Goal: Information Seeking & Learning: Learn about a topic

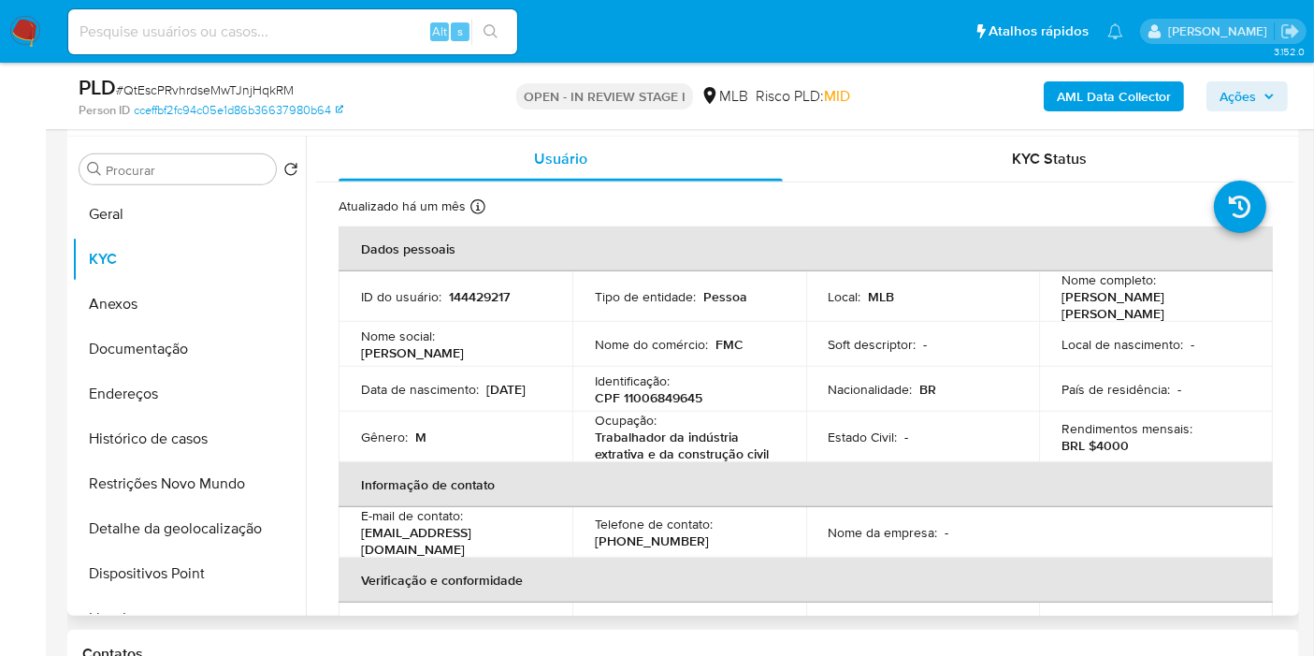
scroll to position [114, 0]
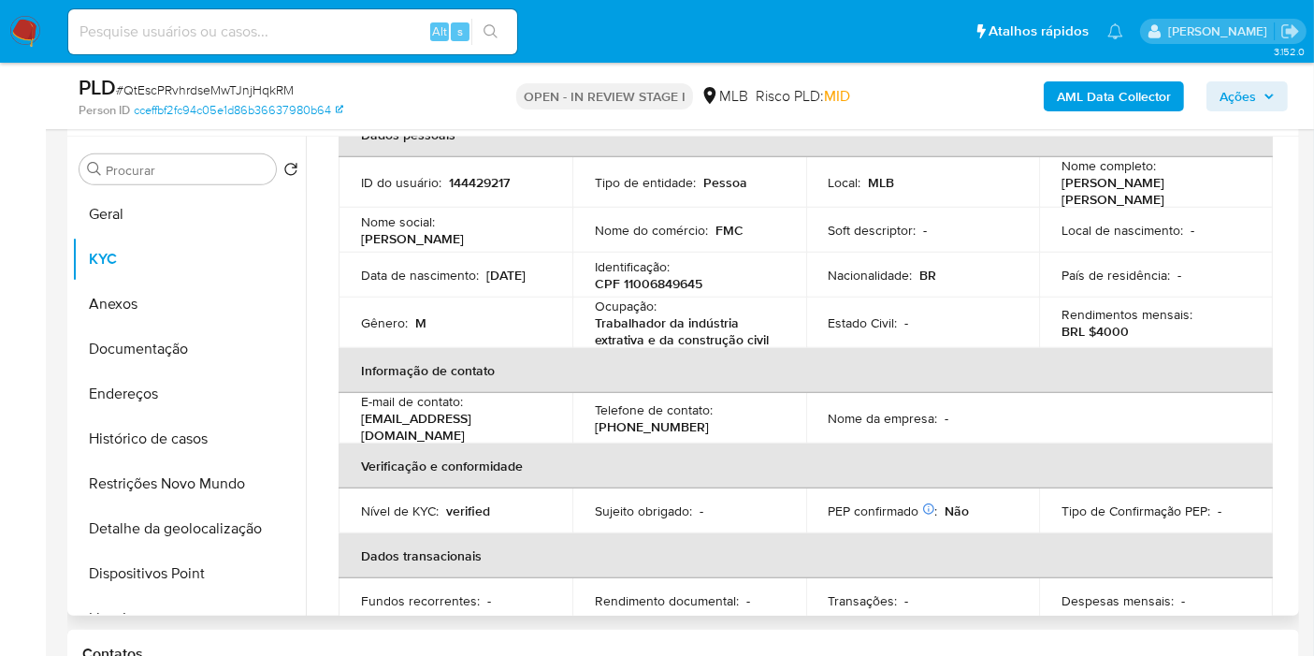
click at [491, 174] on p "144429217" at bounding box center [479, 182] width 61 height 17
copy p "144429217"
click at [666, 275] on p "CPF 11006849645" at bounding box center [649, 283] width 108 height 17
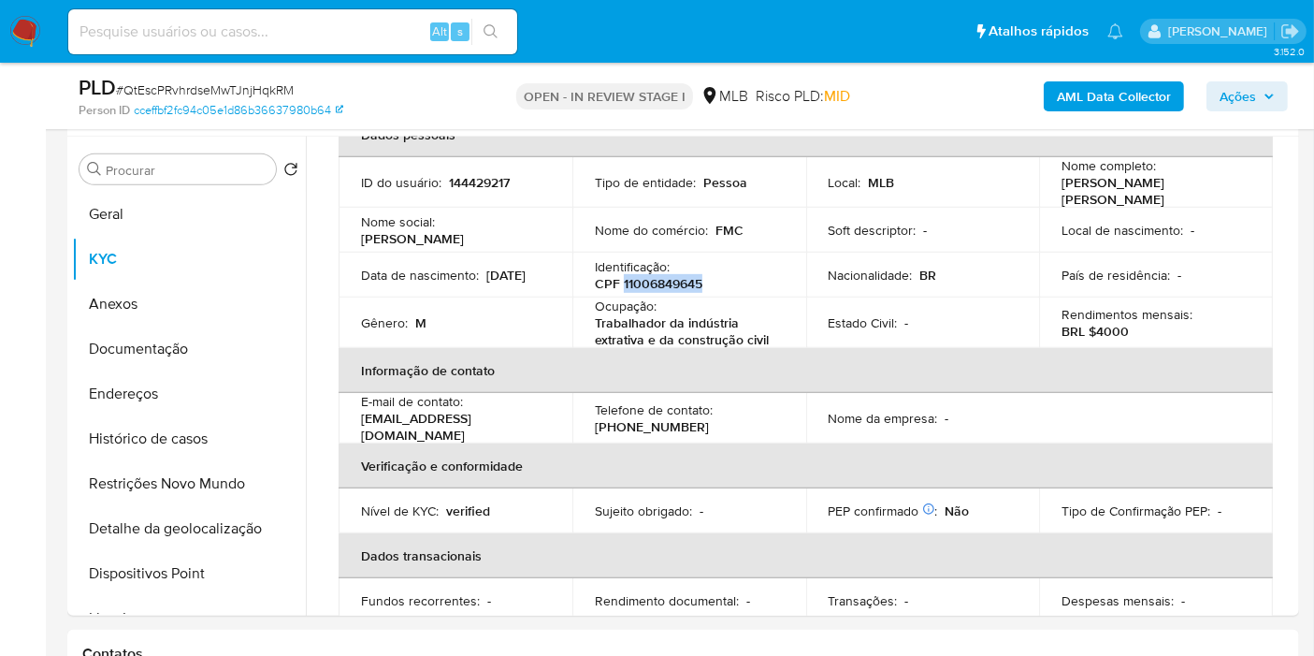
copy p "11006849645"
click at [1239, 94] on span "Ações" at bounding box center [1237, 96] width 36 height 30
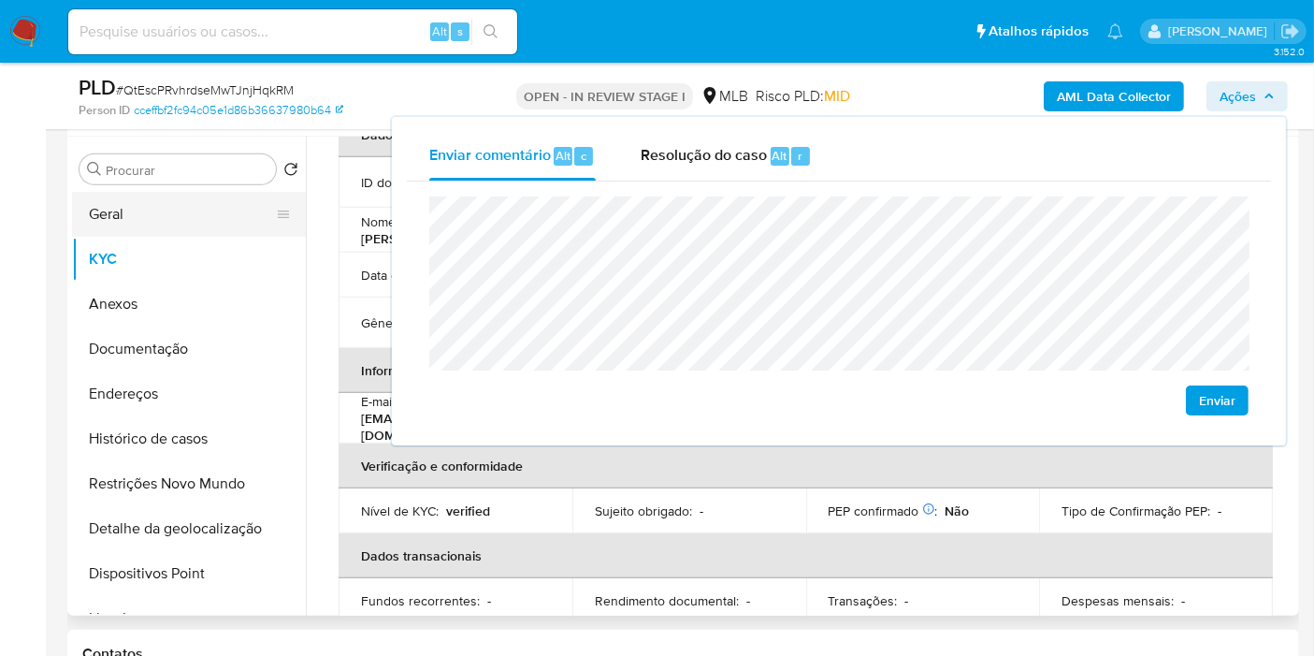
click at [210, 194] on button "Geral" at bounding box center [181, 214] width 219 height 45
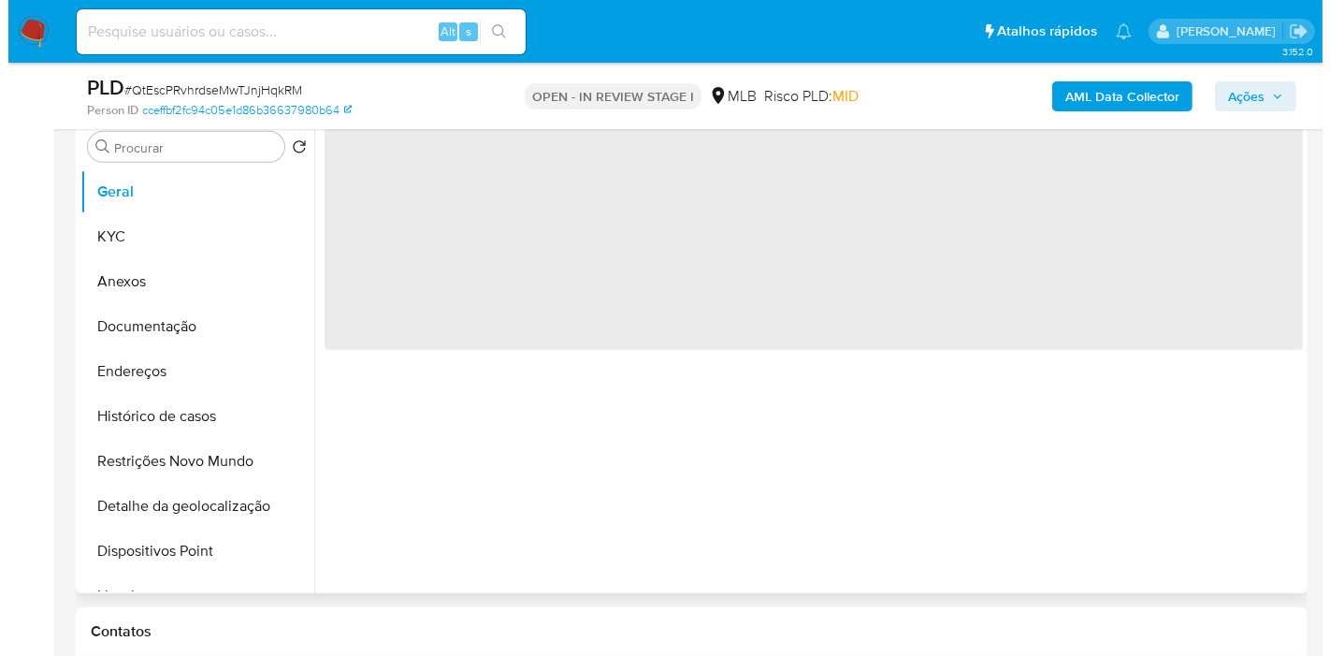
scroll to position [0, 0]
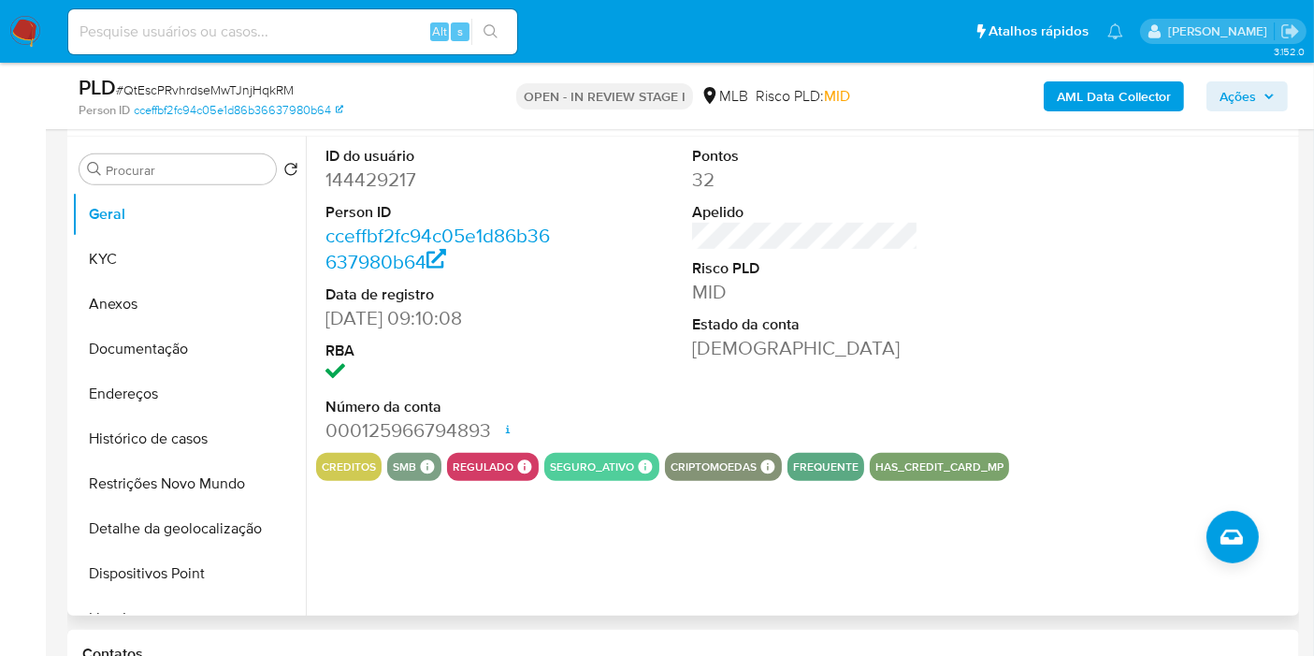
click at [1060, 88] on b "AML Data Collector" at bounding box center [1114, 96] width 114 height 30
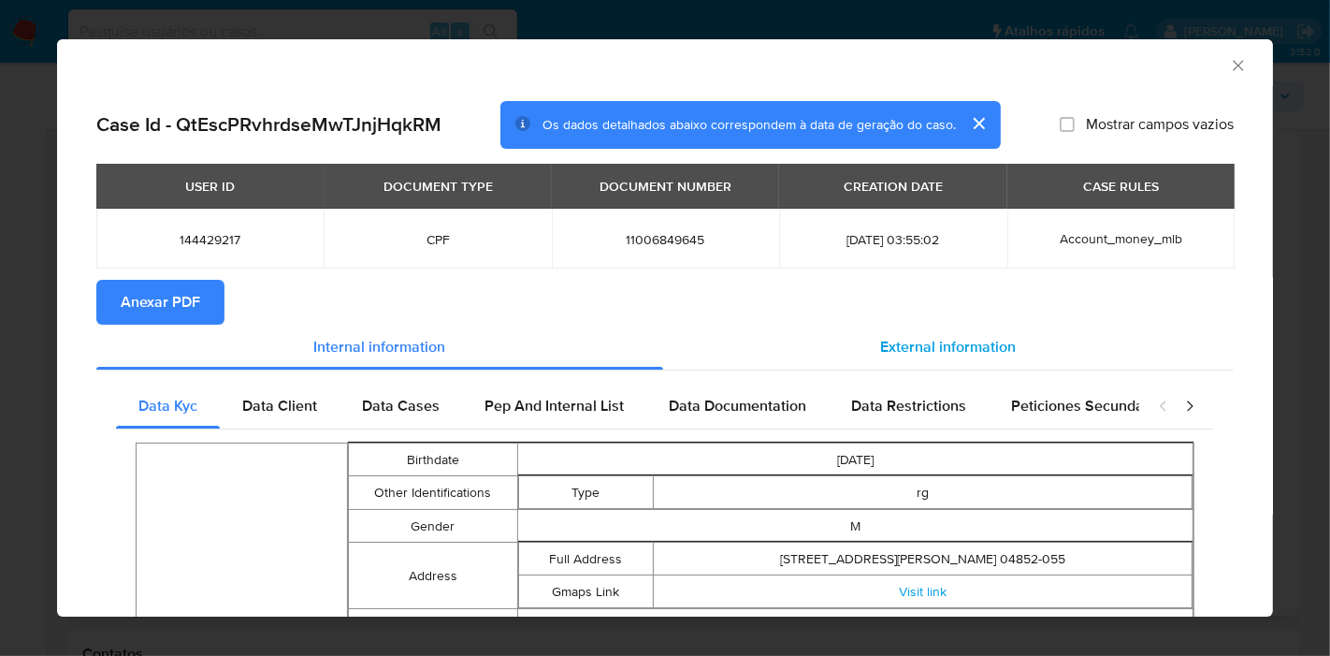
click at [908, 346] on span "External information" at bounding box center [949, 347] width 136 height 22
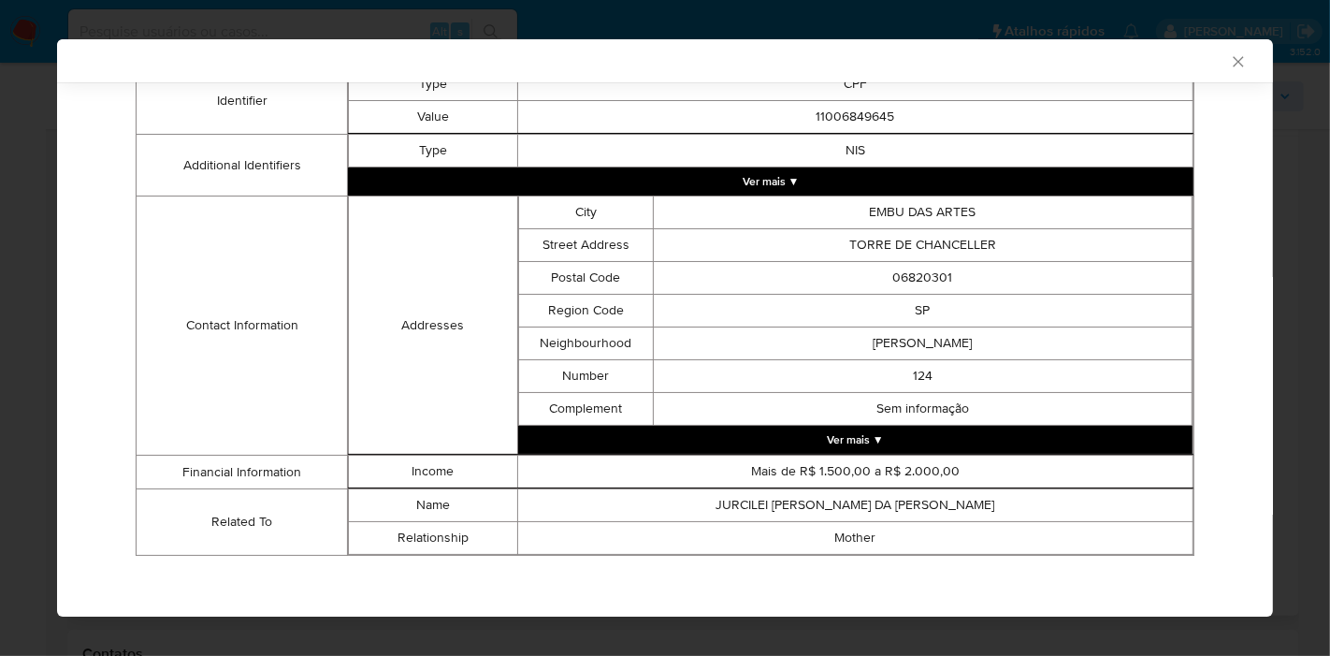
scroll to position [160, 0]
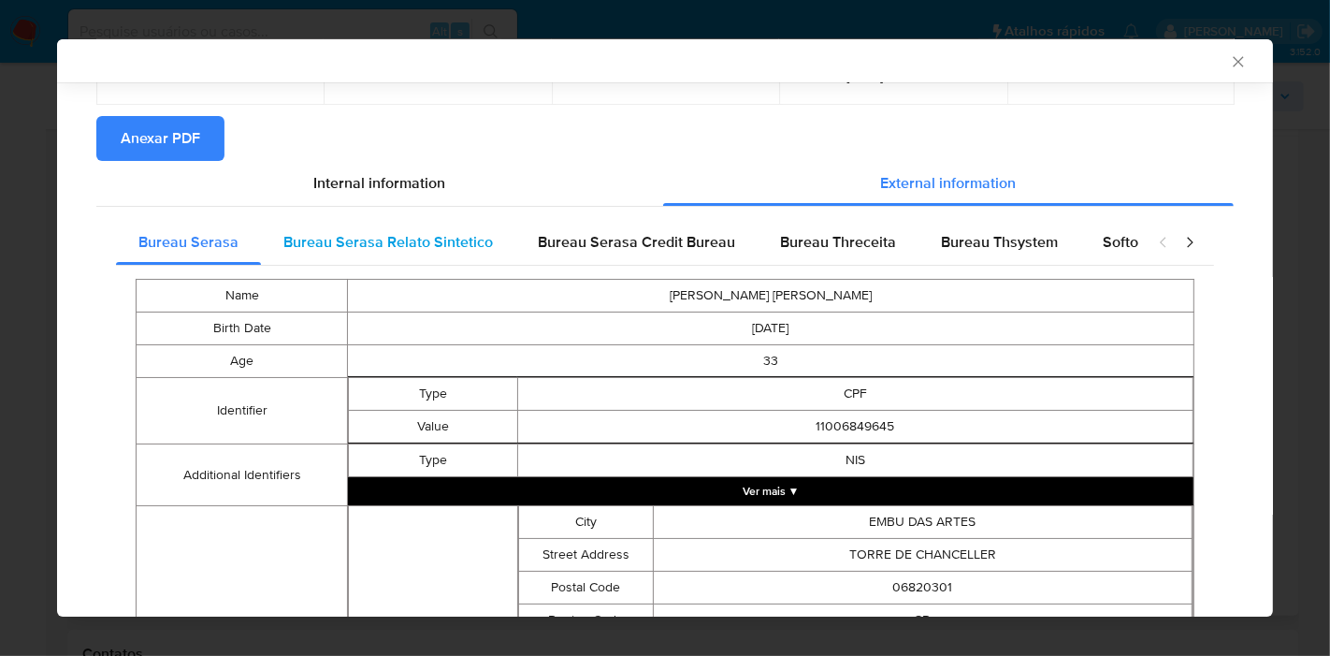
click at [393, 228] on div "Bureau Serasa Relato Sintetico" at bounding box center [388, 242] width 254 height 45
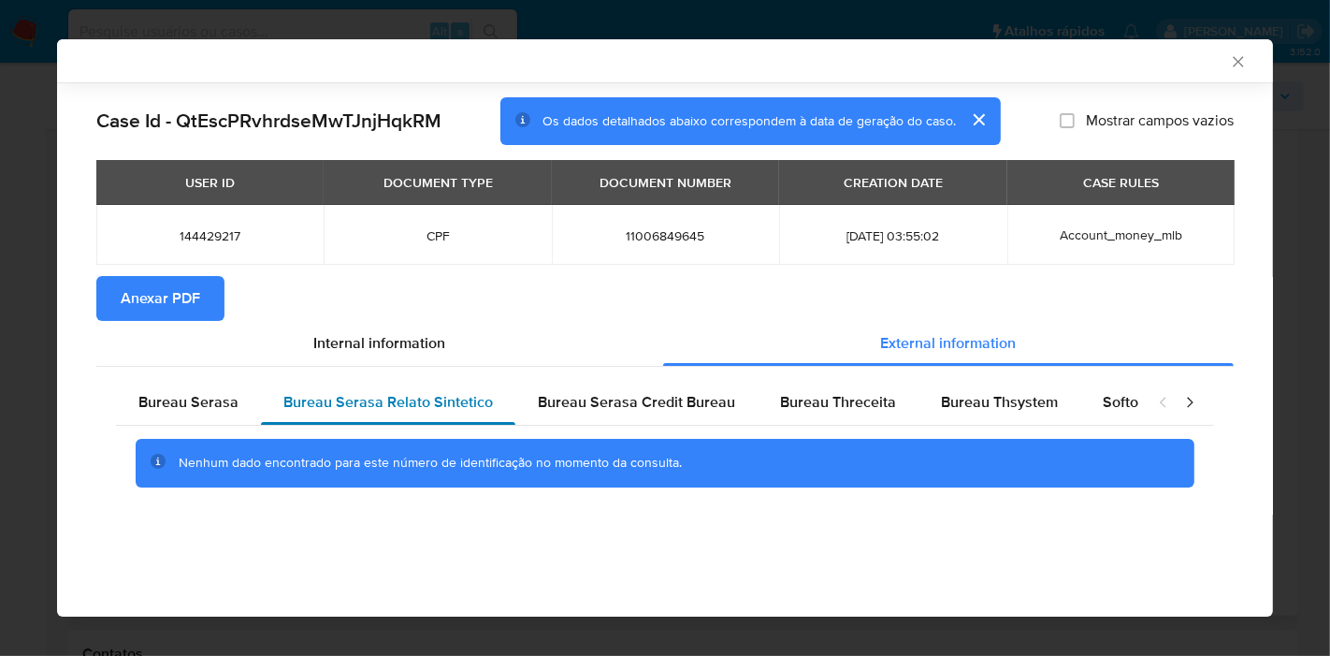
scroll to position [0, 0]
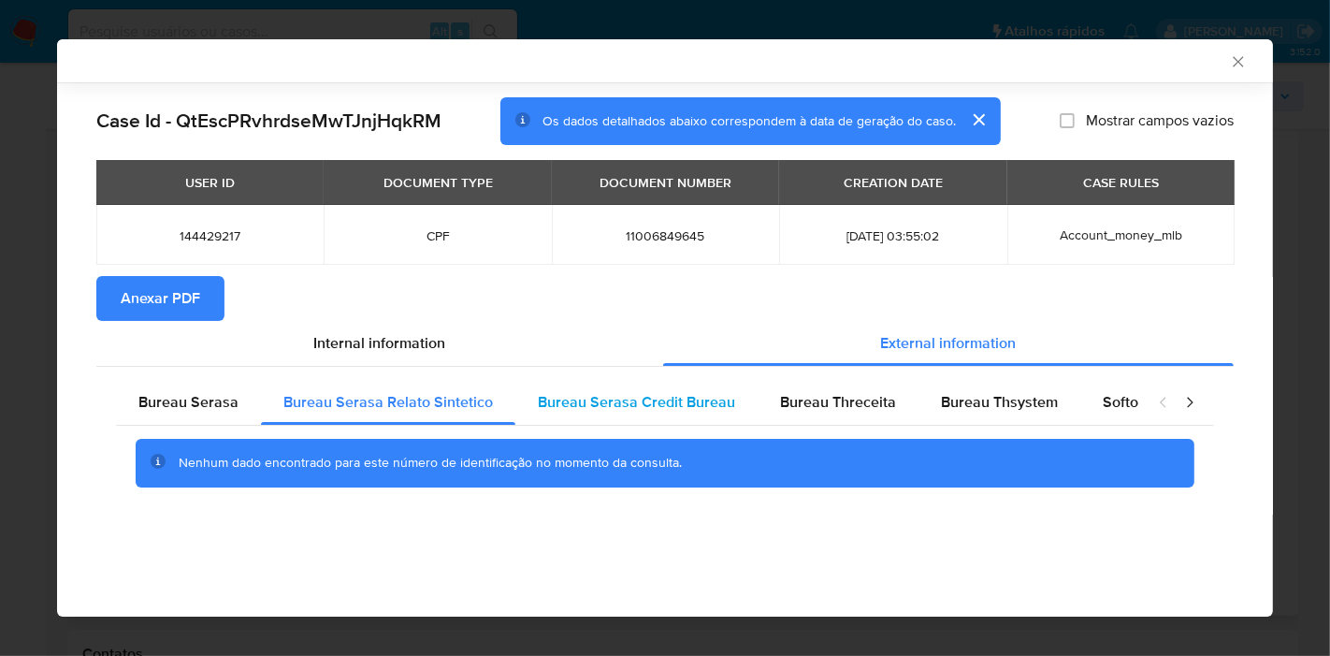
click at [642, 396] on span "Bureau Serasa Credit Bureau" at bounding box center [636, 402] width 197 height 22
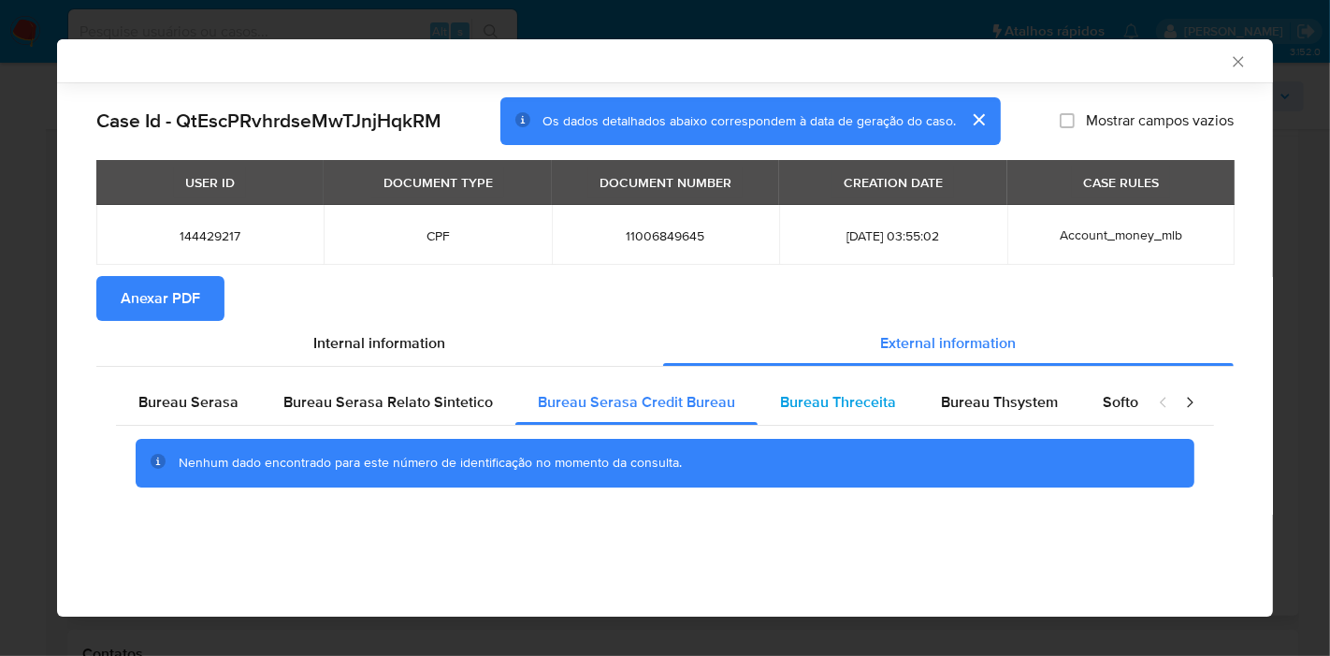
click at [874, 394] on span "Bureau Threceita" at bounding box center [838, 402] width 116 height 22
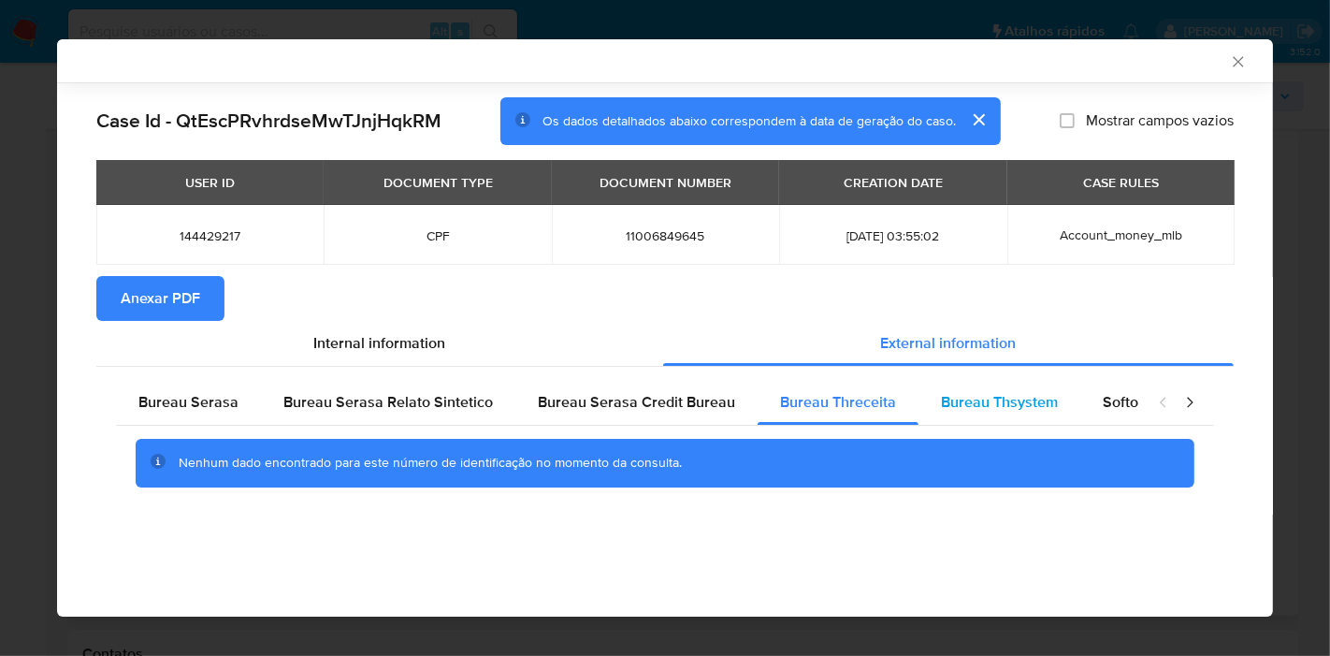
click at [996, 411] on span "Bureau Thsystem" at bounding box center [999, 402] width 117 height 22
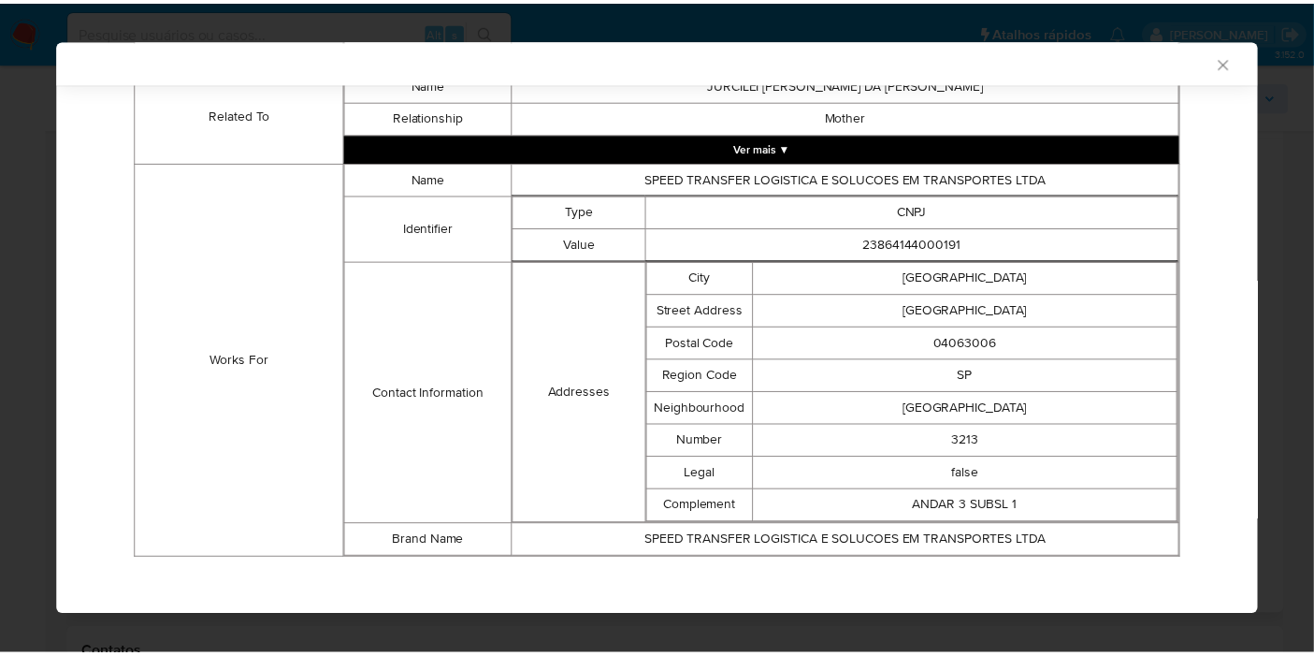
scroll to position [1158, 0]
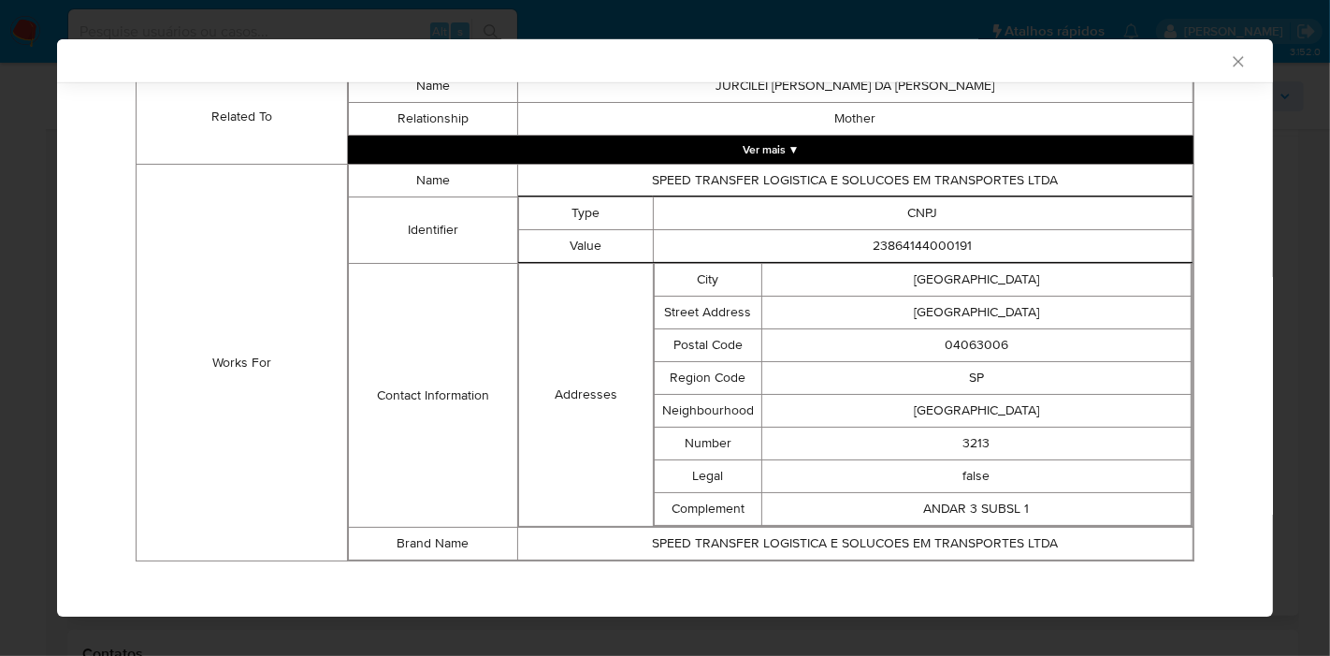
click at [1229, 61] on icon "Fechar a janela" at bounding box center [1238, 61] width 19 height 19
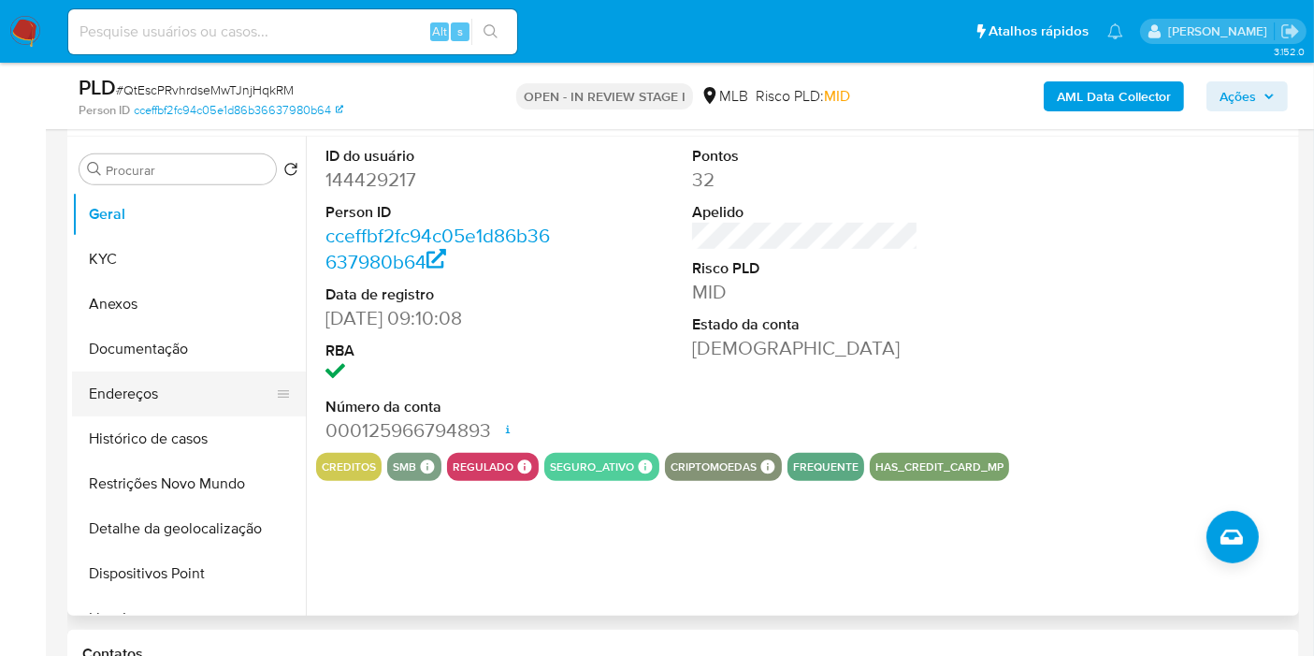
click at [184, 390] on button "Endereços" at bounding box center [181, 393] width 219 height 45
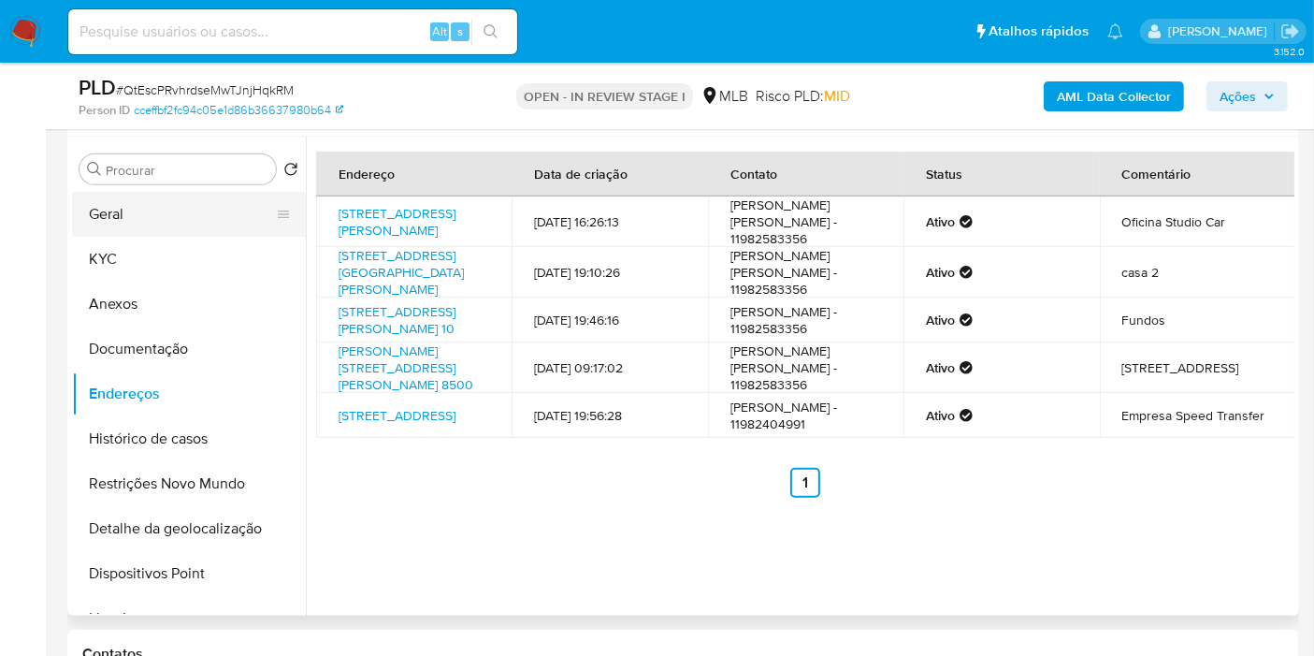
click at [171, 220] on button "Geral" at bounding box center [181, 214] width 219 height 45
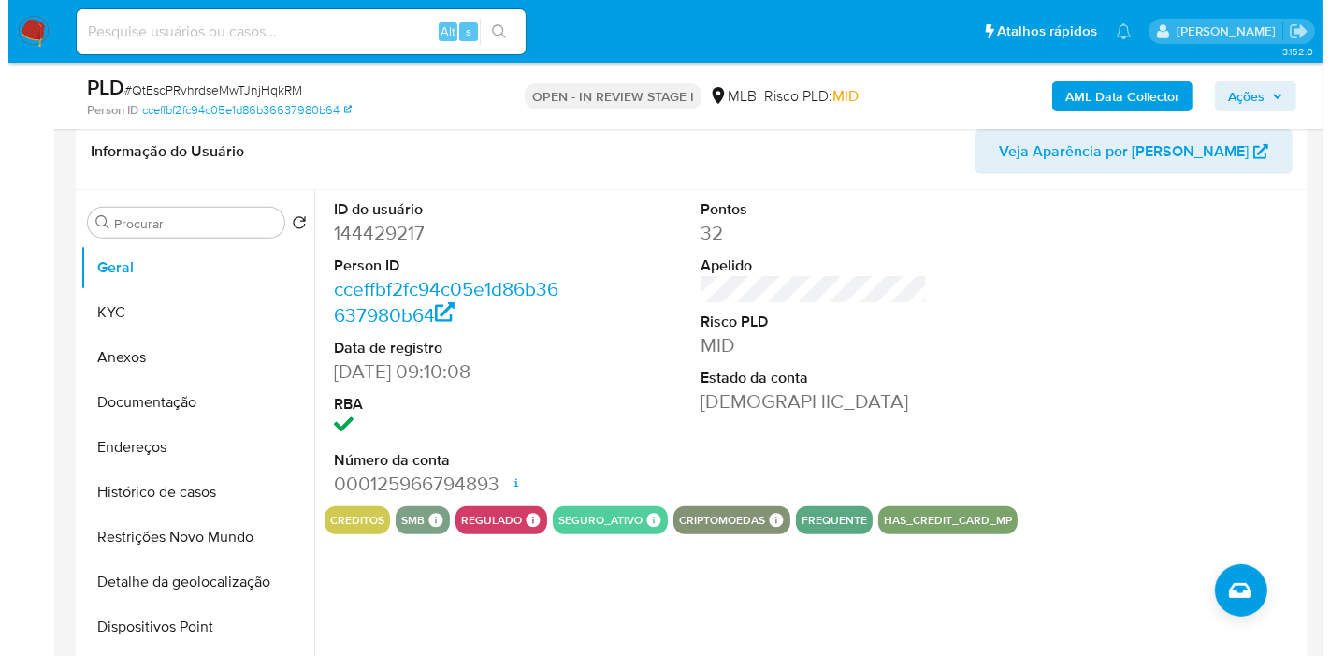
scroll to position [784, 0]
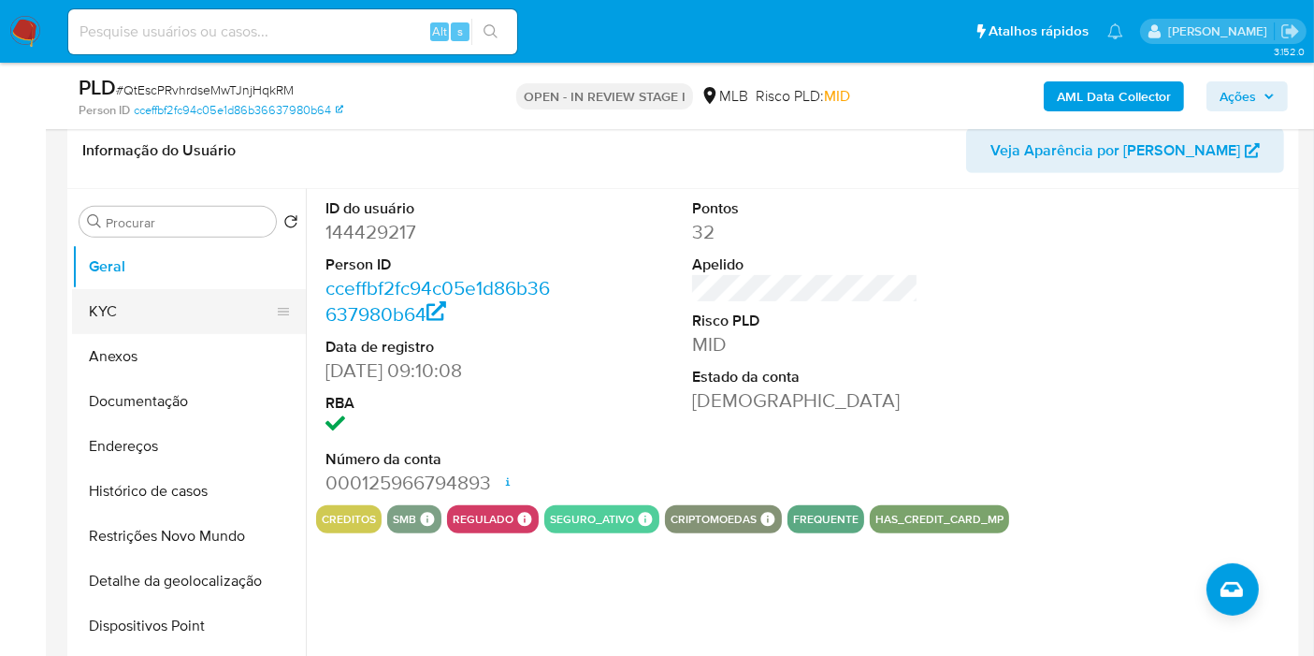
click at [99, 304] on button "KYC" at bounding box center [181, 311] width 219 height 45
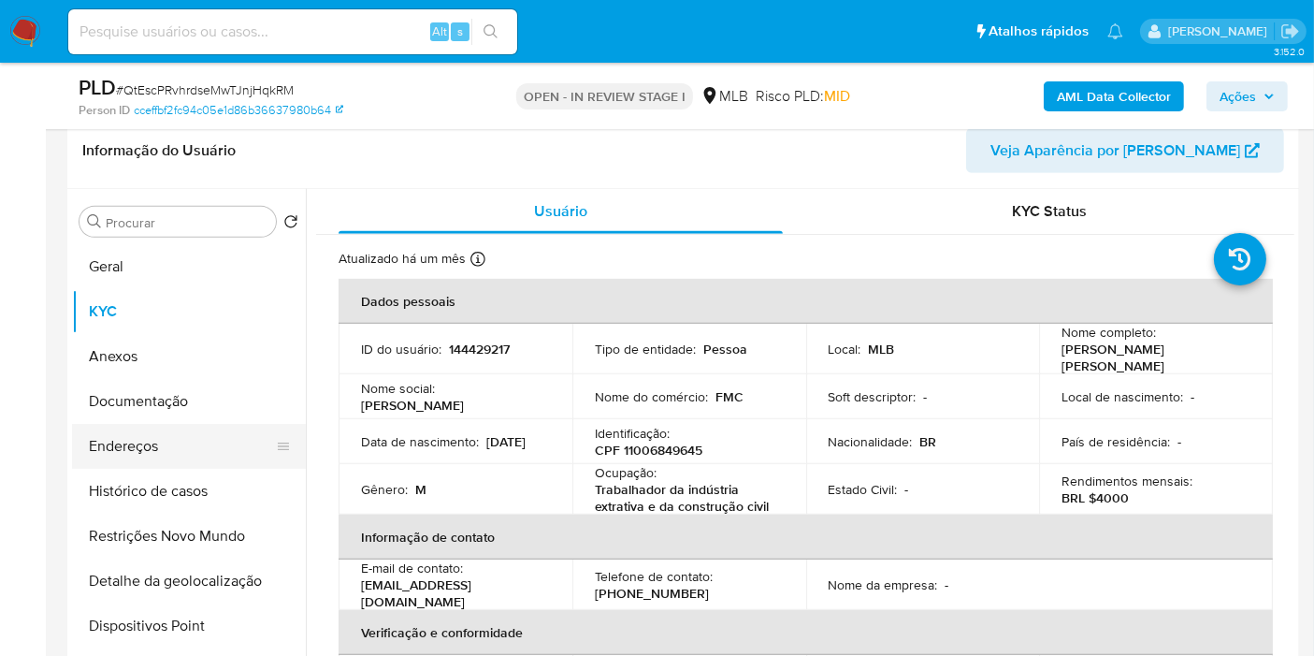
click at [151, 452] on button "Endereços" at bounding box center [181, 446] width 219 height 45
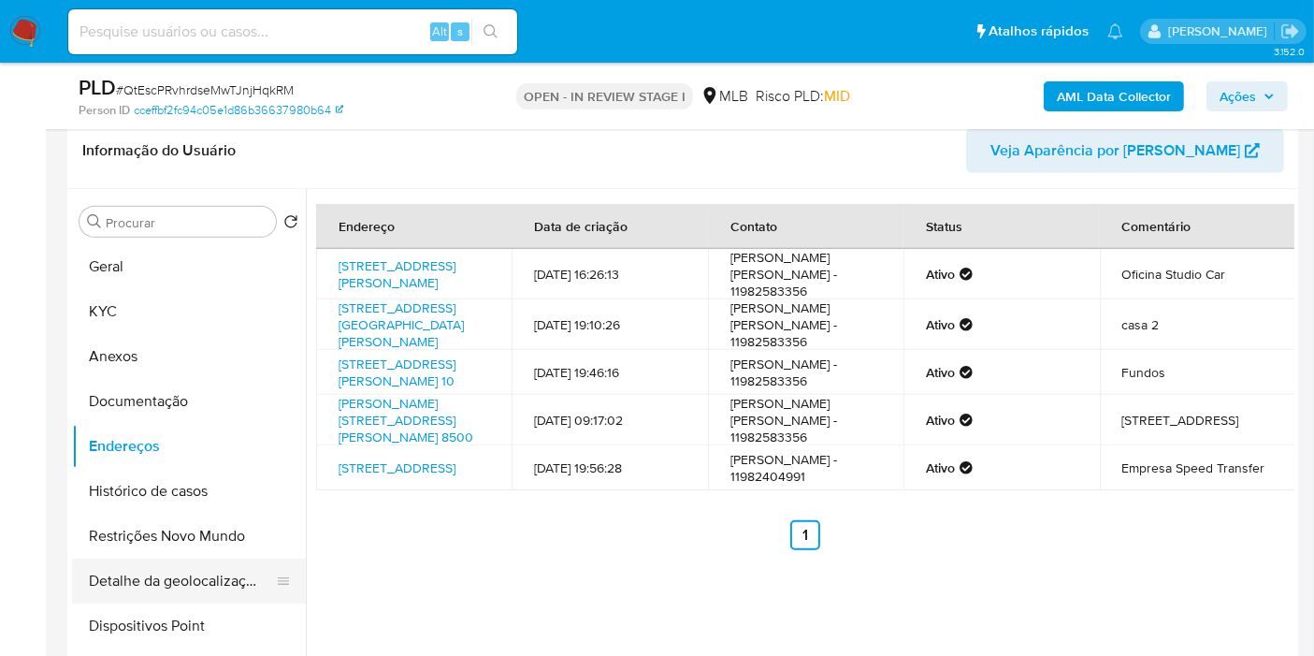
click at [203, 565] on button "Detalhe da geolocalização" at bounding box center [181, 580] width 219 height 45
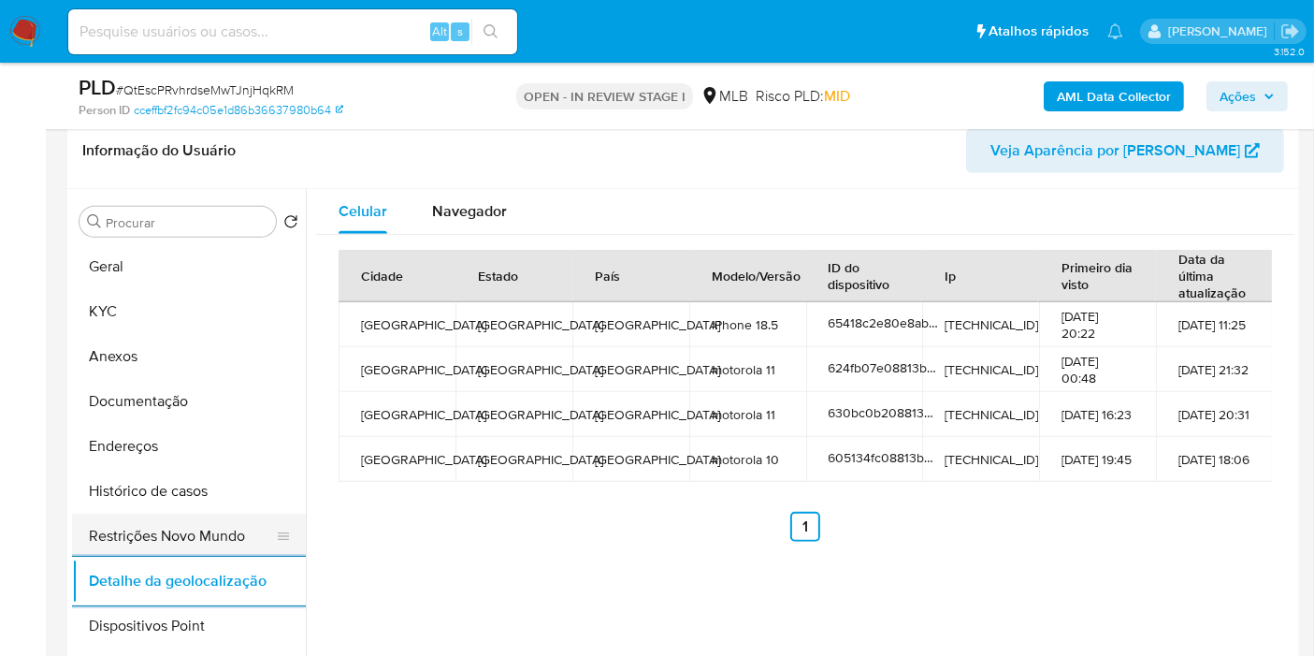
click at [174, 519] on button "Restrições Novo Mundo" at bounding box center [181, 535] width 219 height 45
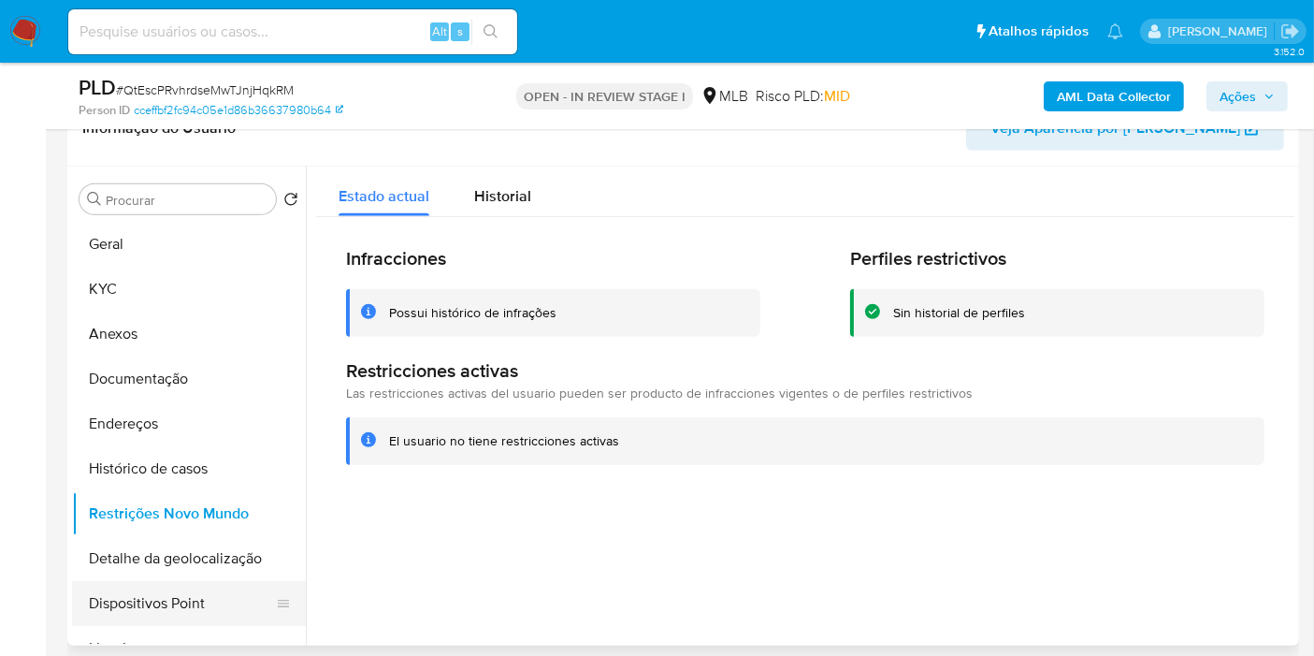
click at [146, 594] on button "Dispositivos Point" at bounding box center [181, 603] width 219 height 45
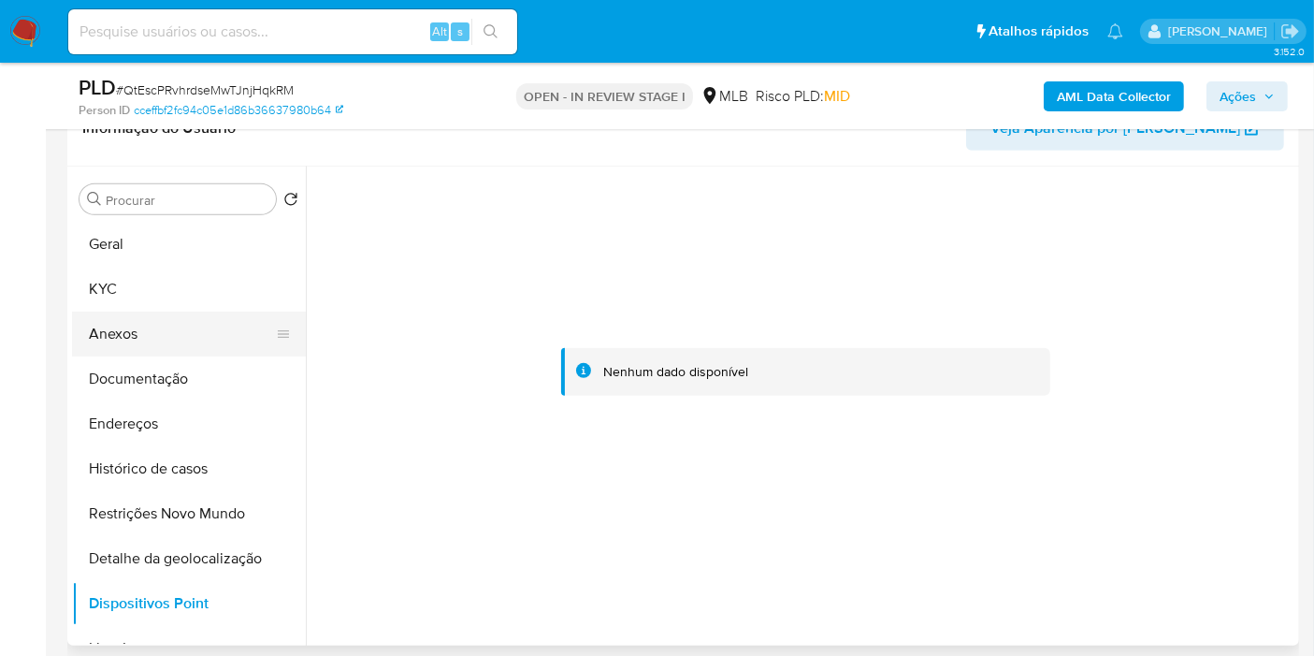
click at [170, 331] on button "Anexos" at bounding box center [181, 333] width 219 height 45
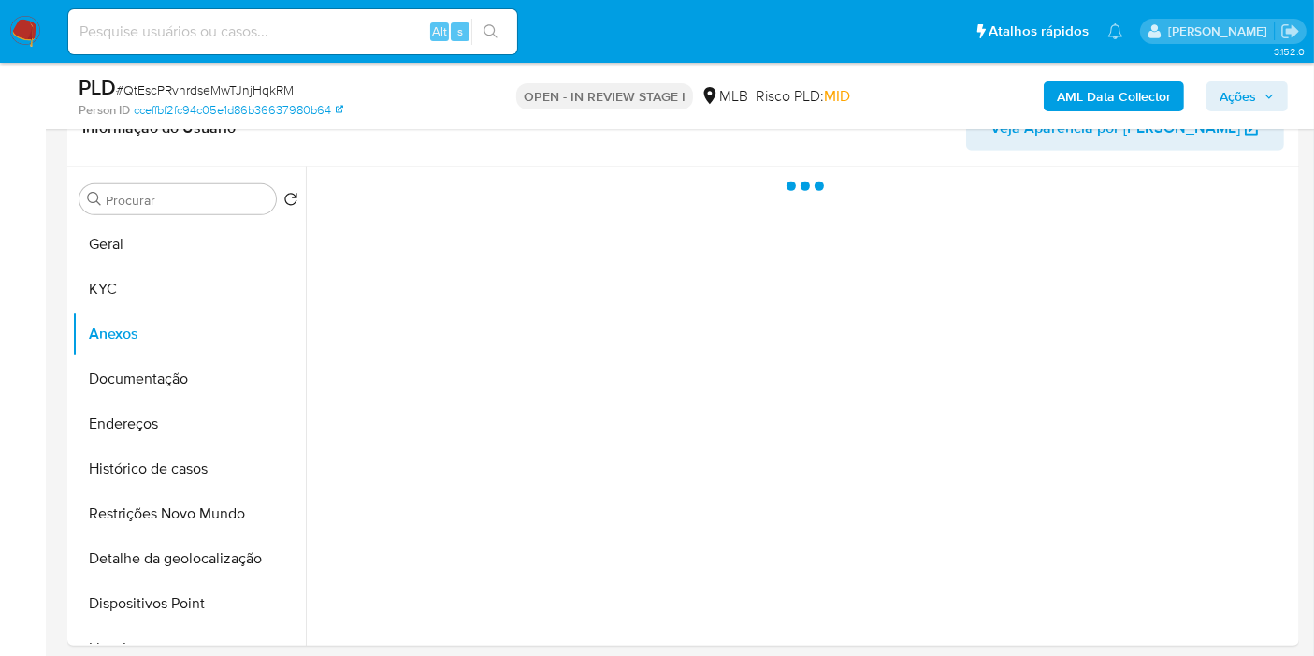
click at [1265, 91] on icon "button" at bounding box center [1268, 96] width 11 height 11
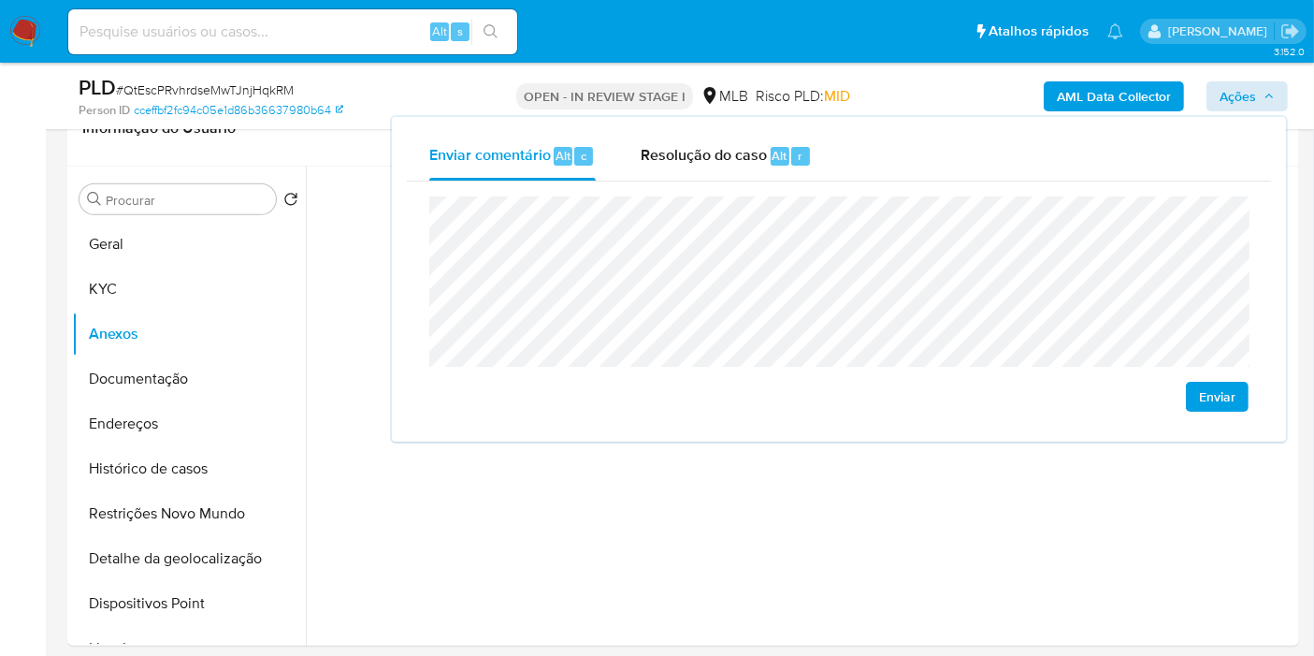
click at [739, 159] on span "Resolução do caso" at bounding box center [704, 155] width 126 height 22
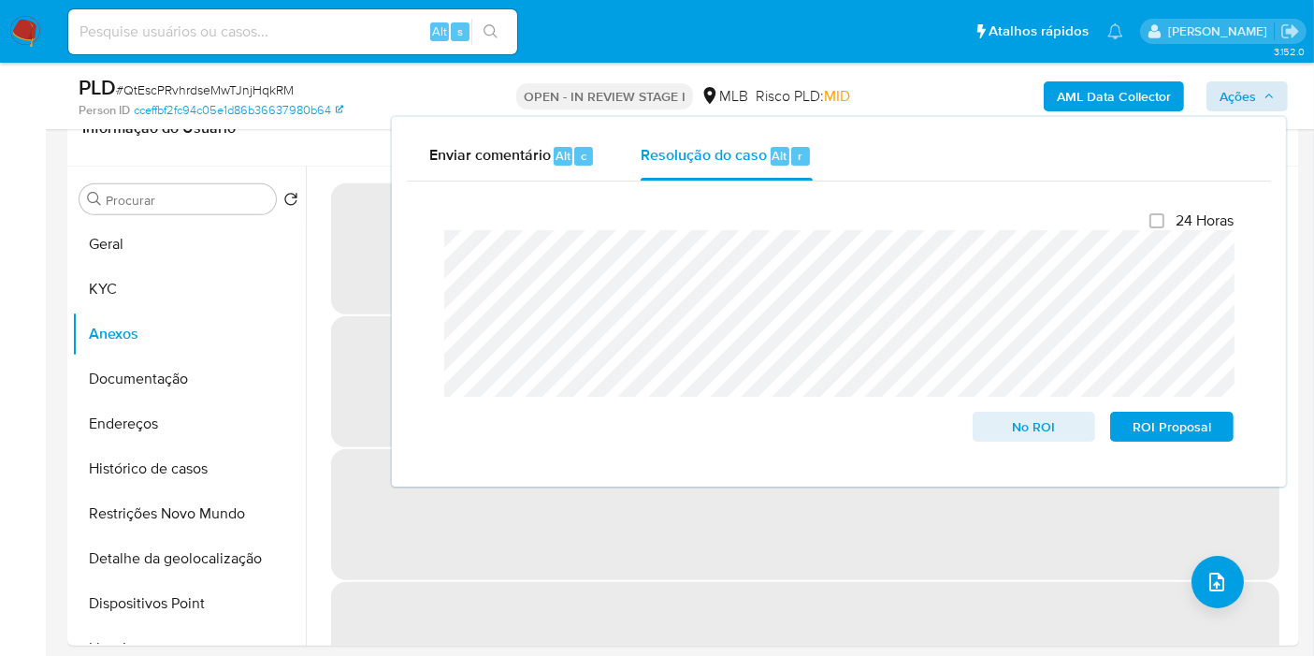
click at [859, 541] on span "‌" at bounding box center [805, 514] width 948 height 131
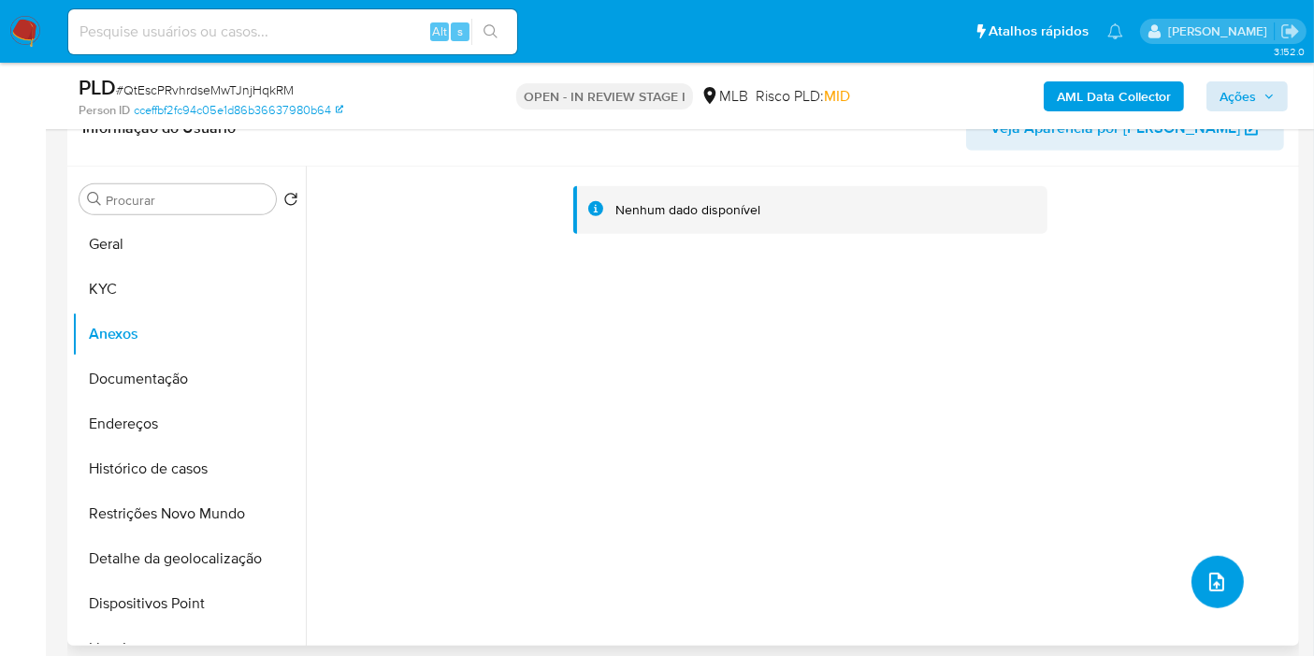
click at [1222, 582] on button "upload-file" at bounding box center [1217, 581] width 52 height 52
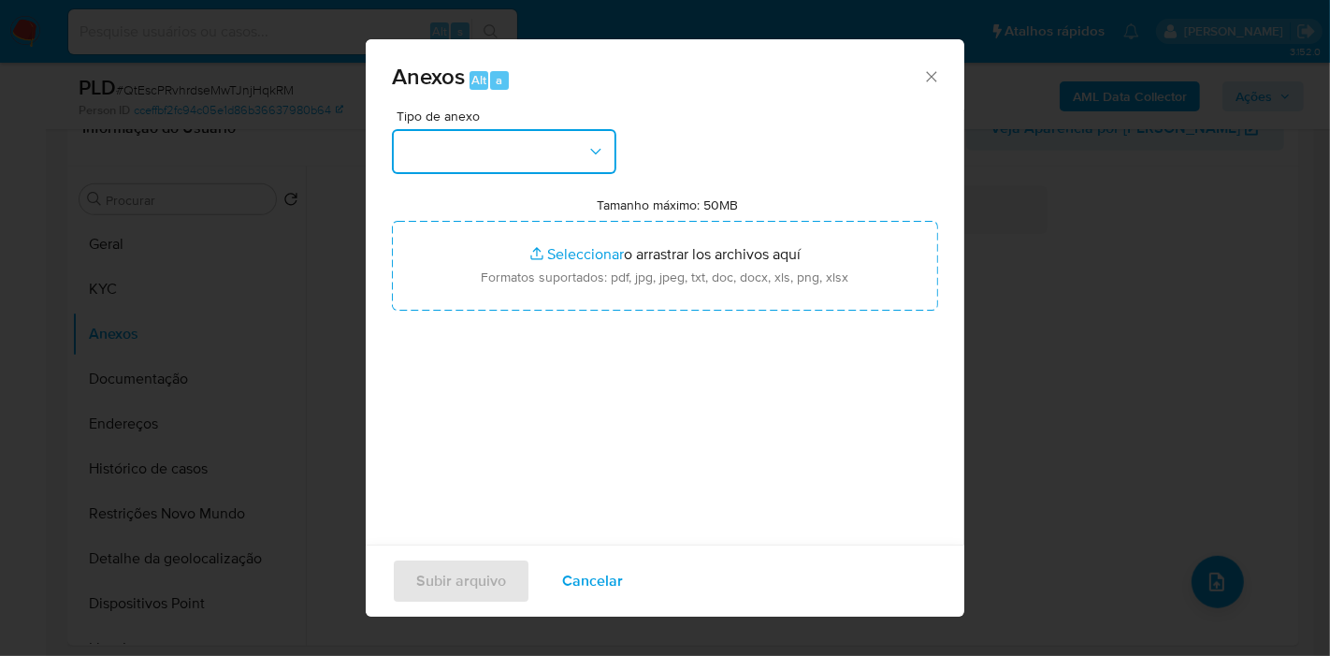
click at [538, 160] on button "button" at bounding box center [504, 151] width 224 height 45
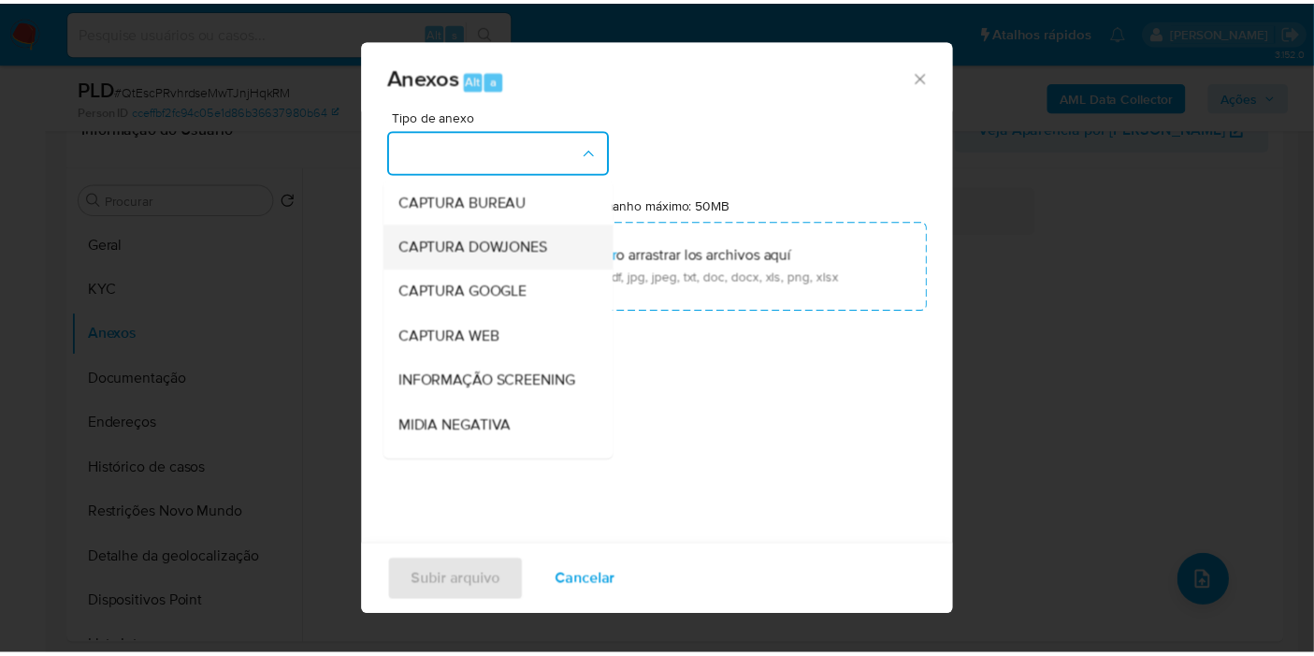
scroll to position [287, 0]
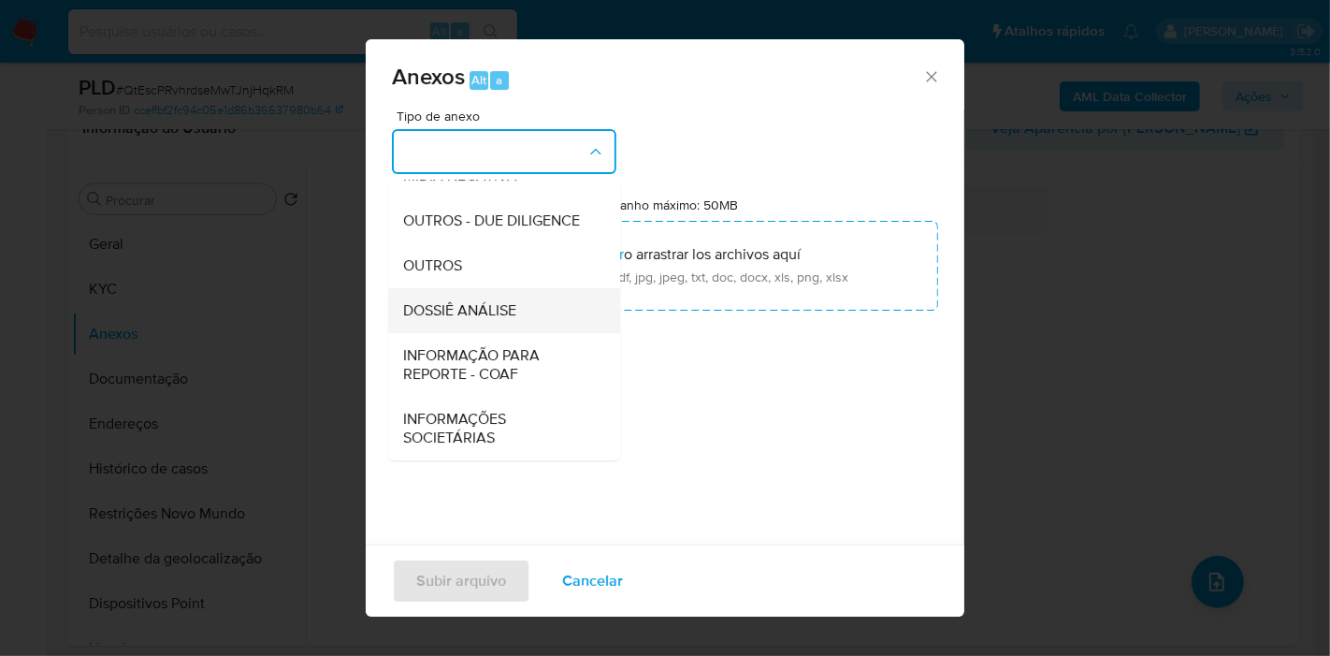
click at [500, 310] on span "DOSSIÊ ANÁLISE" at bounding box center [459, 310] width 113 height 19
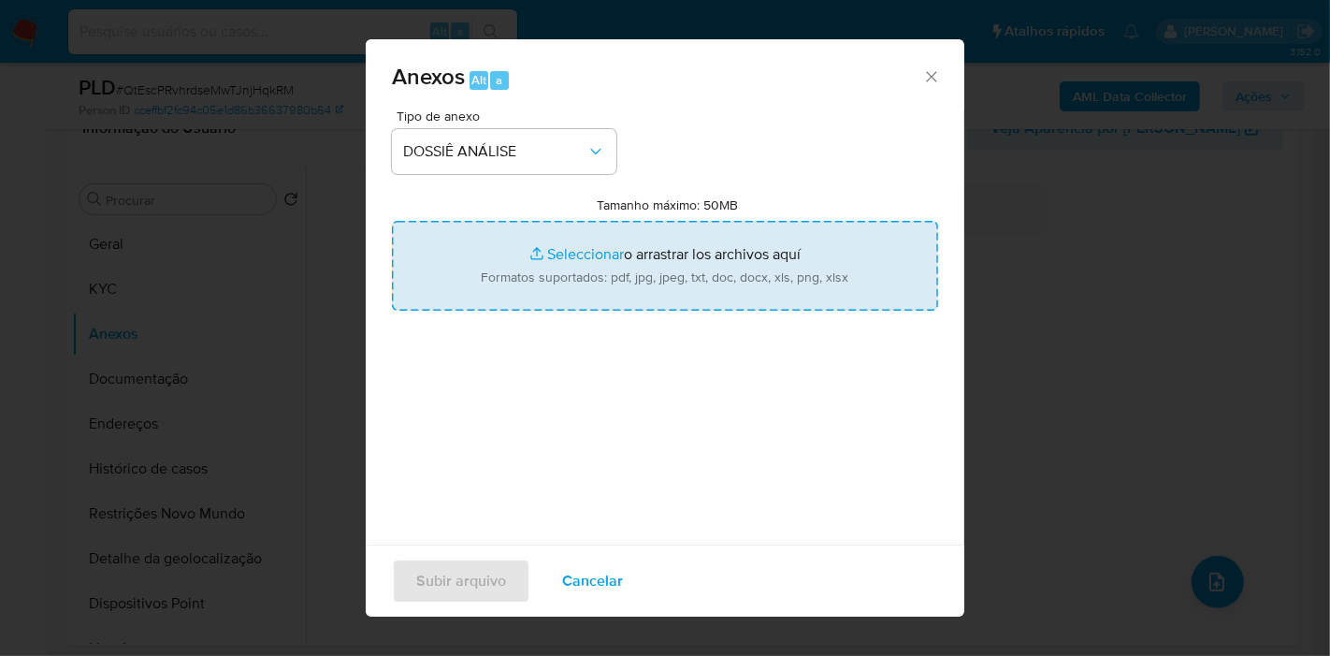
click at [500, 255] on input "Tamanho máximo: 50MB Seleccionar archivos" at bounding box center [665, 266] width 546 height 90
type input "C:\fakepath\Mulan 144429217_2025_08_13_08_24_41.pdf"
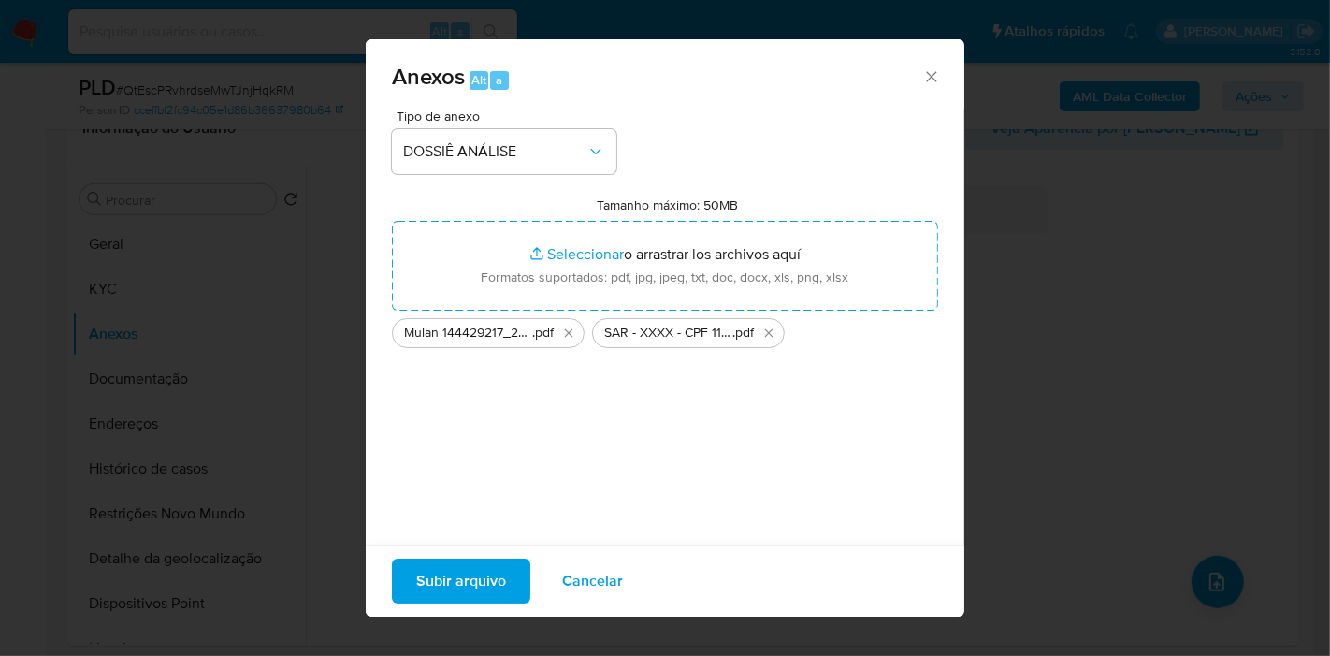
click at [474, 580] on span "Subir arquivo" at bounding box center [461, 580] width 90 height 41
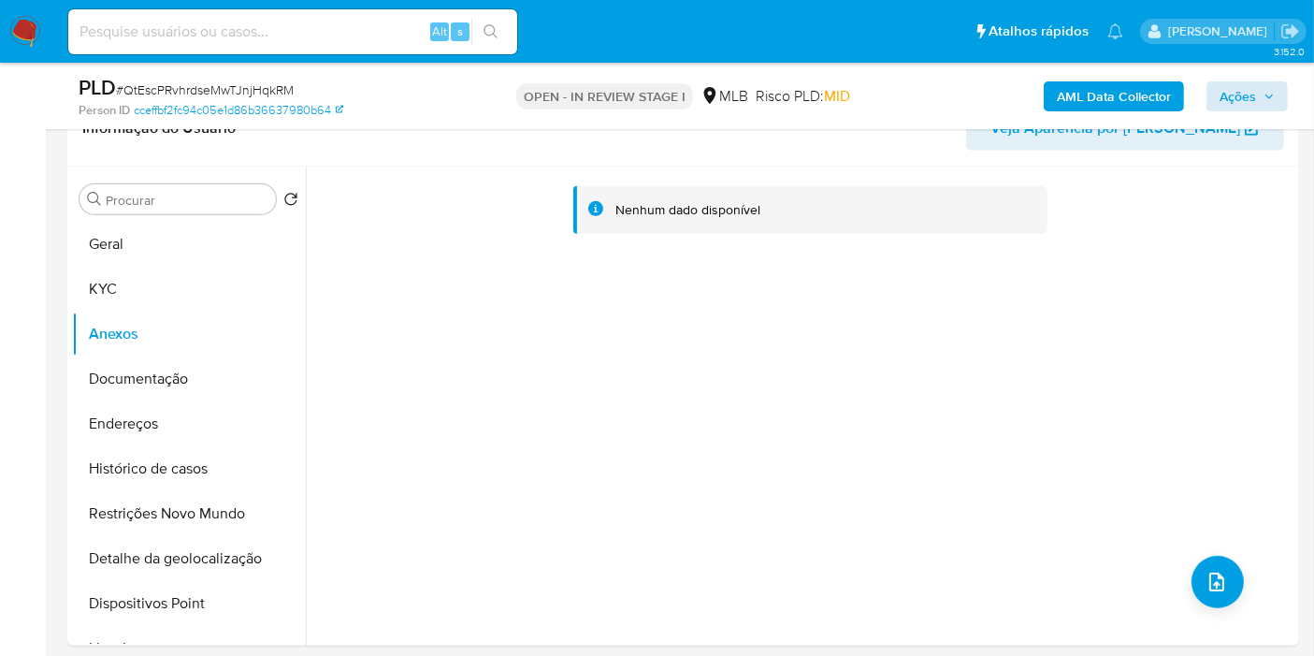
click at [1146, 100] on b "AML Data Collector" at bounding box center [1114, 96] width 114 height 30
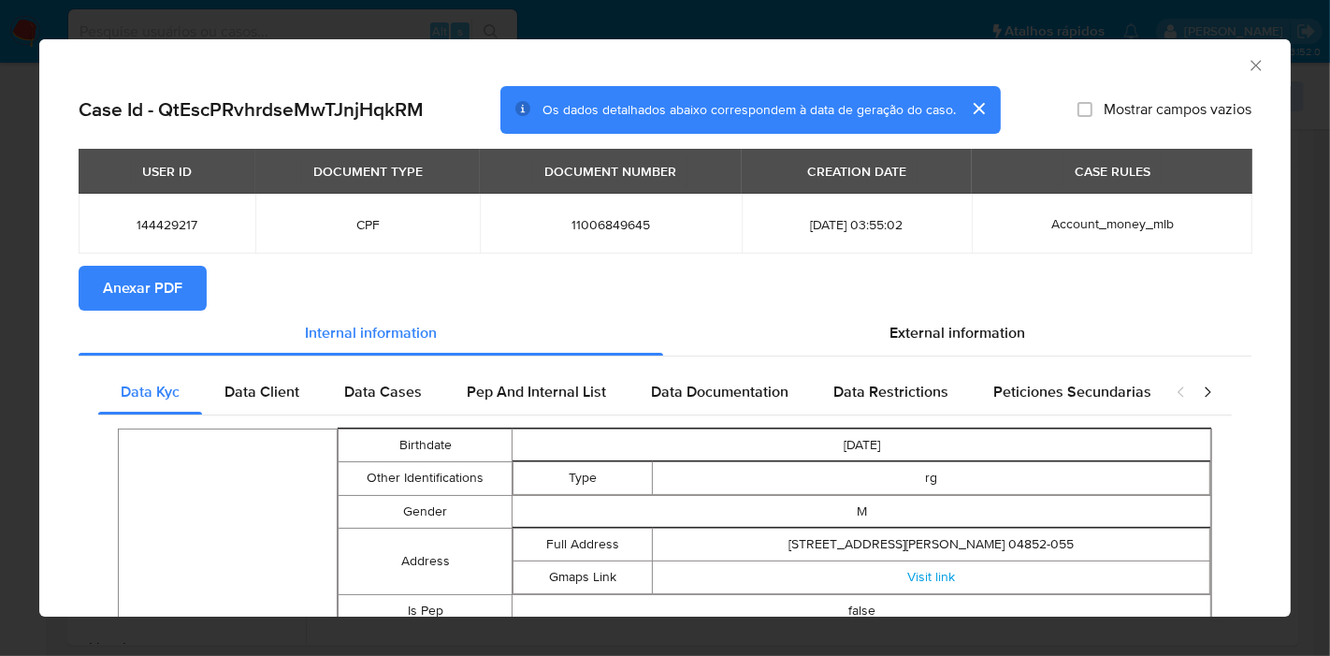
click at [147, 287] on span "Anexar PDF" at bounding box center [142, 287] width 79 height 41
click at [1247, 68] on icon "Fechar a janela" at bounding box center [1256, 65] width 19 height 19
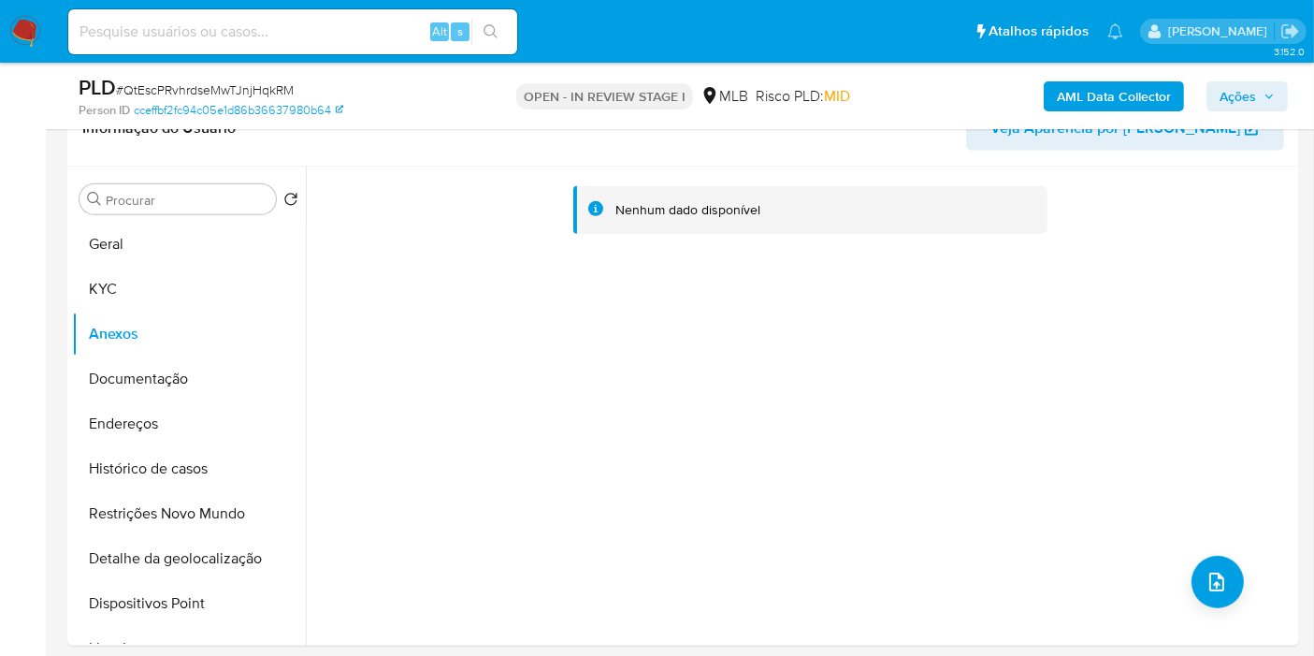
click at [1234, 100] on span "Ações" at bounding box center [1237, 96] width 36 height 30
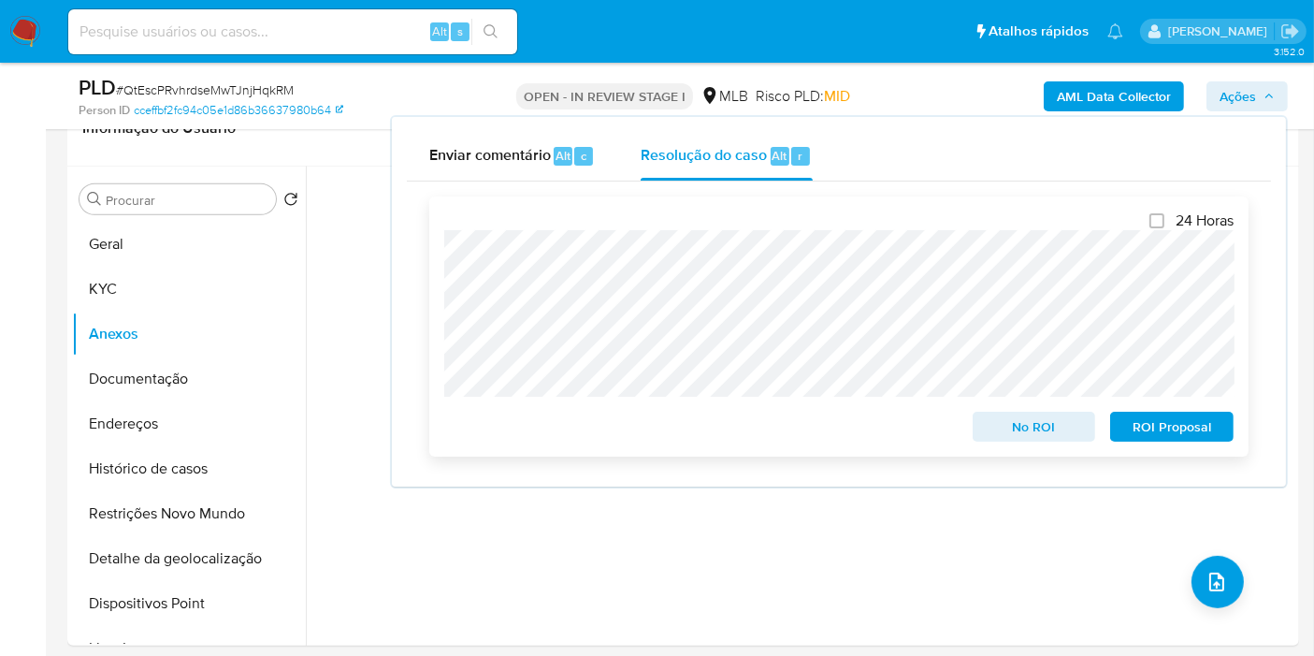
click at [1139, 425] on span "ROI Proposal" at bounding box center [1171, 426] width 97 height 26
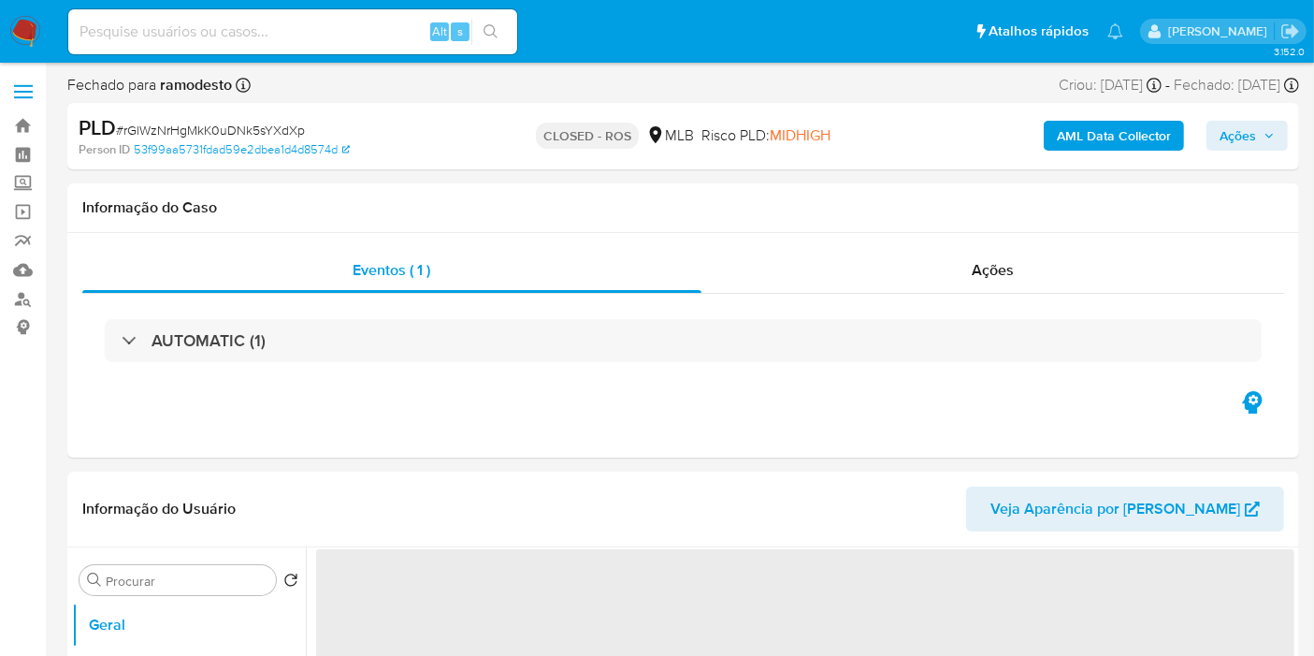
click at [355, 32] on input at bounding box center [292, 32] width 449 height 24
paste input "81766982"
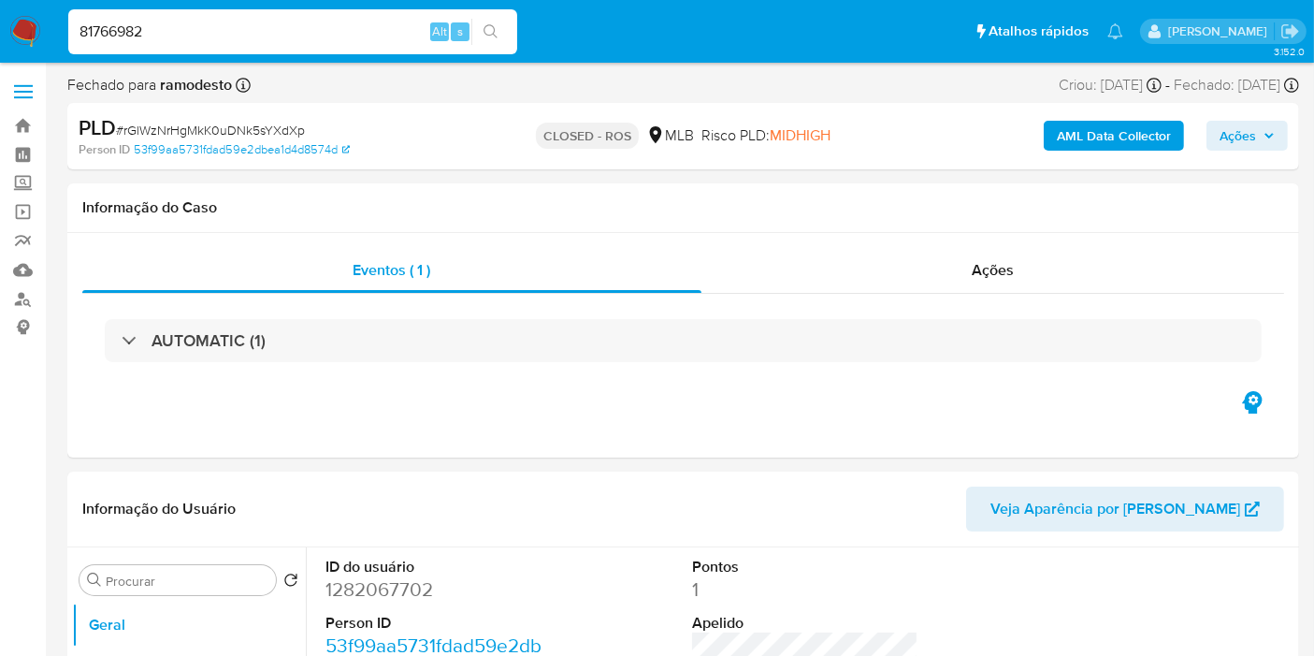
type input "81766982"
click at [490, 35] on icon "search-icon" at bounding box center [490, 31] width 14 height 14
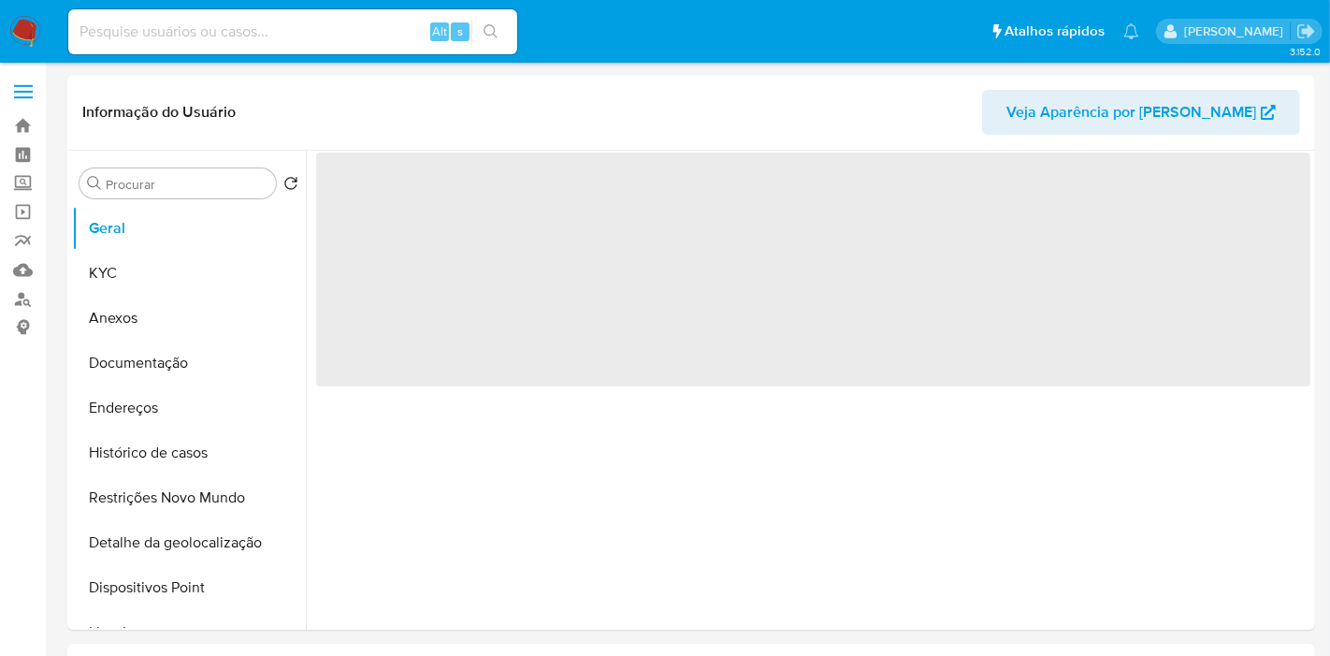
select select "10"
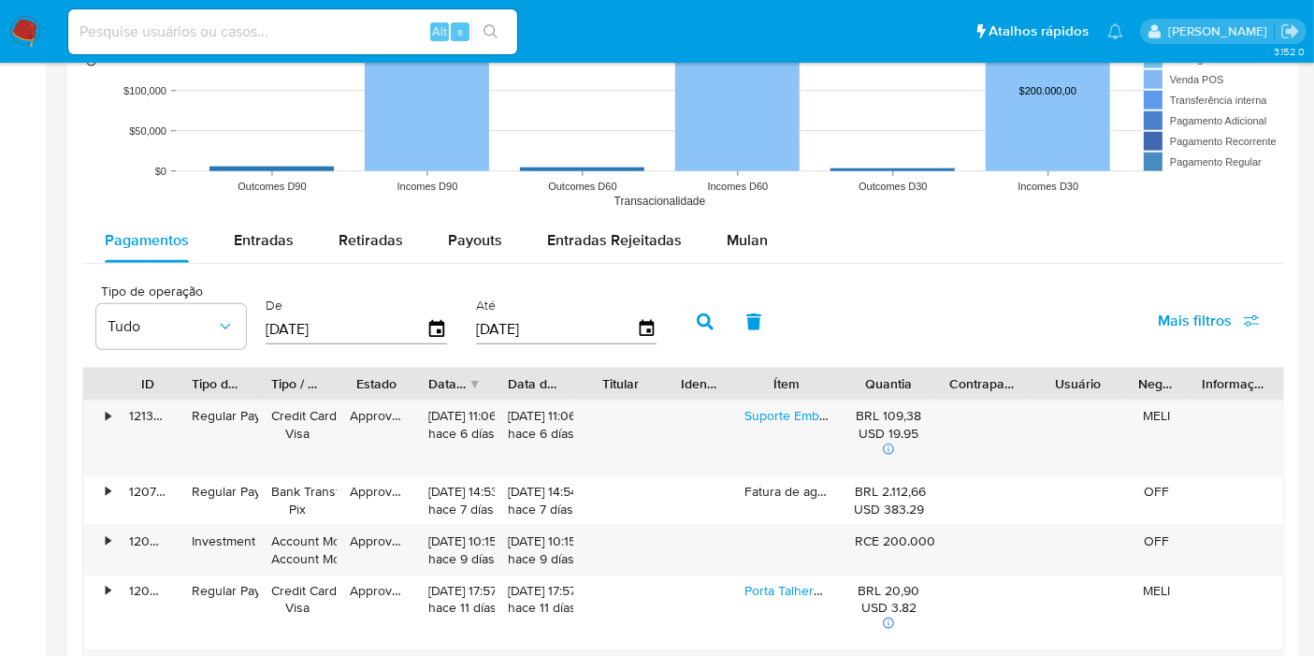
scroll to position [1519, 0]
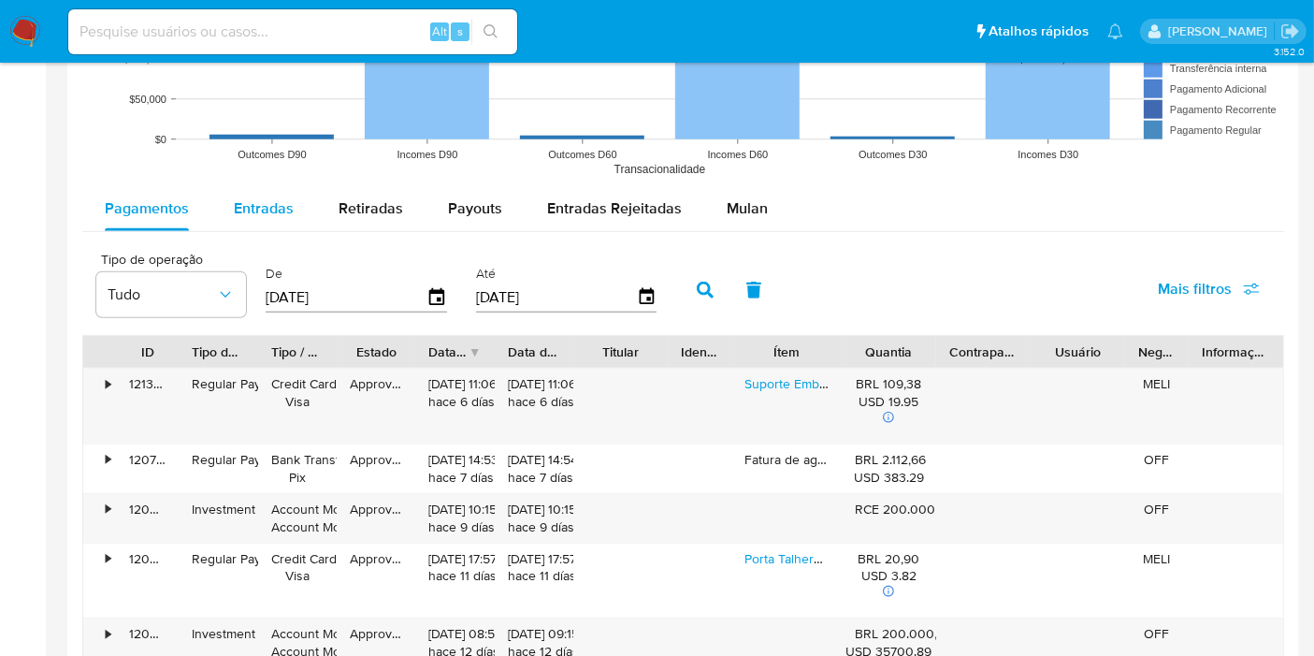
click at [275, 201] on span "Entradas" at bounding box center [264, 208] width 60 height 22
select select "10"
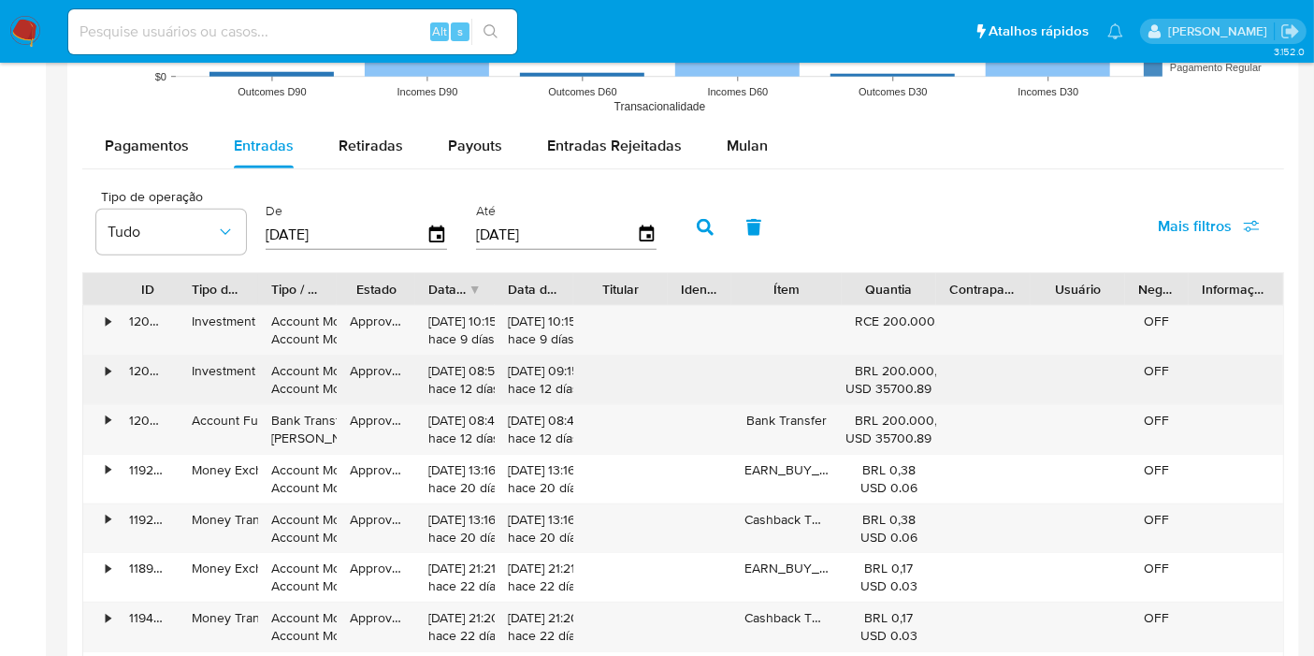
scroll to position [1583, 0]
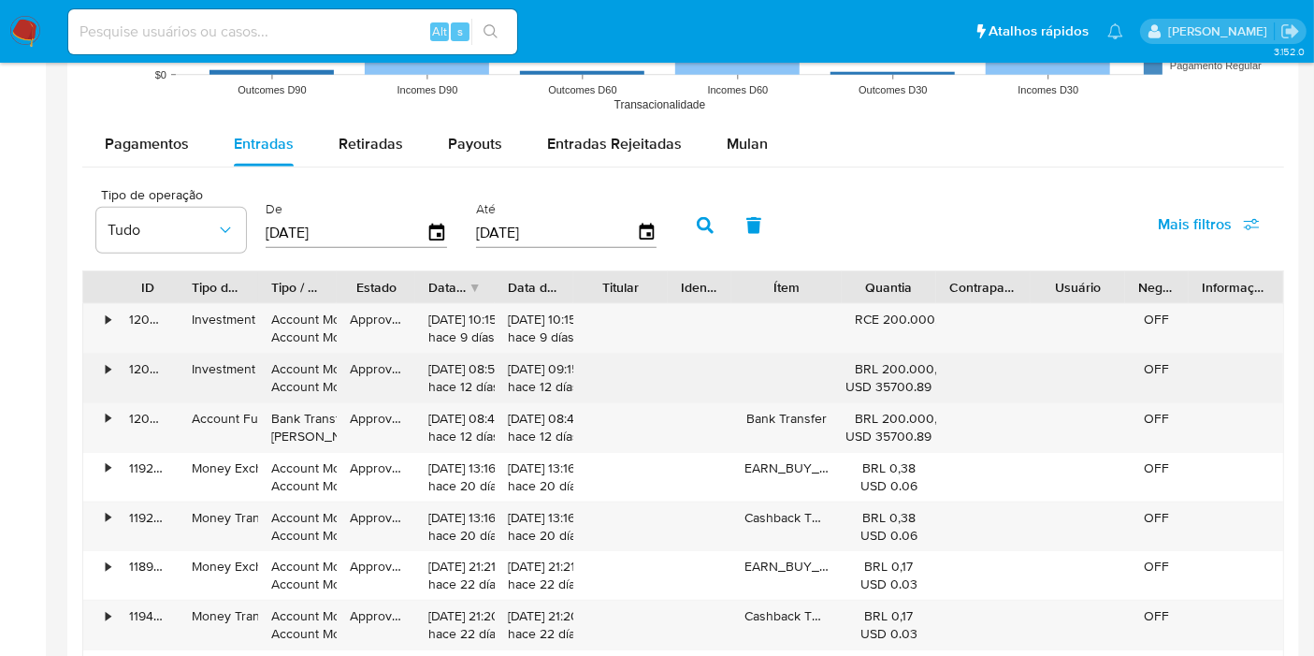
click at [109, 372] on div "•" at bounding box center [99, 377] width 33 height 49
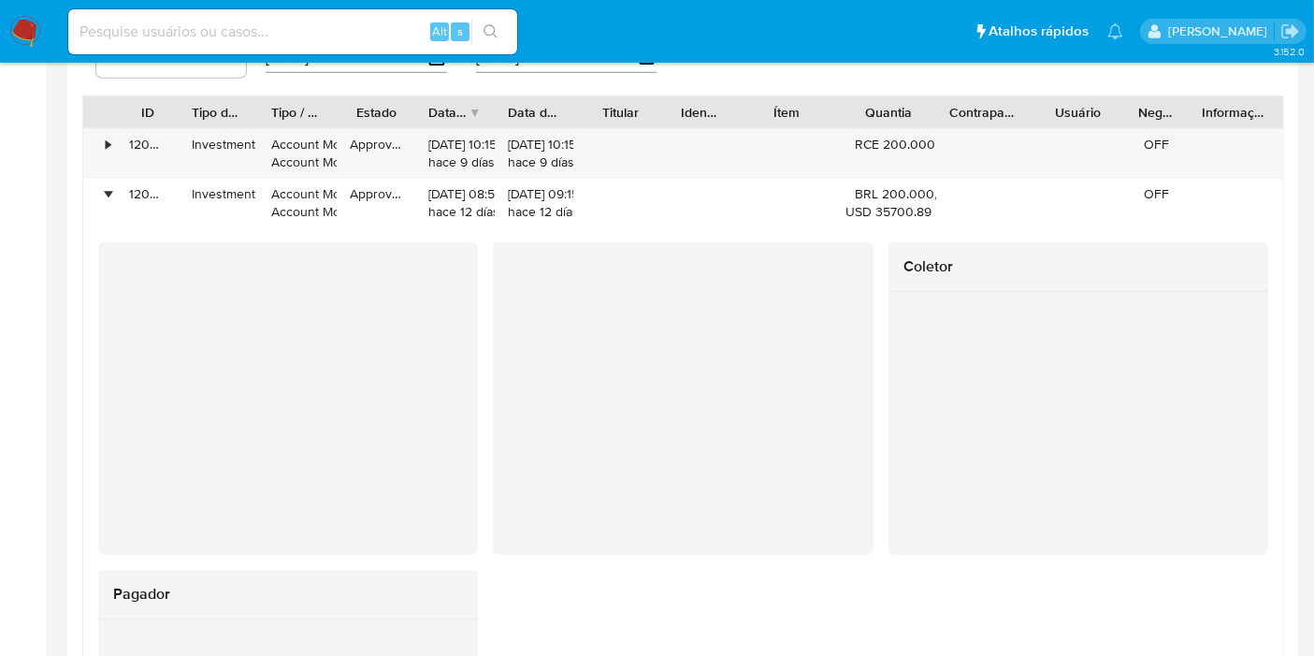
scroll to position [1760, 0]
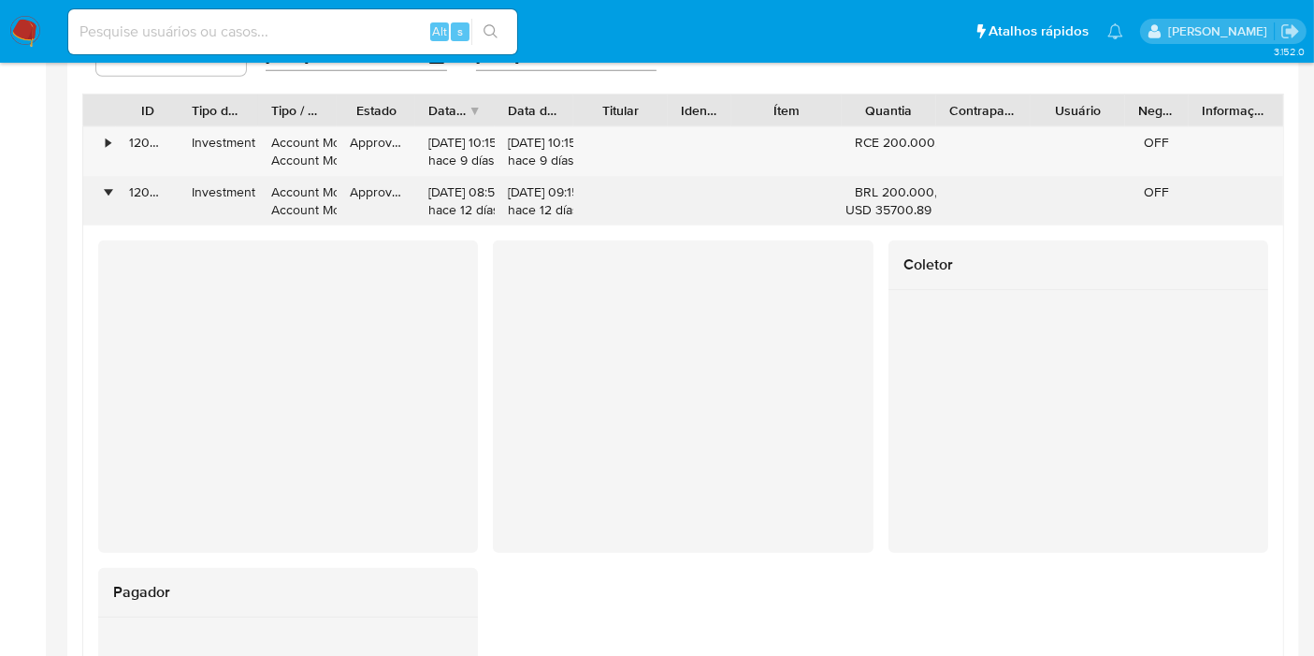
drag, startPoint x: 853, startPoint y: 190, endPoint x: 903, endPoint y: 180, distance: 51.5
click at [908, 186] on div "BRL 200.000,00 USD 35700.89" at bounding box center [889, 201] width 94 height 49
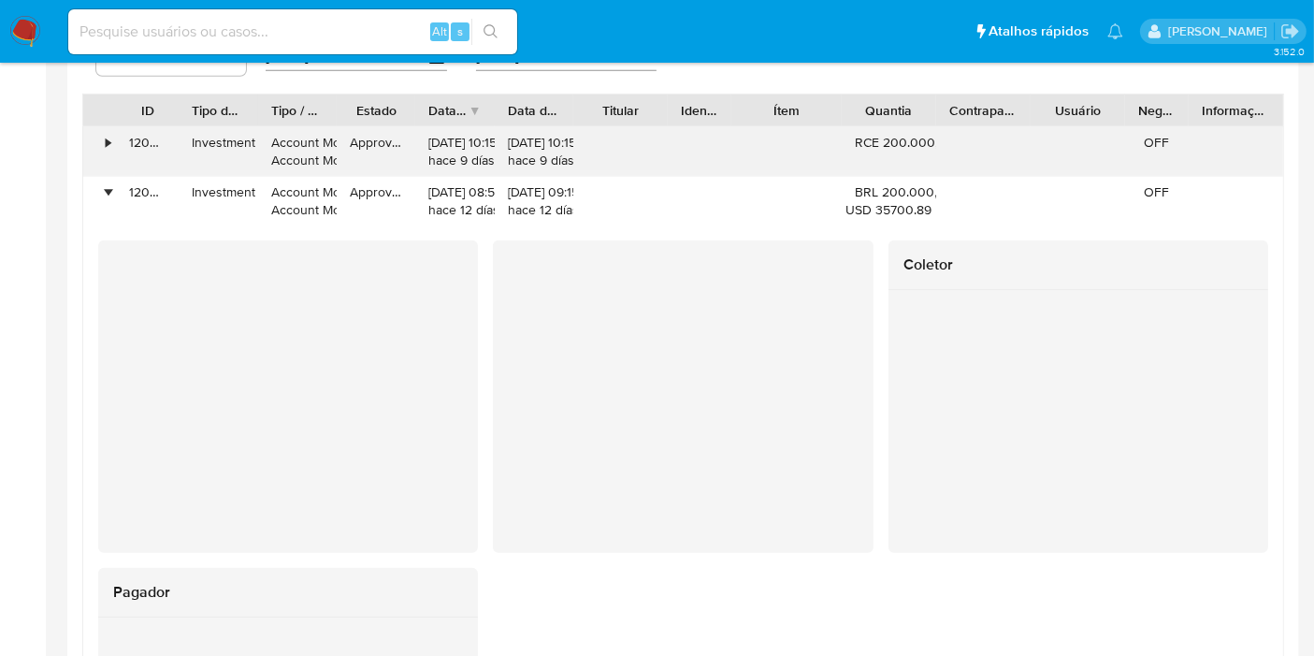
click at [887, 142] on div "RCE 200.000,00" at bounding box center [889, 143] width 68 height 18
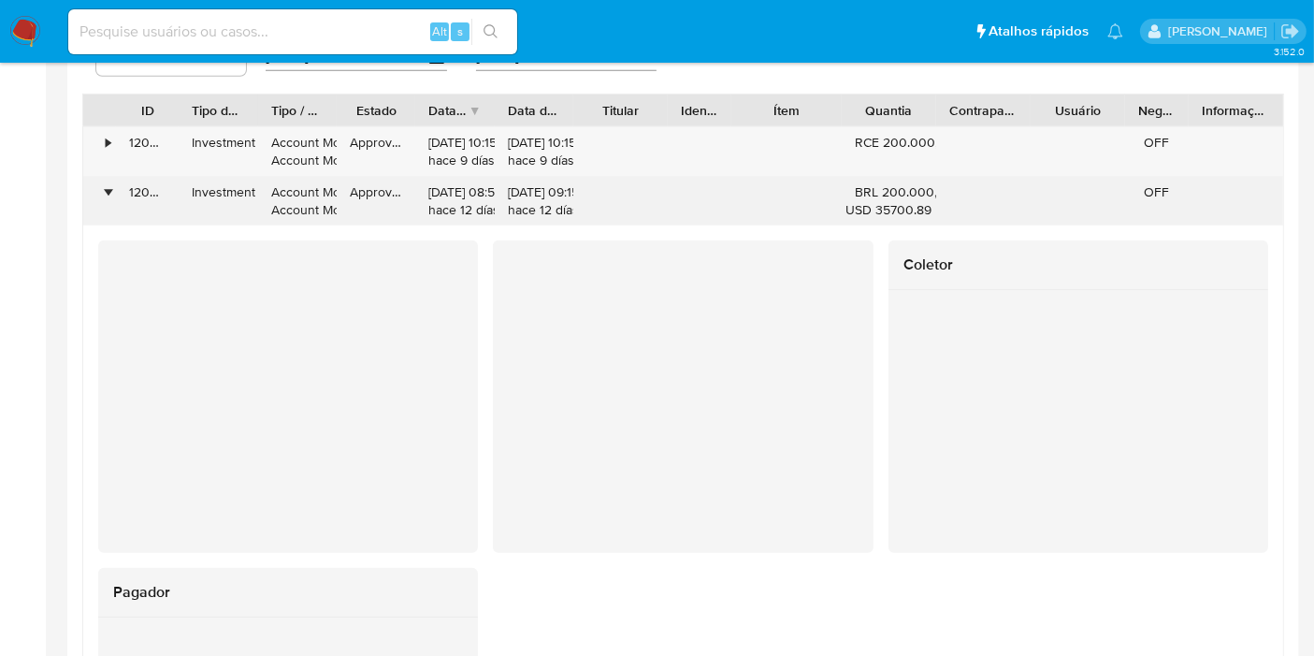
click at [108, 194] on div "•" at bounding box center [108, 192] width 5 height 18
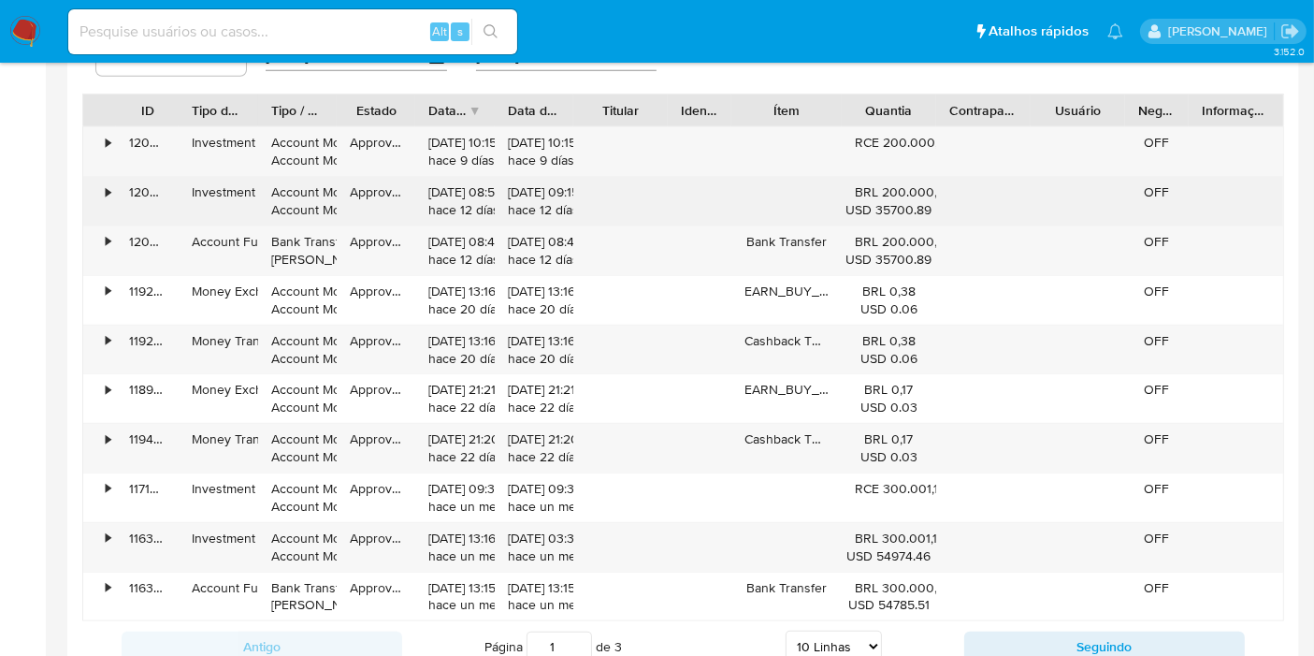
drag, startPoint x: 930, startPoint y: 207, endPoint x: 859, endPoint y: 180, distance: 74.9
click at [860, 190] on div "BRL 200.000,00 USD 35700.89" at bounding box center [889, 201] width 68 height 36
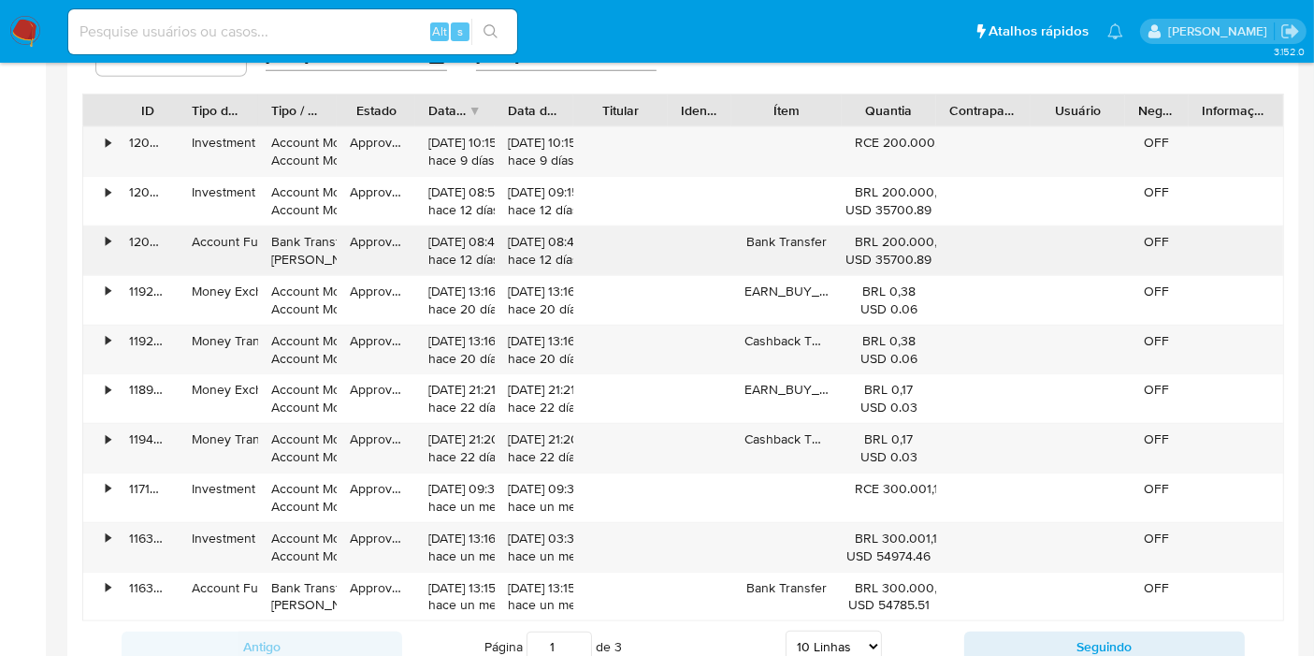
drag, startPoint x: 855, startPoint y: 135, endPoint x: 907, endPoint y: 232, distance: 110.5
click at [923, 140] on div "RCE 200.000,00" at bounding box center [889, 143] width 68 height 18
click at [824, 243] on div "Bank Transfer" at bounding box center [786, 250] width 110 height 49
drag, startPoint x: 423, startPoint y: 484, endPoint x: 858, endPoint y: 551, distance: 440.8
click at [892, 589] on div "• 120960644530 Investment Account Money Account Money Approved 04/08/2025 10:15…" at bounding box center [683, 373] width 1202 height 495
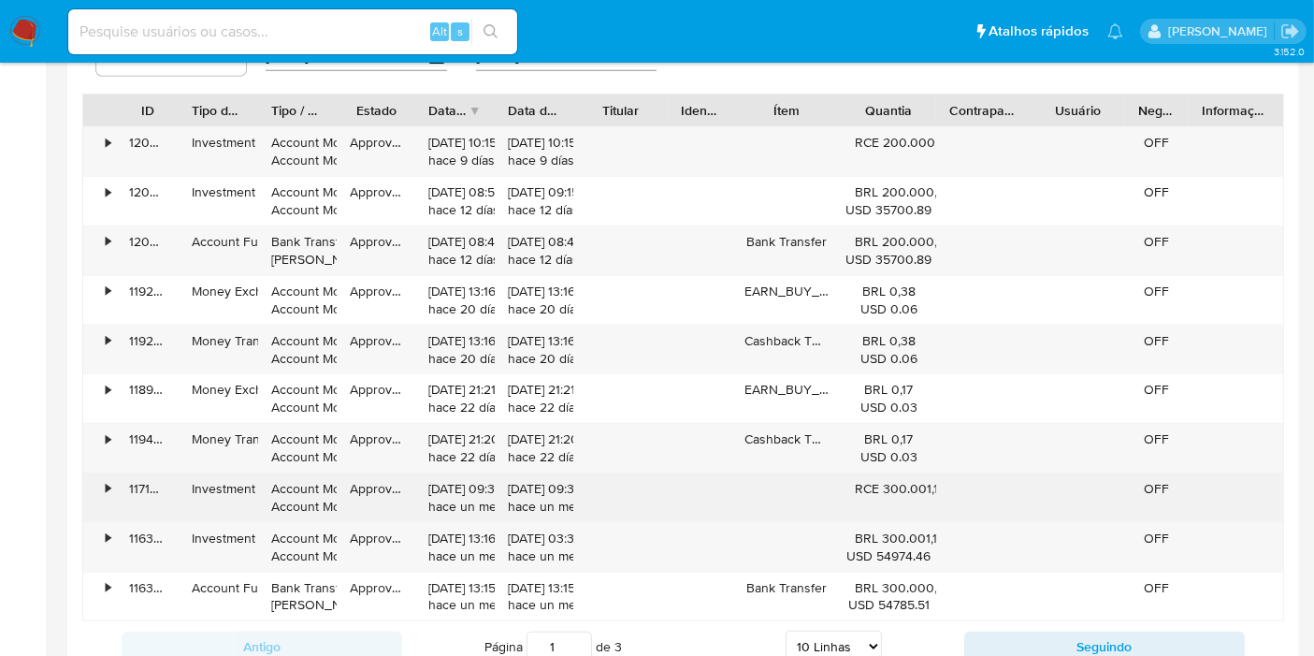
click at [921, 512] on div "RCE 300.001,14" at bounding box center [889, 497] width 94 height 49
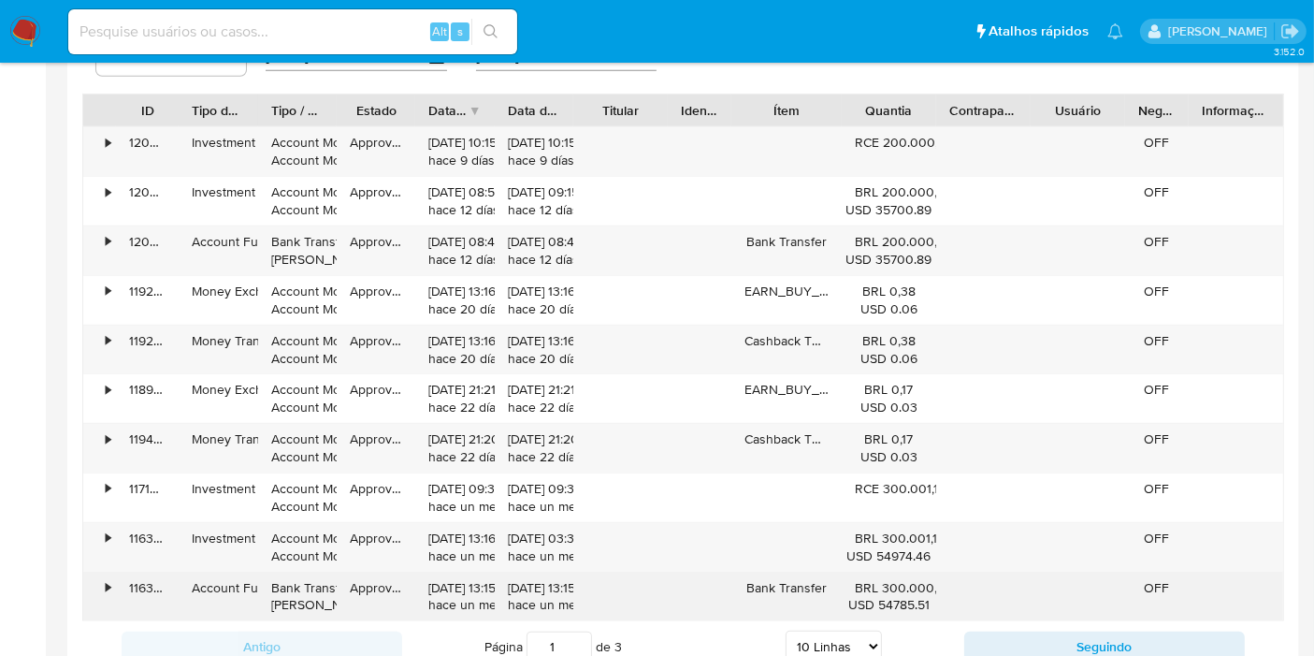
click at [842, 603] on div "BRL 300.000,00 USD 54785.51" at bounding box center [889, 596] width 94 height 49
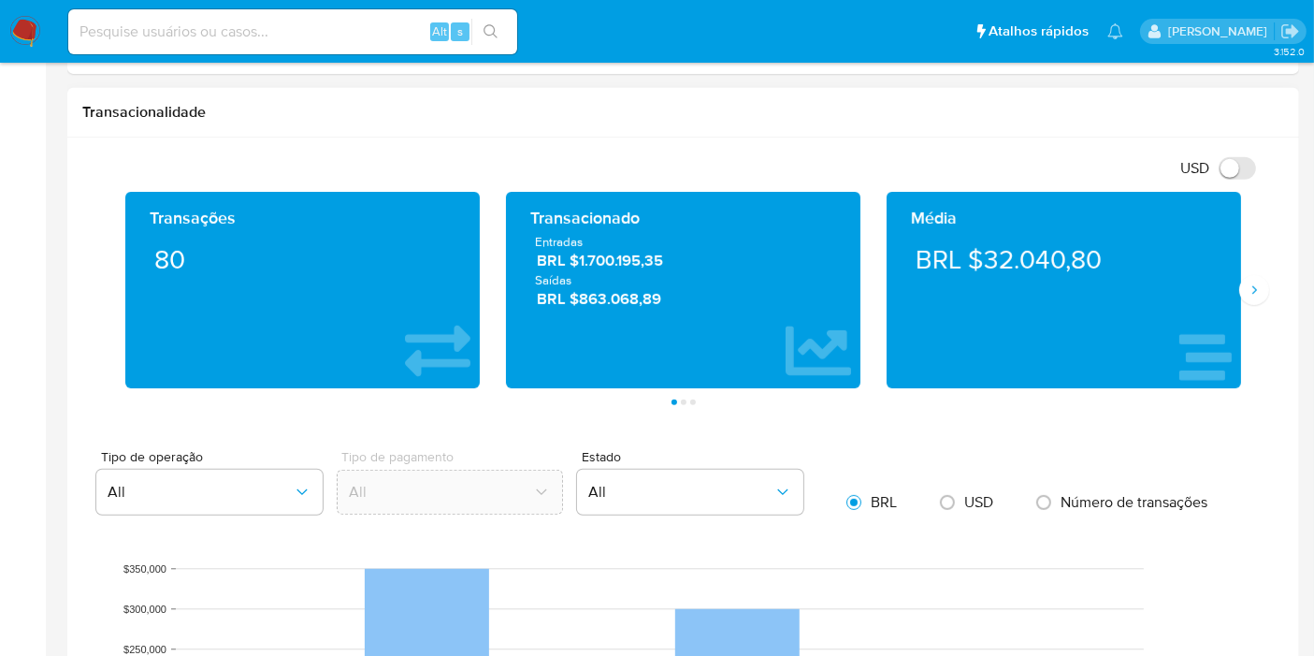
scroll to position [804, 0]
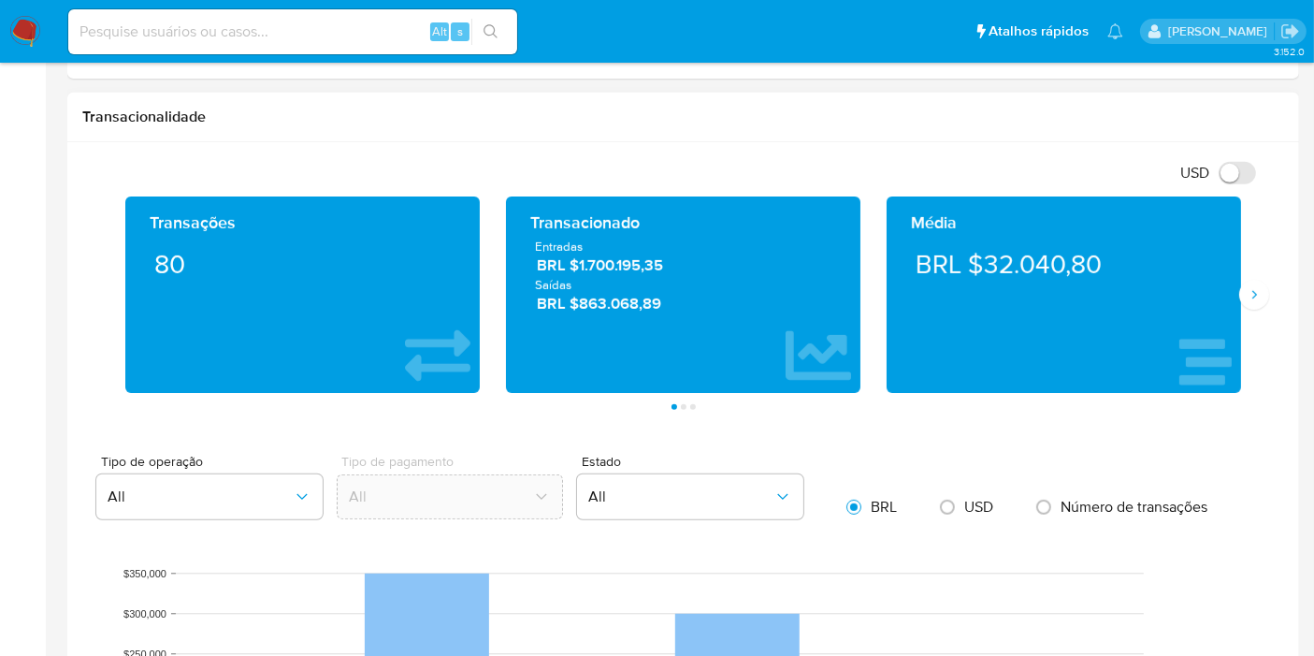
click at [1255, 308] on div "Transações 80 Transacionado Entradas BRL $1.700.195,35 Saídas BRL $863.068,89 M…" at bounding box center [683, 302] width 1202 height 213
click at [1250, 287] on icon "Siguiente" at bounding box center [1254, 294] width 15 height 15
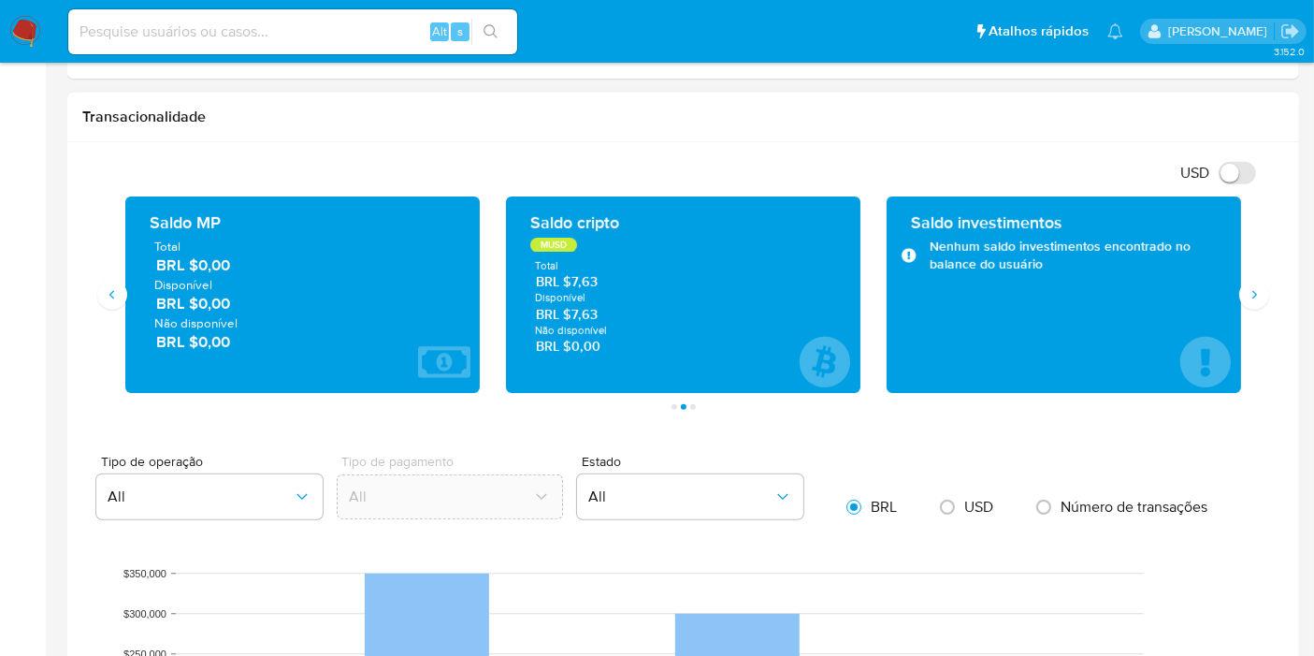
click at [1260, 306] on div "Transações 80 Transacionado Entradas BRL $1.700.195,35 Saídas BRL $863.068,89 M…" at bounding box center [683, 302] width 1202 height 213
click at [1259, 304] on button "Siguiente" at bounding box center [1254, 295] width 30 height 30
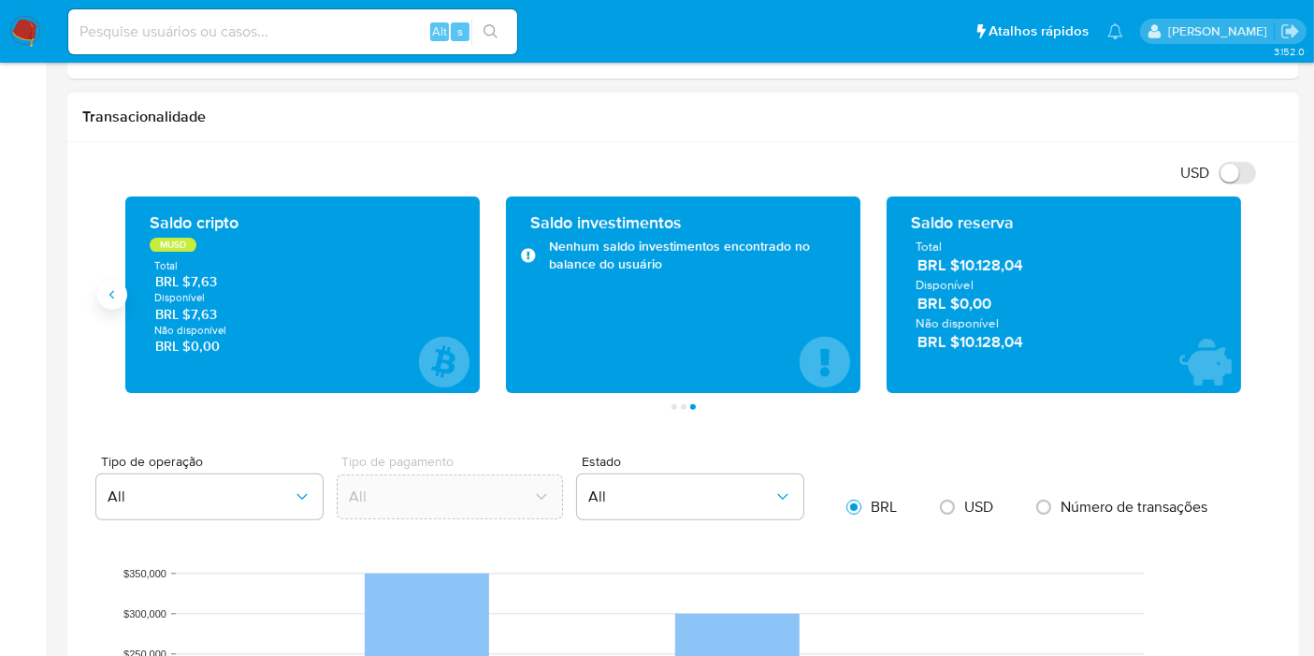
click at [120, 303] on button "Anterior" at bounding box center [112, 295] width 30 height 30
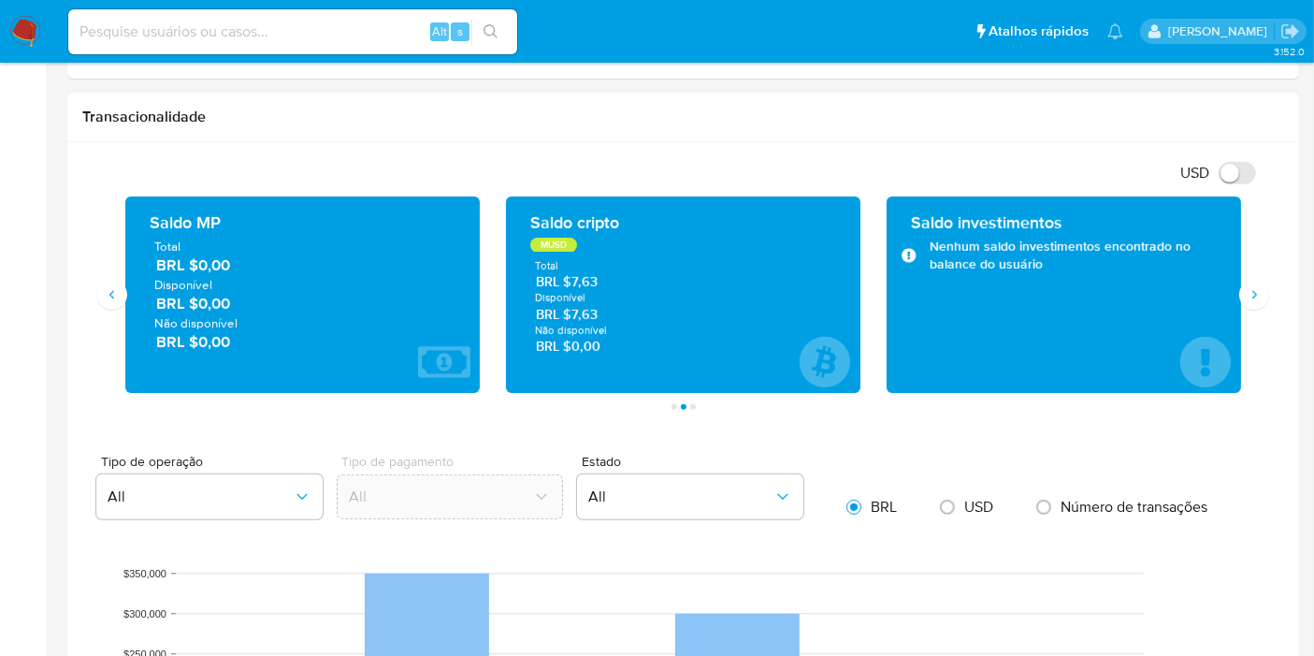
drag, startPoint x: 51, startPoint y: 389, endPoint x: 757, endPoint y: 423, distance: 706.8
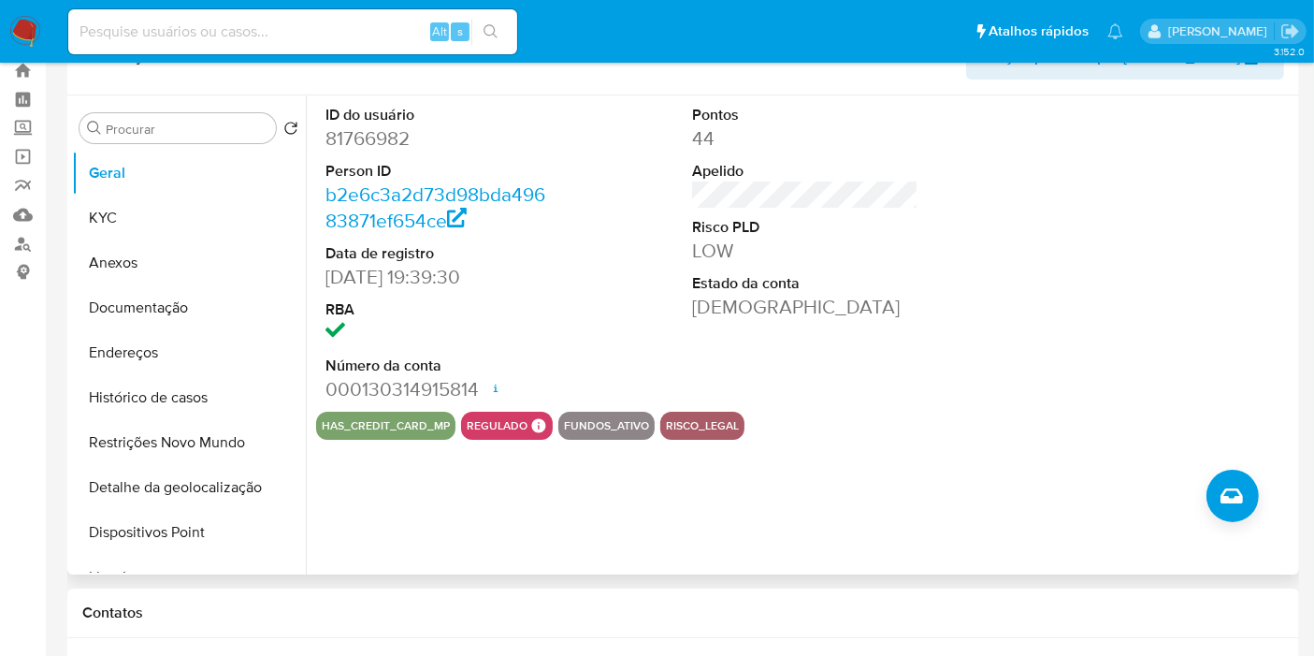
scroll to position [23, 0]
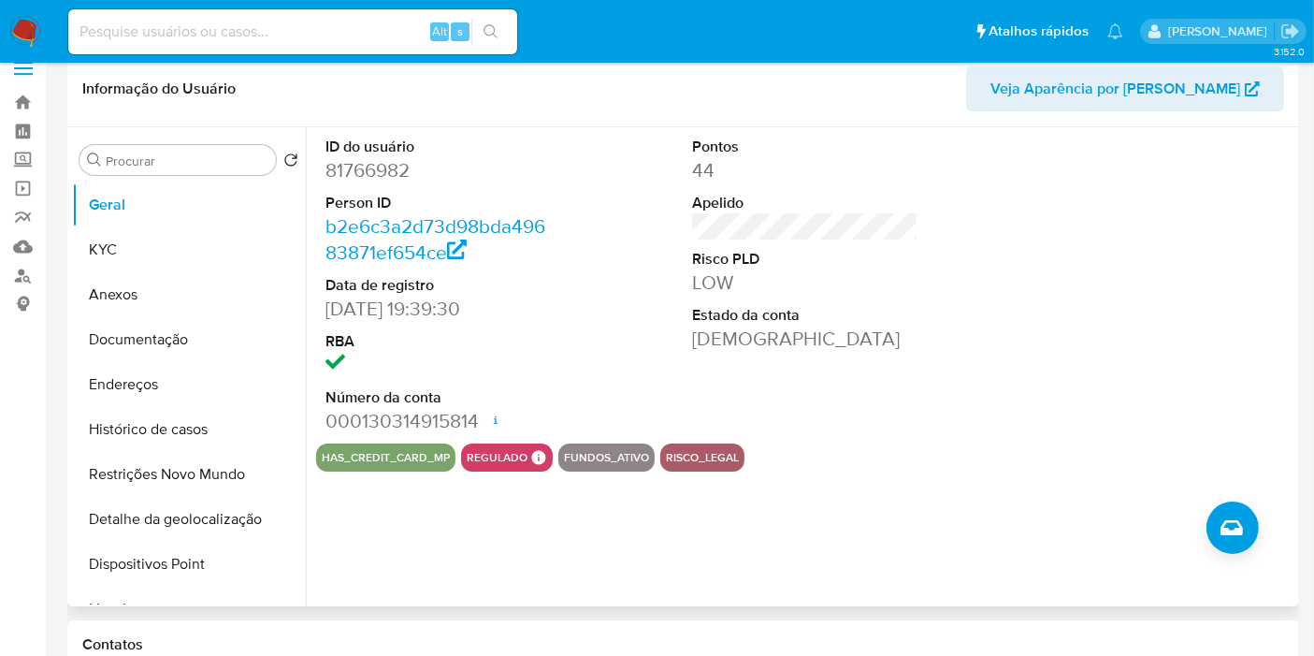
click at [384, 169] on dd "81766982" at bounding box center [438, 170] width 226 height 26
copy dd "81766982"
click at [198, 427] on button "Histórico de casos" at bounding box center [181, 429] width 219 height 45
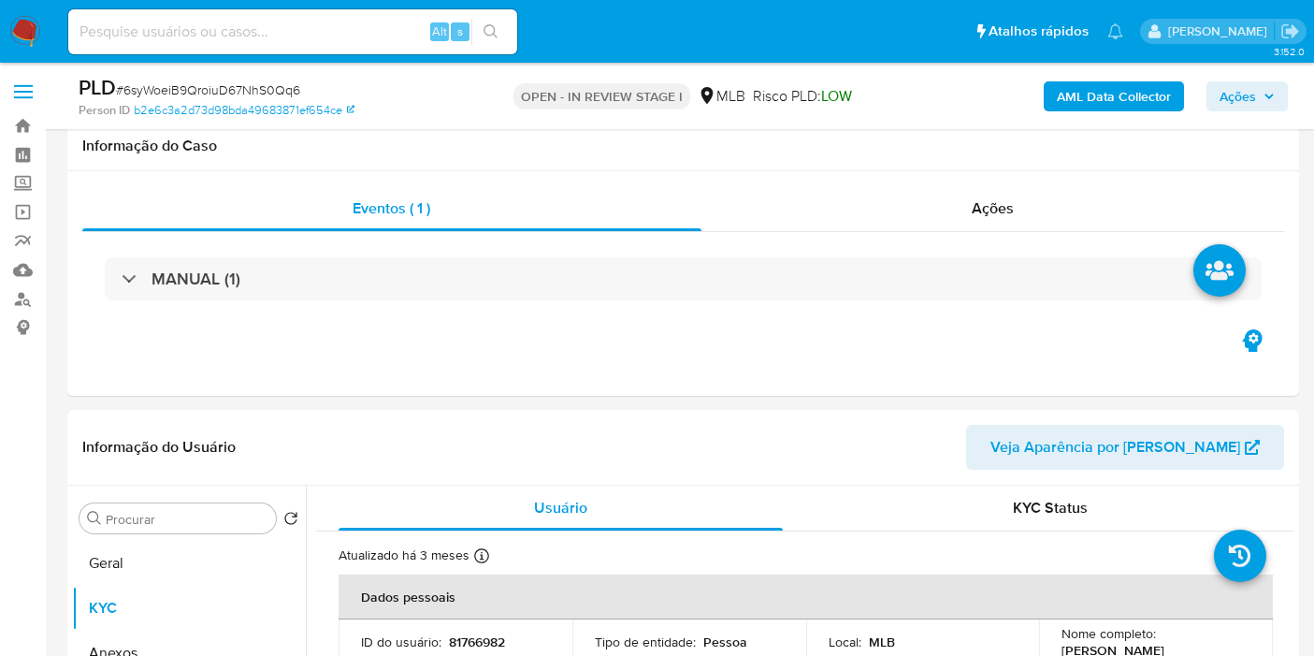
select select "10"
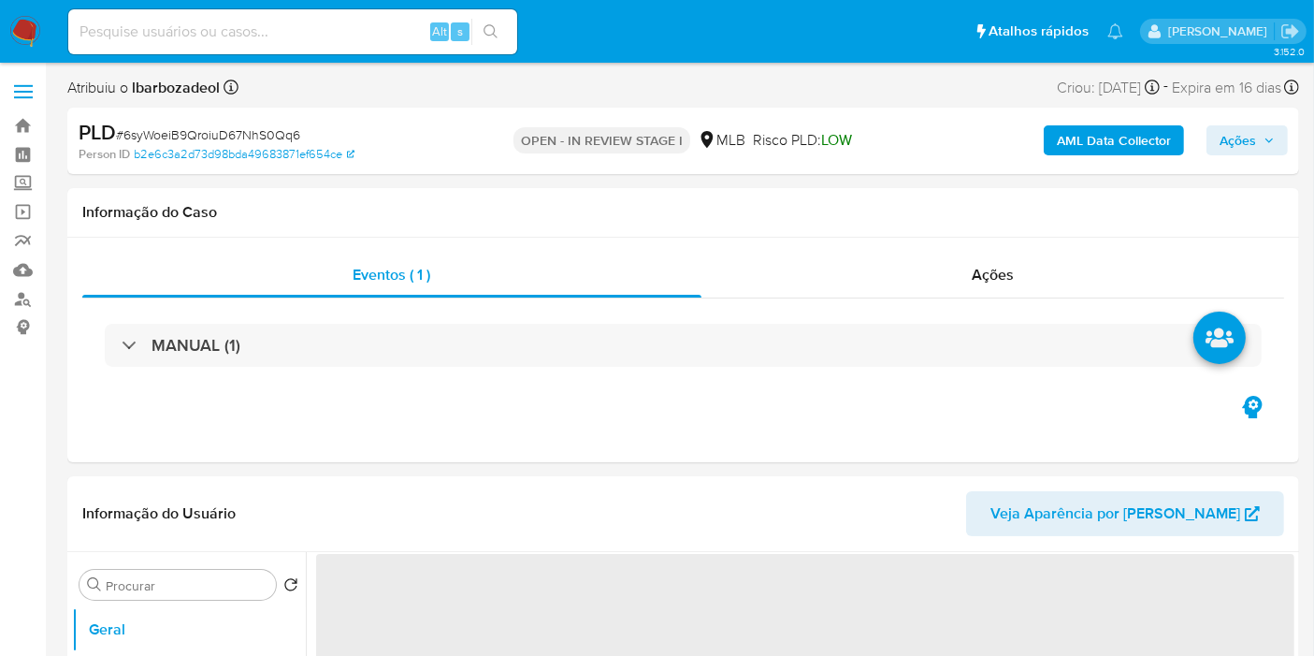
select select "10"
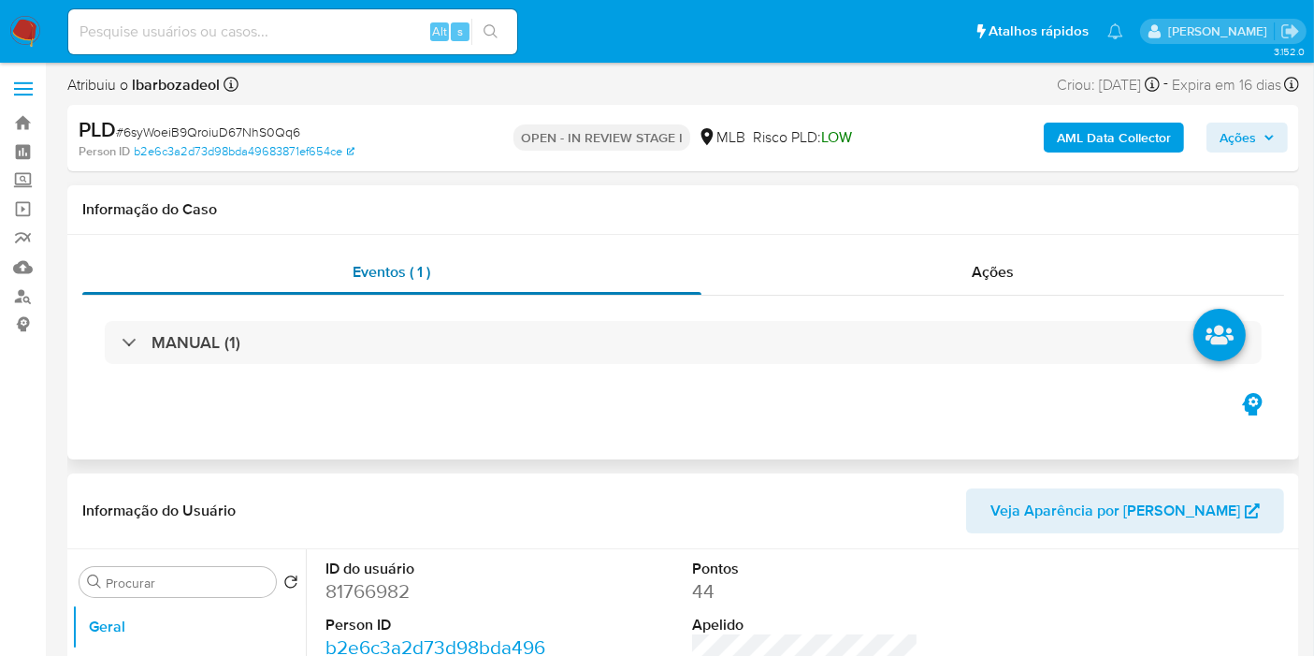
scroll to position [7, 0]
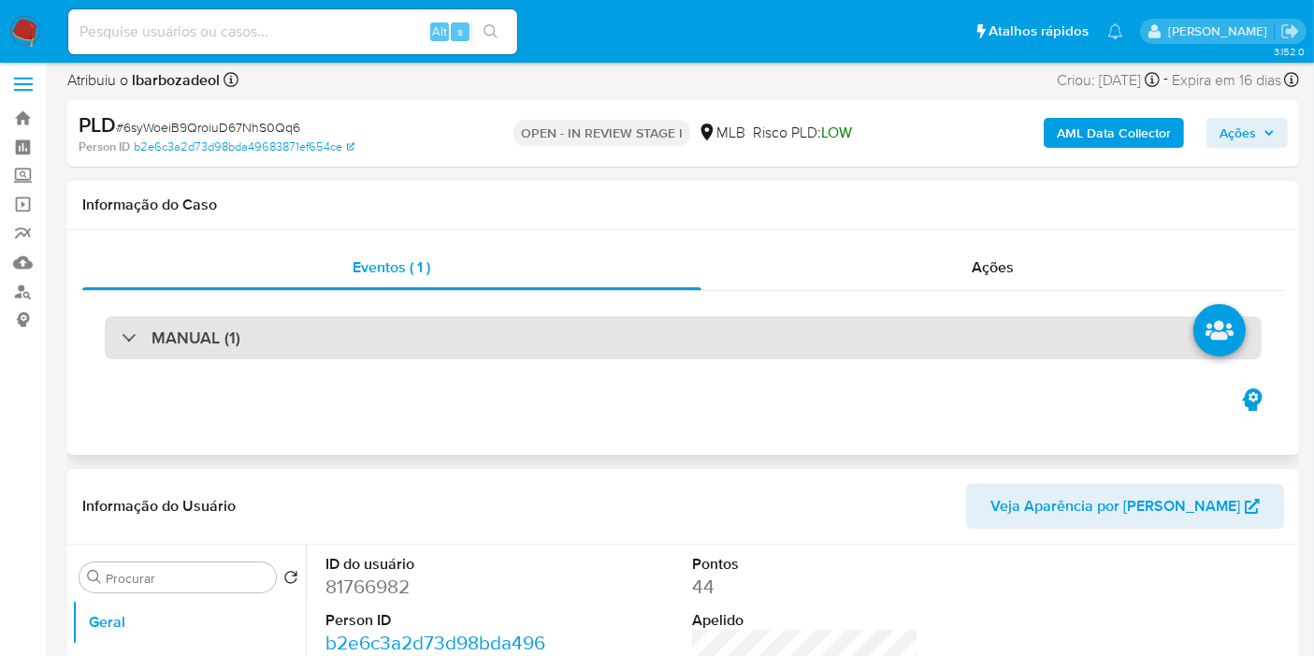
click at [692, 328] on div "MANUAL (1)" at bounding box center [683, 337] width 1157 height 43
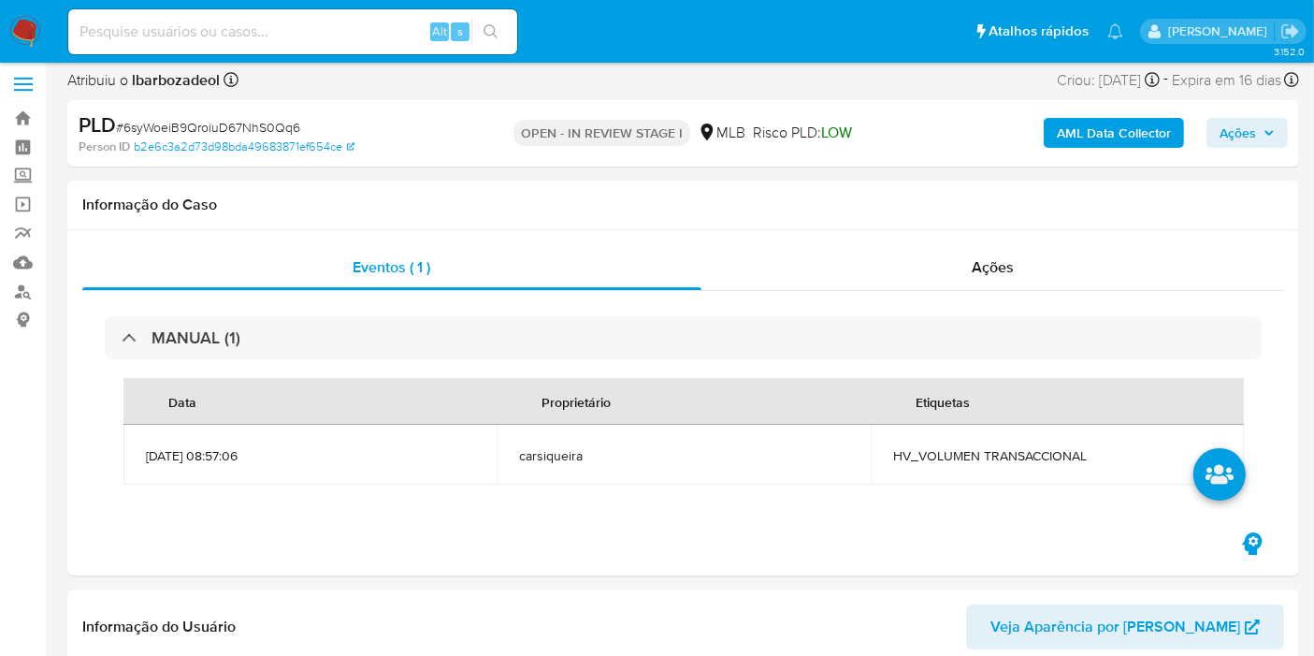
click at [832, 123] on span "LOW" at bounding box center [836, 133] width 31 height 22
click at [829, 129] on span "LOW" at bounding box center [836, 133] width 31 height 22
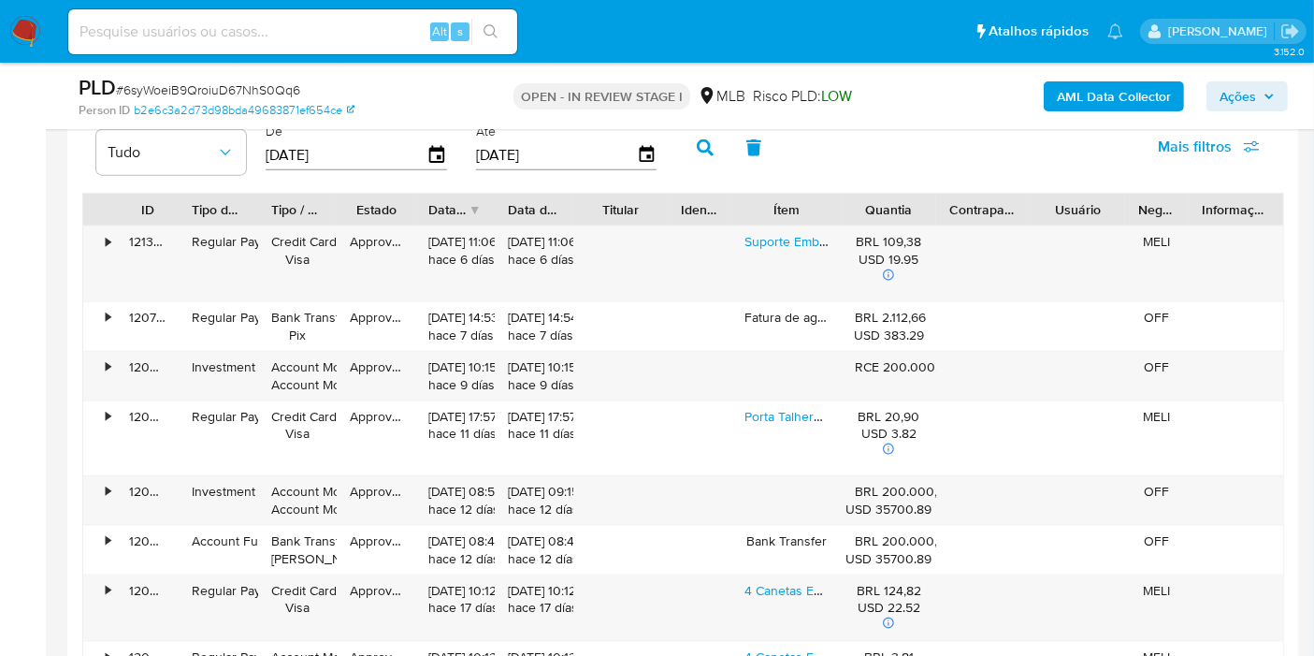
scroll to position [2173, 0]
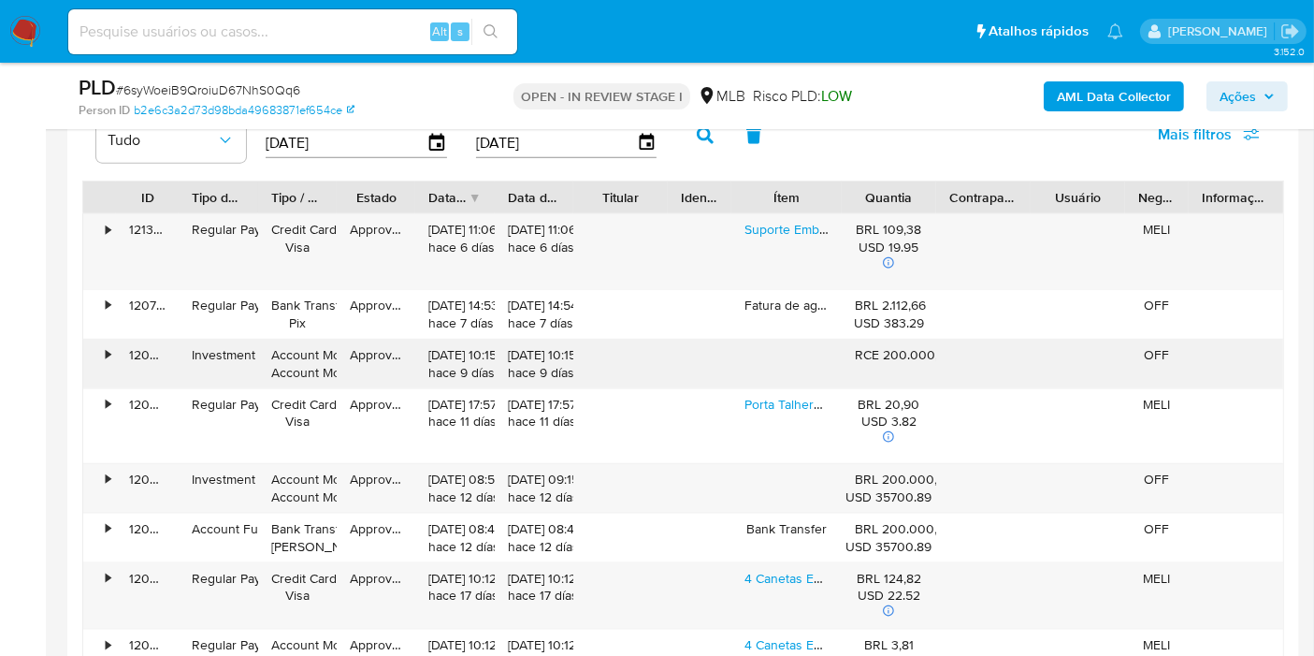
drag, startPoint x: 804, startPoint y: 392, endPoint x: 865, endPoint y: 351, distance: 73.4
click at [862, 351] on div "• 120960644530 Investment Account Money Account Money Approved 04/08/2025 10:15…" at bounding box center [683, 363] width 1200 height 49
click at [871, 357] on div "RCE 200.000,00" at bounding box center [889, 355] width 68 height 18
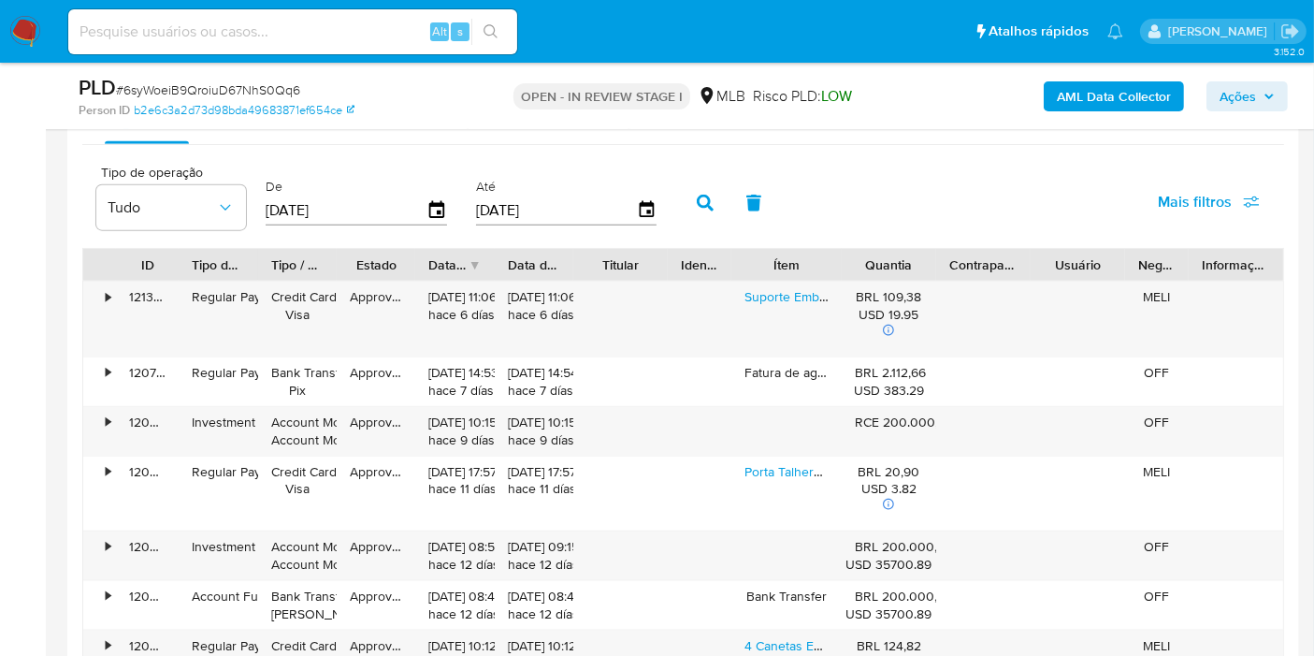
scroll to position [2104, 0]
click at [286, 137] on div "Entradas" at bounding box center [264, 123] width 60 height 45
select select "10"
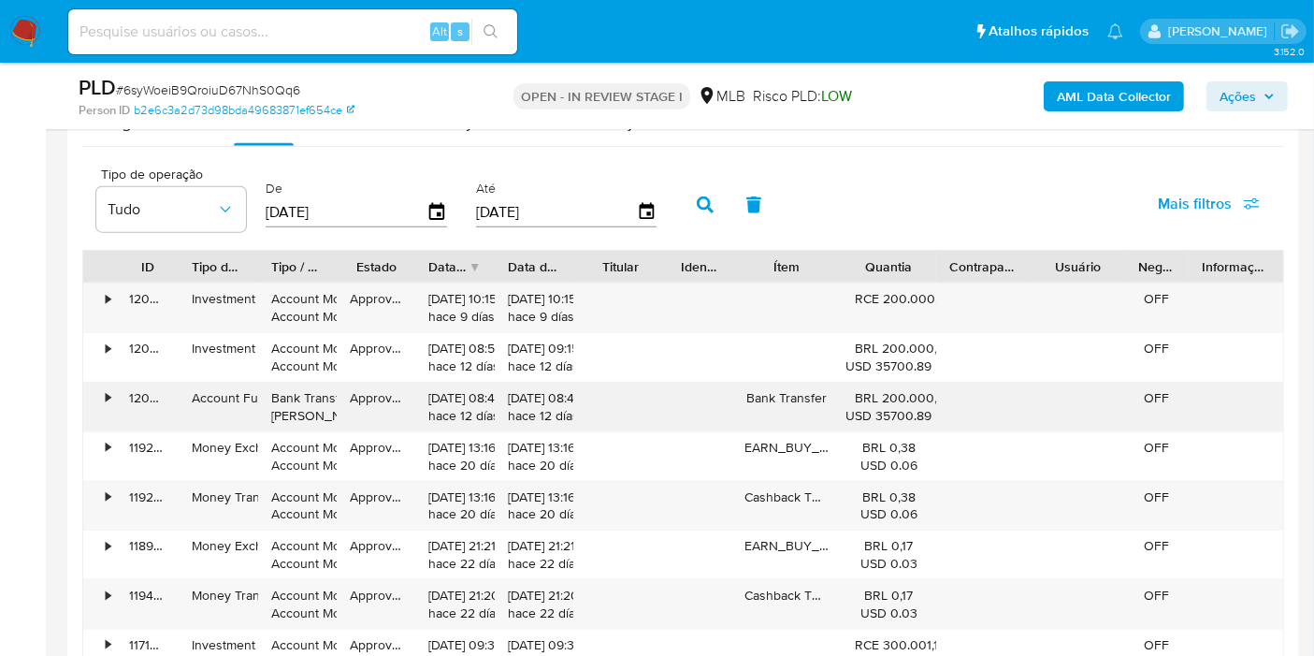
drag, startPoint x: 285, startPoint y: 400, endPoint x: 350, endPoint y: 414, distance: 66.0
click at [350, 414] on div "• 120614504956 Account Fund Bank Transfer Ted Approved 01/08/2025 08:49:24 hace…" at bounding box center [683, 406] width 1200 height 49
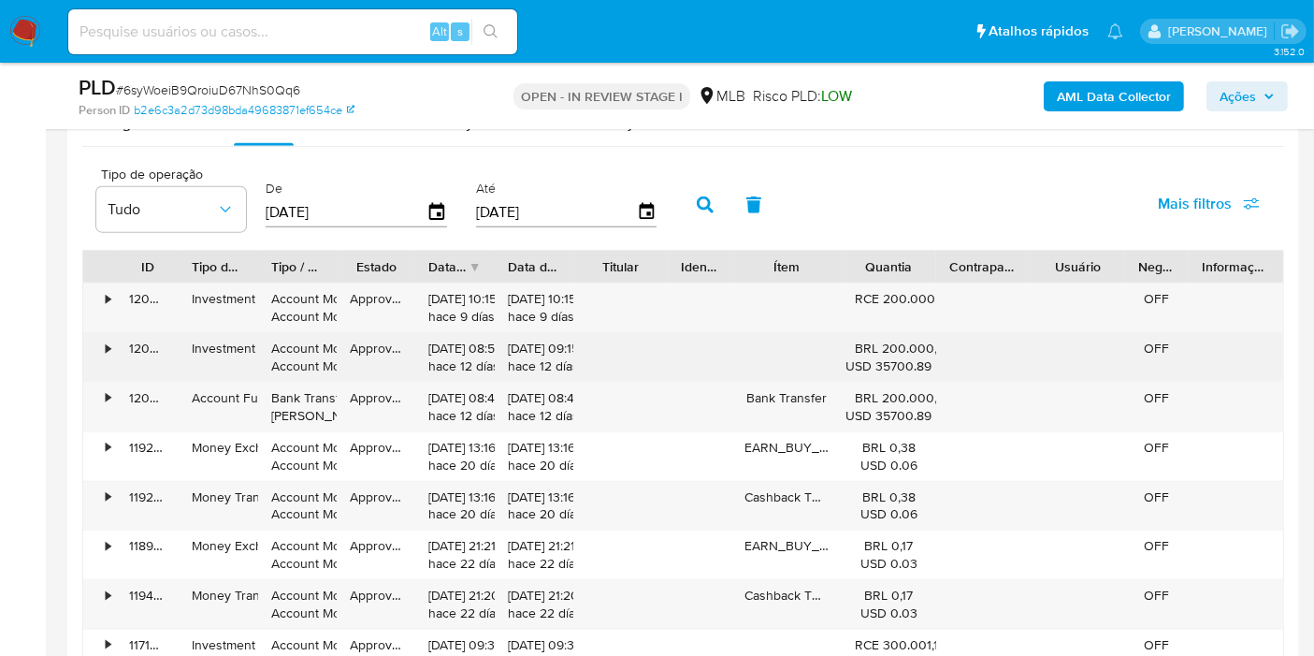
drag, startPoint x: 182, startPoint y: 339, endPoint x: 766, endPoint y: 364, distance: 584.1
click at [925, 368] on div "• 120098578639 Investment Account Money Account Money Approved 01/08/2025 08:54…" at bounding box center [683, 357] width 1200 height 49
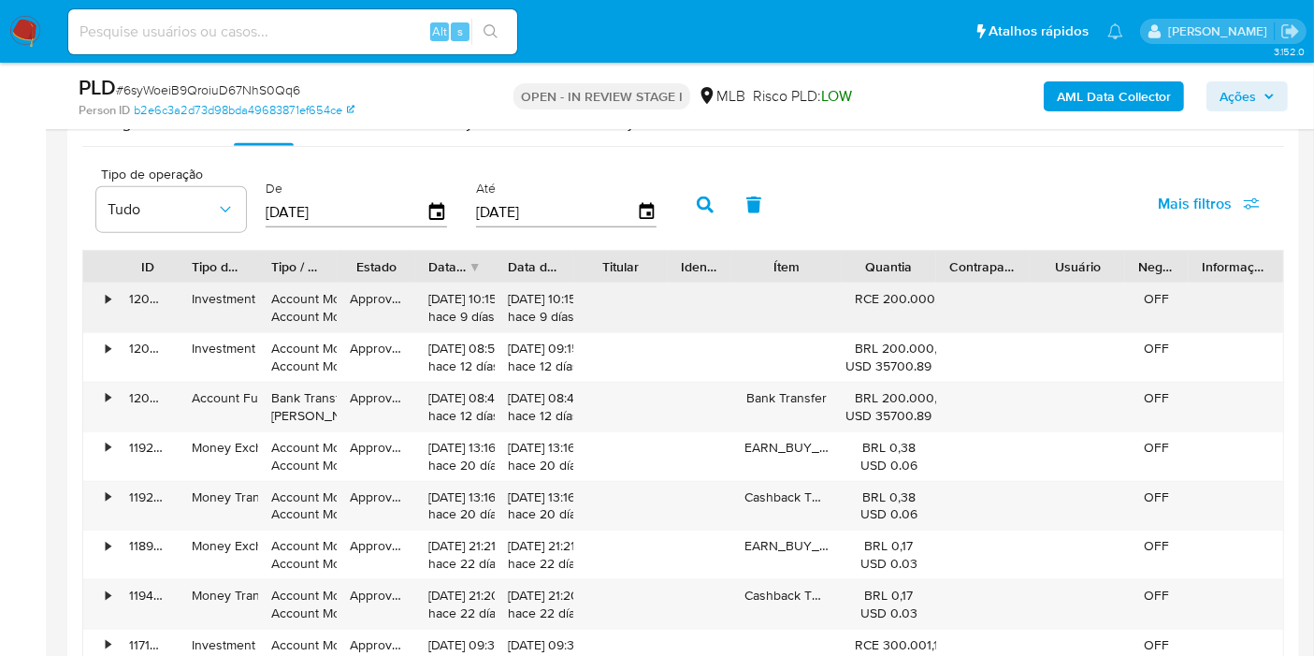
drag, startPoint x: 176, startPoint y: 294, endPoint x: 918, endPoint y: 306, distance: 742.6
click at [918, 306] on div "• 120960644530 Investment Account Money Account Money Approved 04/08/2025 10:15…" at bounding box center [683, 307] width 1200 height 49
click at [902, 297] on div "RCE 200.000,00" at bounding box center [889, 299] width 68 height 18
click at [902, 295] on div "RCE 200.000,00" at bounding box center [889, 299] width 68 height 18
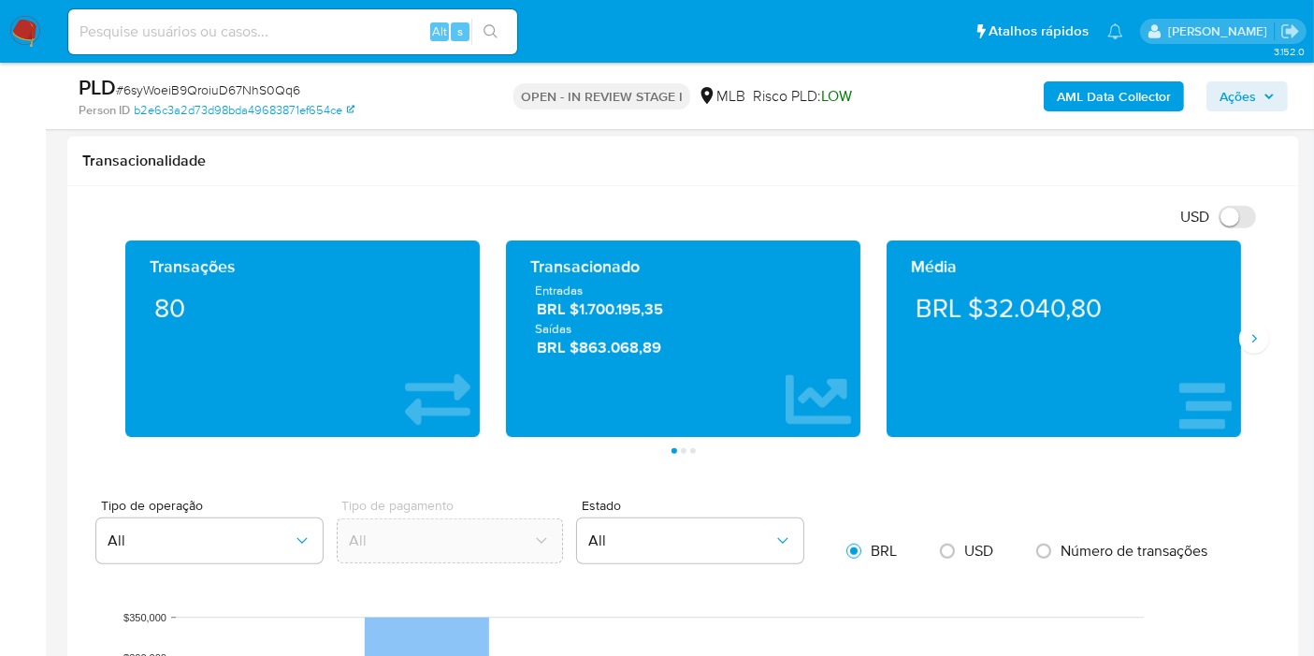
scroll to position [1259, 0]
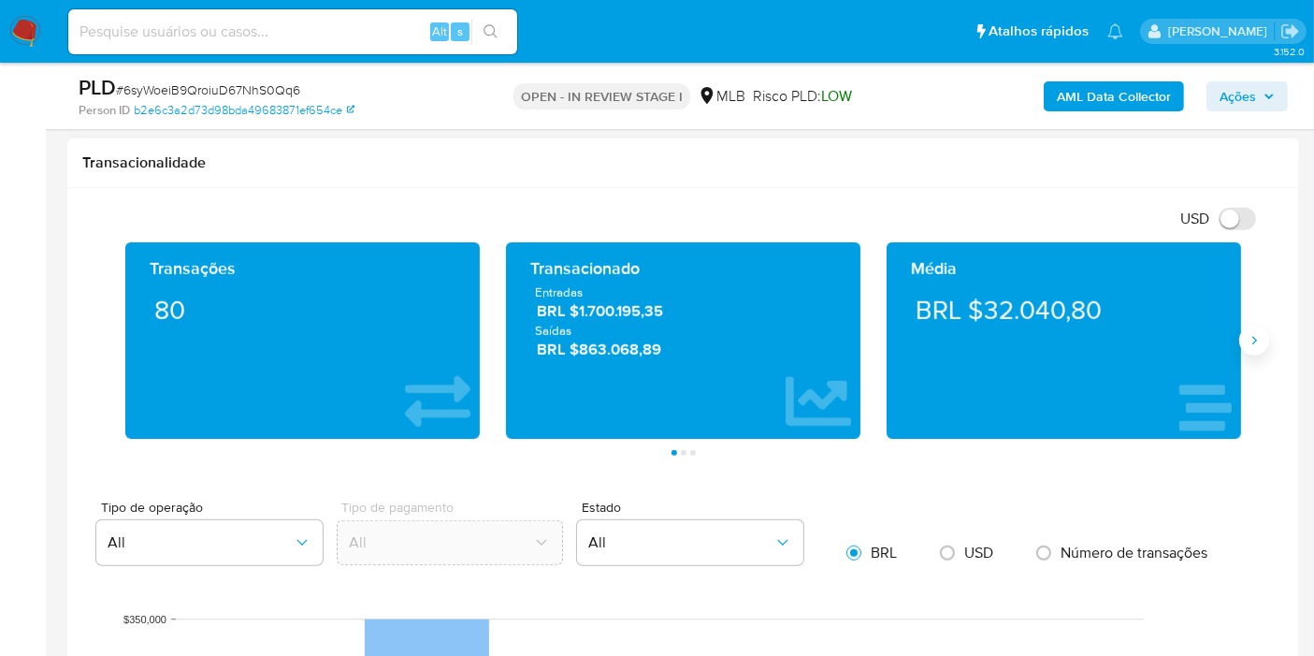
click at [1261, 338] on icon "Siguiente" at bounding box center [1254, 340] width 15 height 15
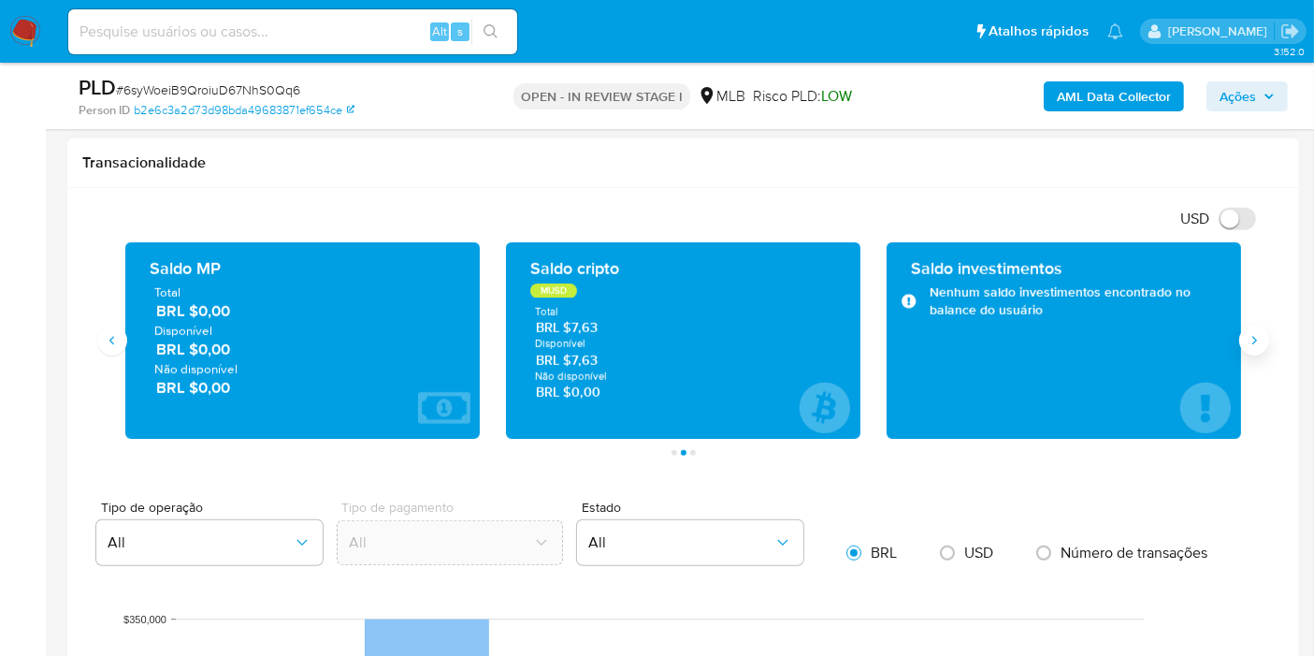
click at [1264, 338] on button "Siguiente" at bounding box center [1254, 340] width 30 height 30
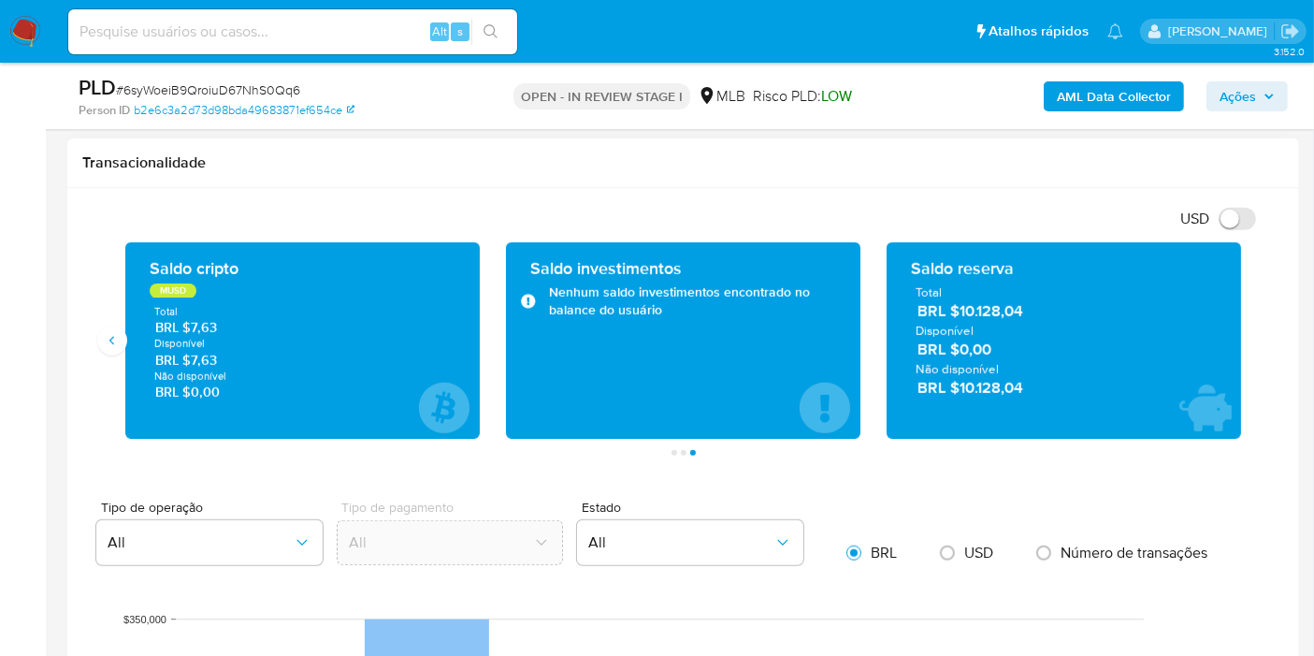
drag, startPoint x: 966, startPoint y: 310, endPoint x: 1252, endPoint y: 319, distance: 286.3
click at [1077, 311] on span "BRL $10.128,04" at bounding box center [1064, 312] width 295 height 22
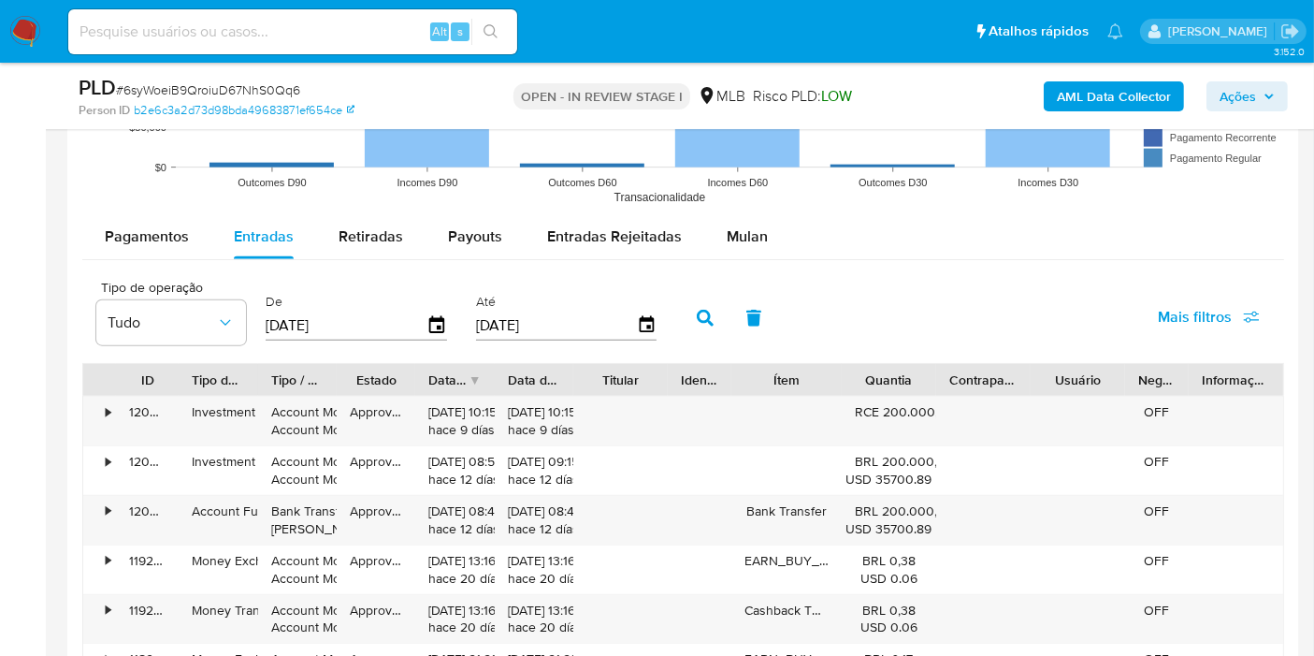
scroll to position [2020, 0]
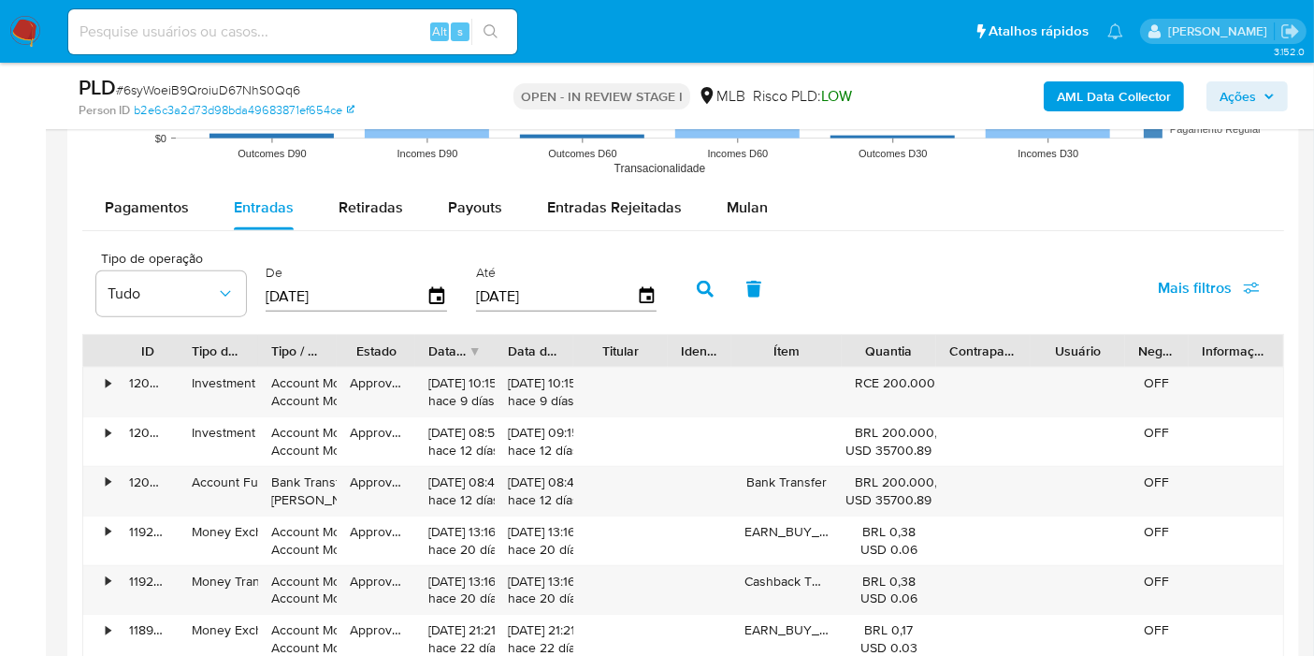
click at [461, 228] on div "Pagamentos Entradas Retiradas Payouts Entradas Rejeitadas Mulan Tipo de operaçã…" at bounding box center [683, 548] width 1202 height 727
click at [462, 220] on div "Payouts" at bounding box center [475, 207] width 54 height 45
select select "10"
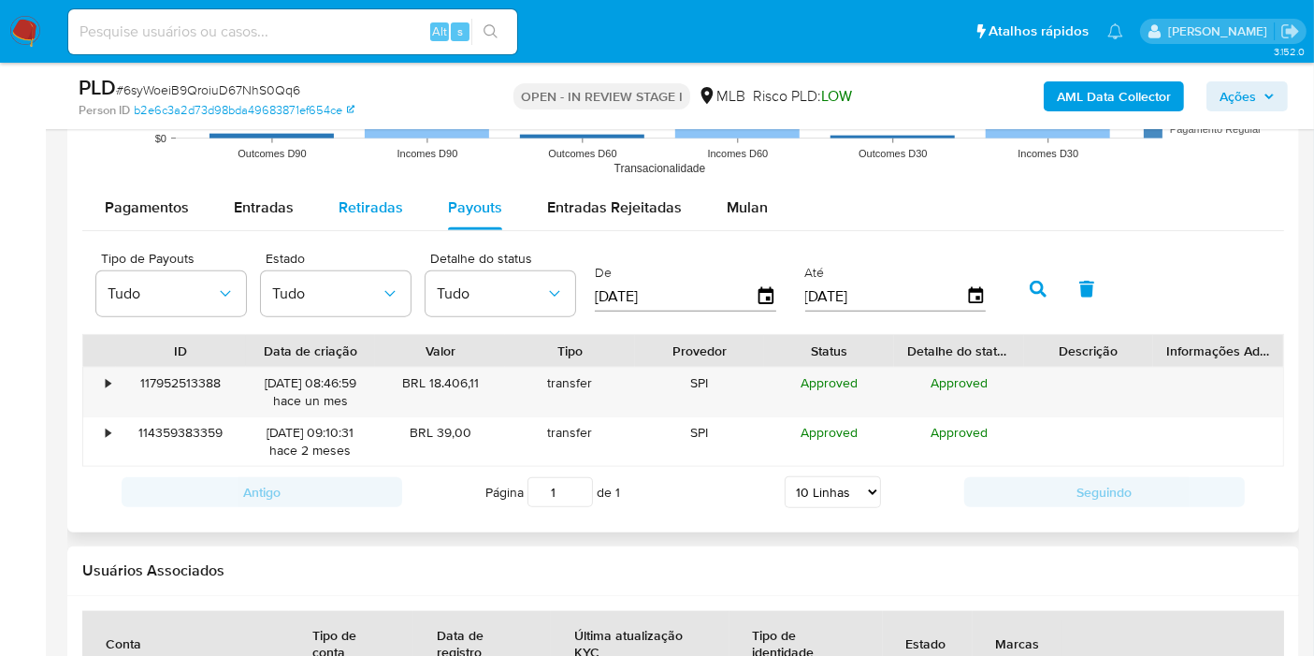
click at [358, 218] on div "Retiradas" at bounding box center [371, 207] width 65 height 45
select select "10"
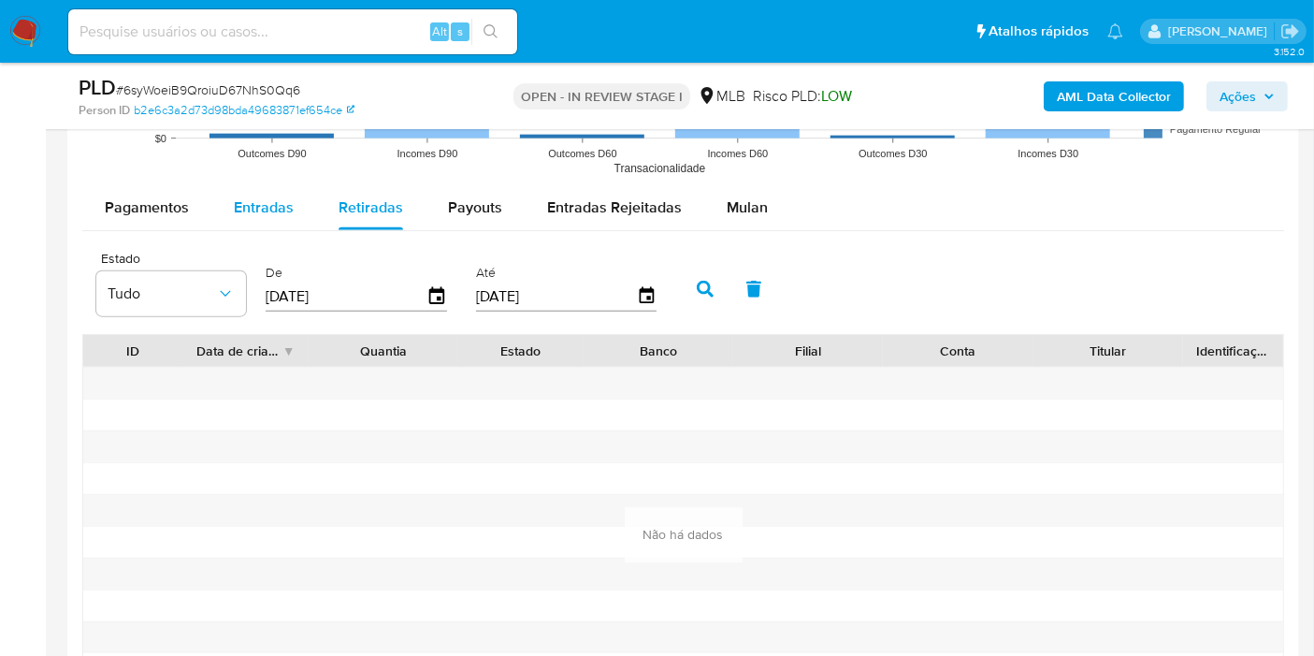
click at [264, 210] on span "Entradas" at bounding box center [264, 207] width 60 height 22
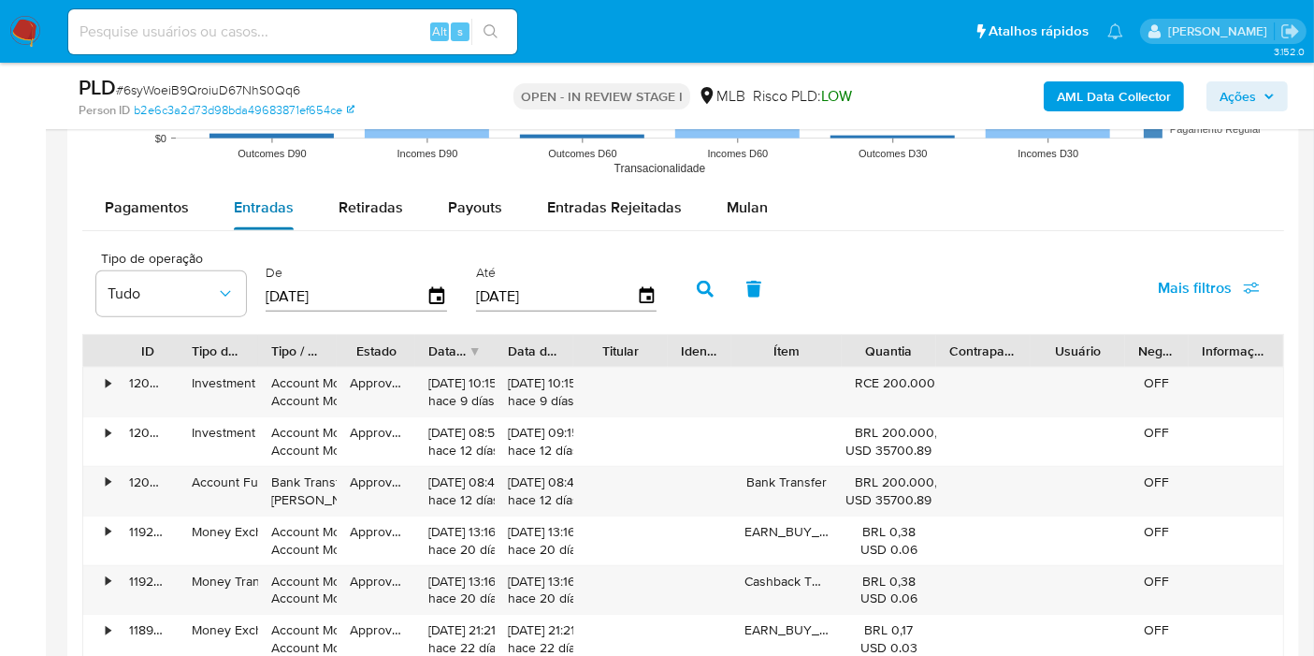
click at [245, 210] on span "Entradas" at bounding box center [264, 207] width 60 height 22
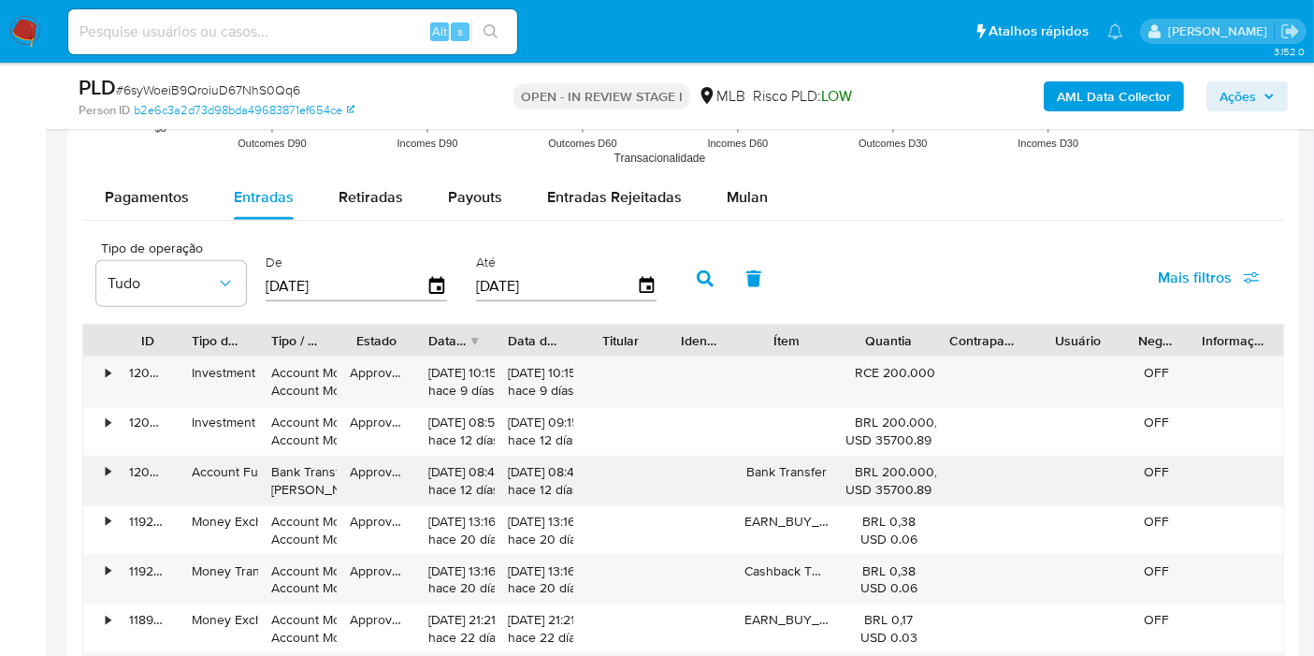
scroll to position [2037, 0]
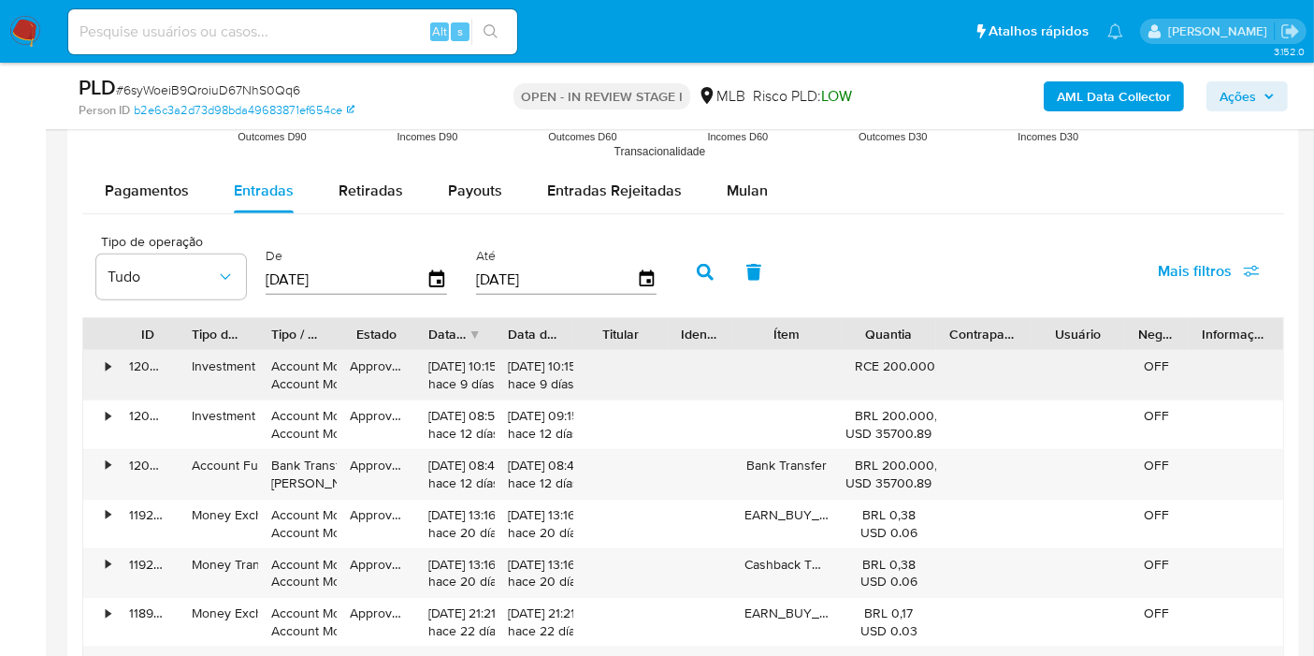
click at [117, 364] on div "120960644530" at bounding box center [147, 375] width 63 height 49
click at [113, 356] on div "•" at bounding box center [99, 375] width 33 height 49
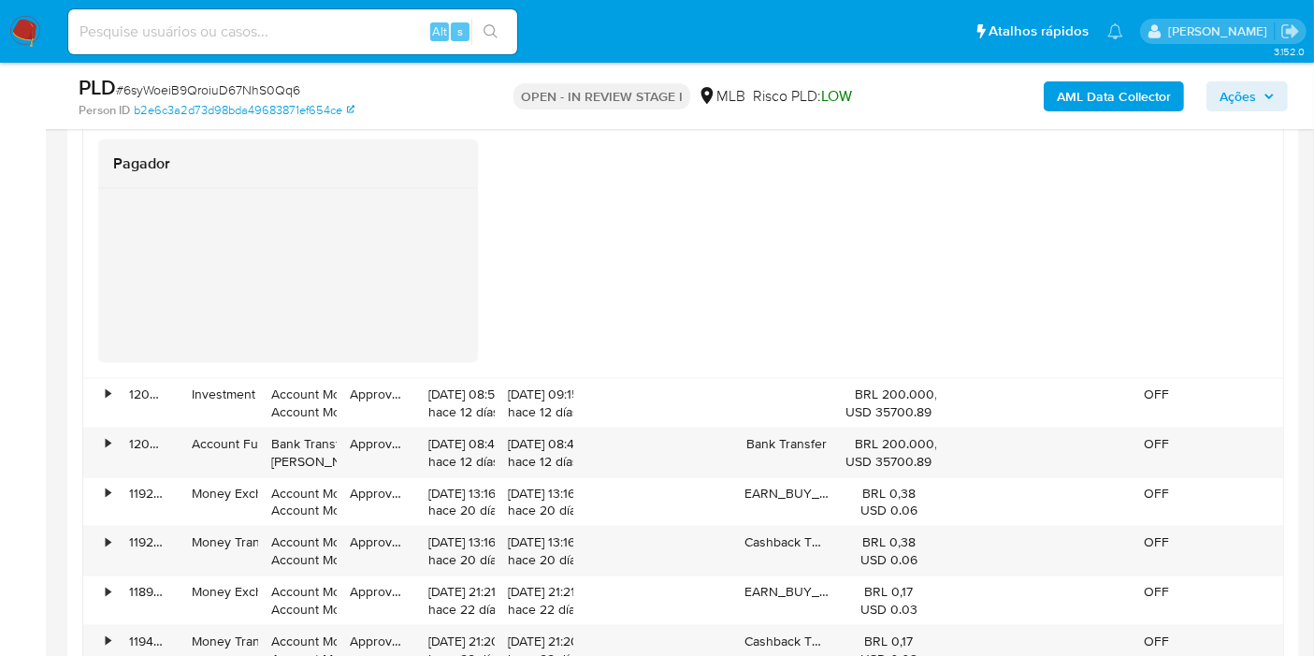
scroll to position [2620, 0]
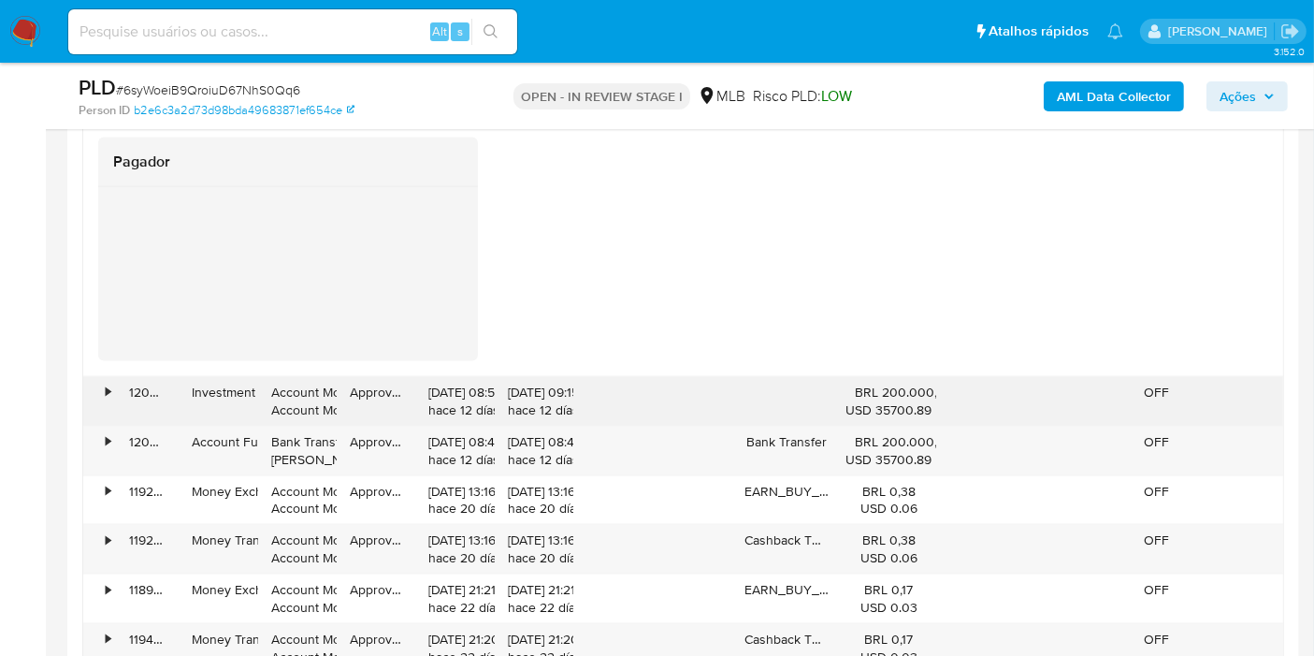
click at [106, 396] on div "•" at bounding box center [108, 392] width 5 height 18
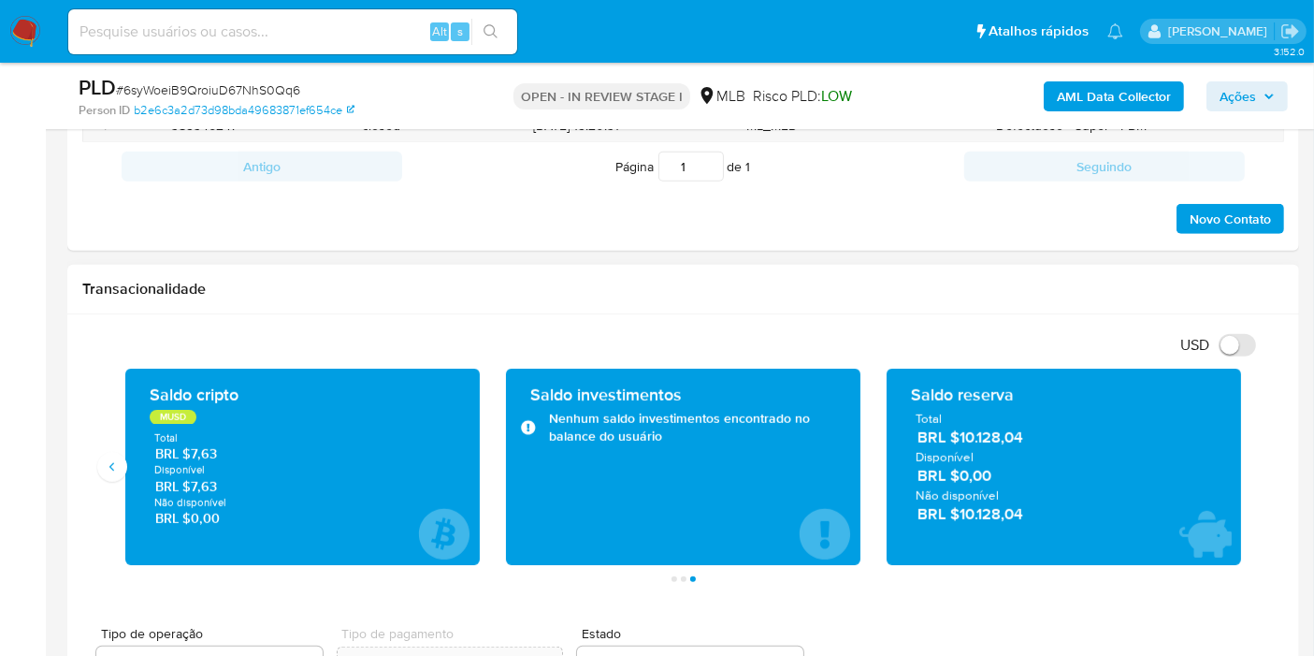
scroll to position [1131, 0]
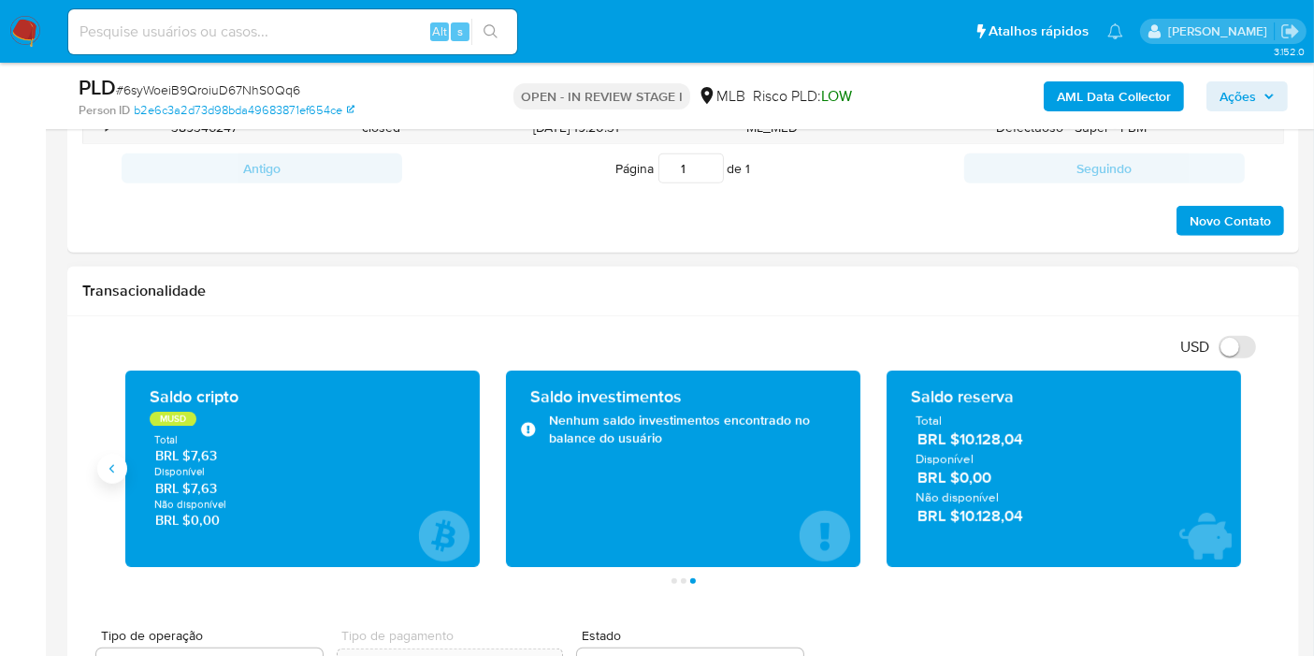
click at [122, 470] on button "Anterior" at bounding box center [112, 469] width 30 height 30
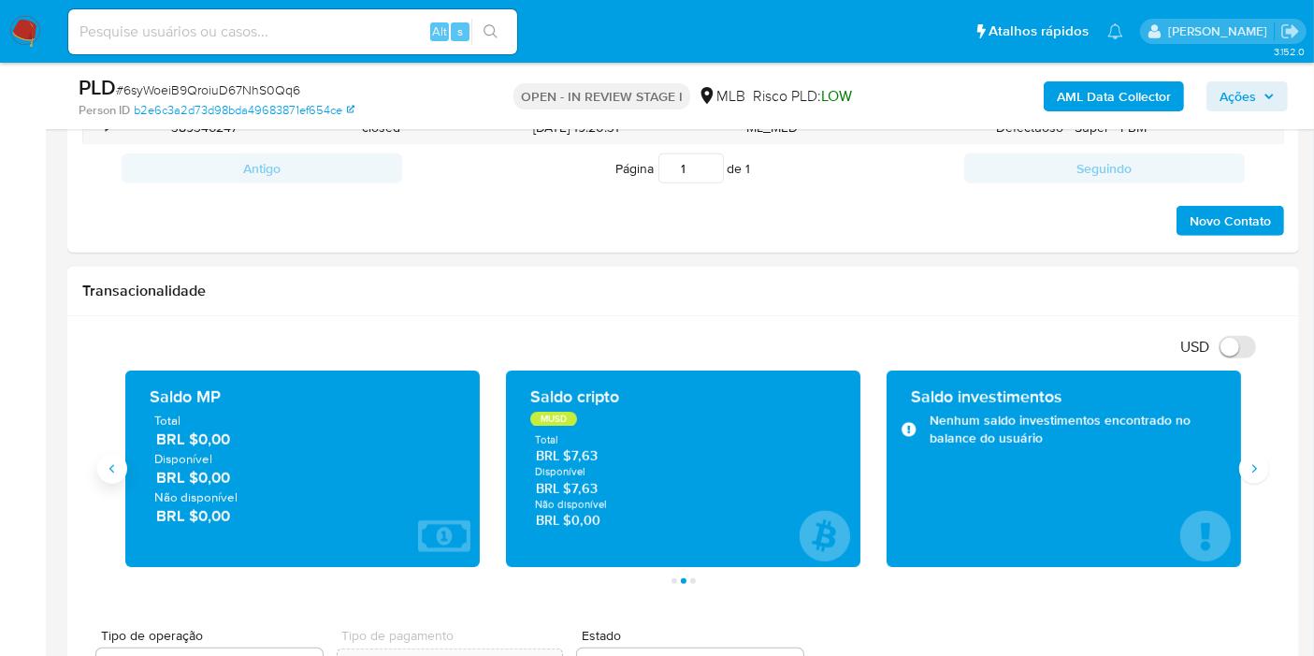
click at [122, 470] on button "Anterior" at bounding box center [112, 469] width 30 height 30
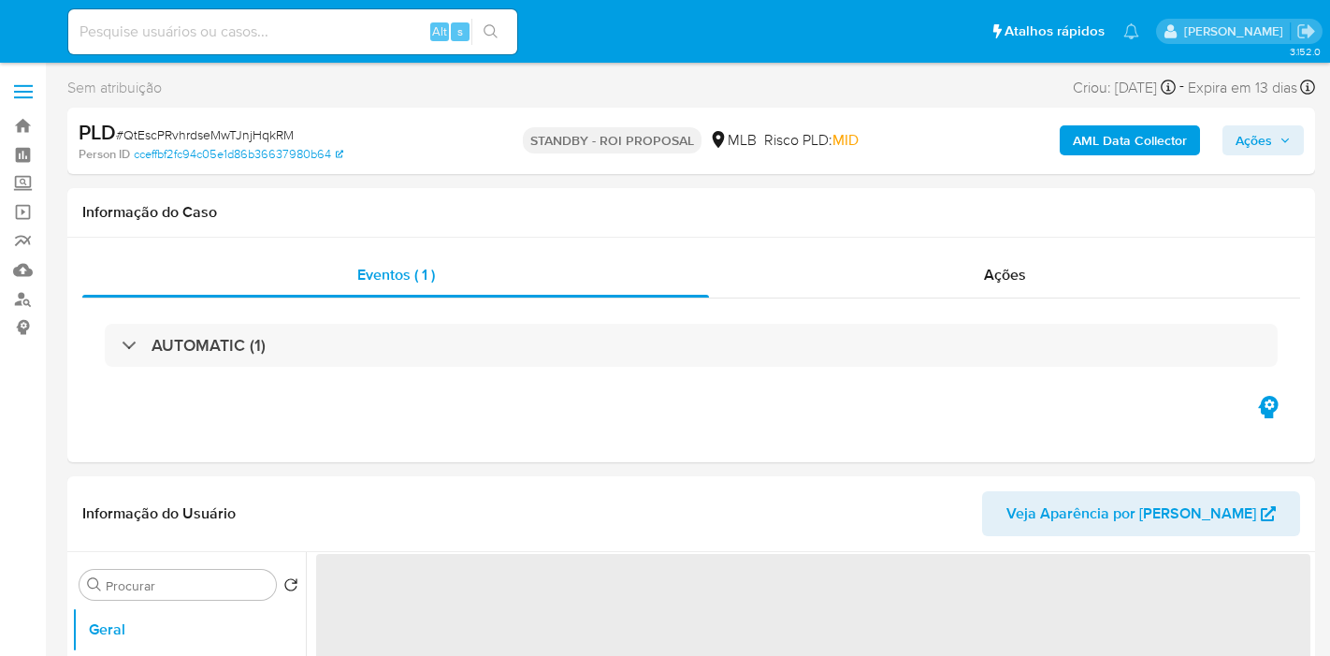
select select "10"
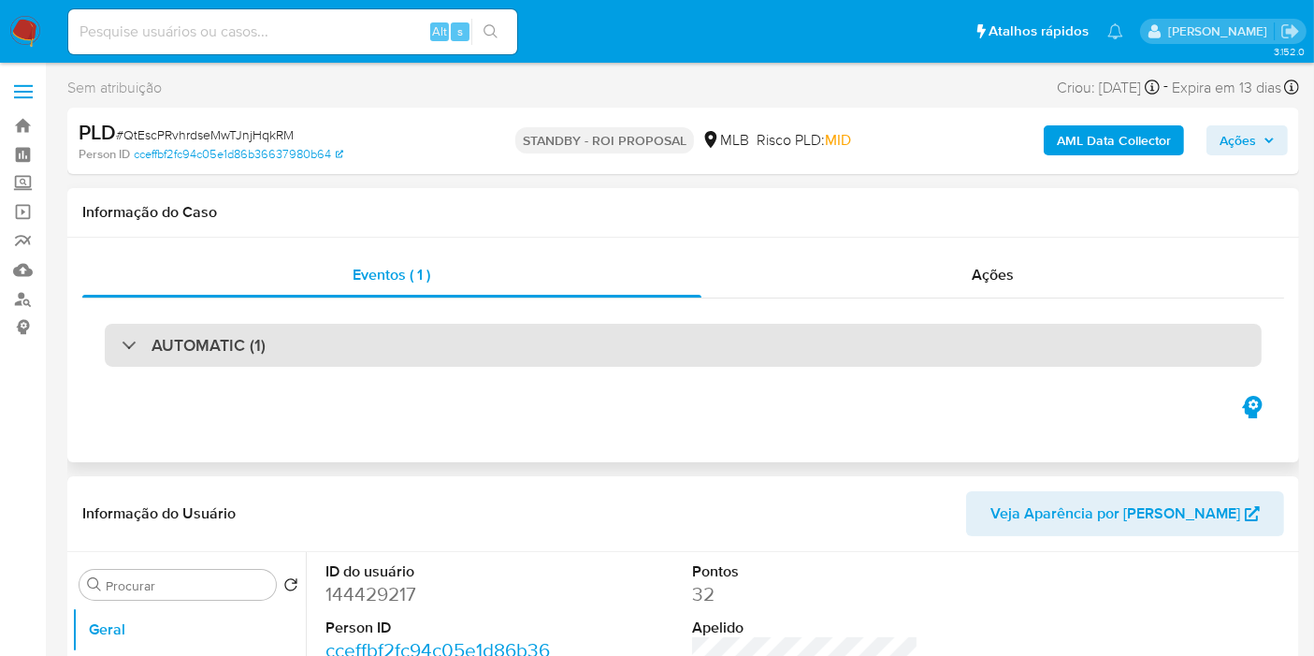
click at [810, 348] on div "AUTOMATIC (1)" at bounding box center [683, 345] width 1157 height 43
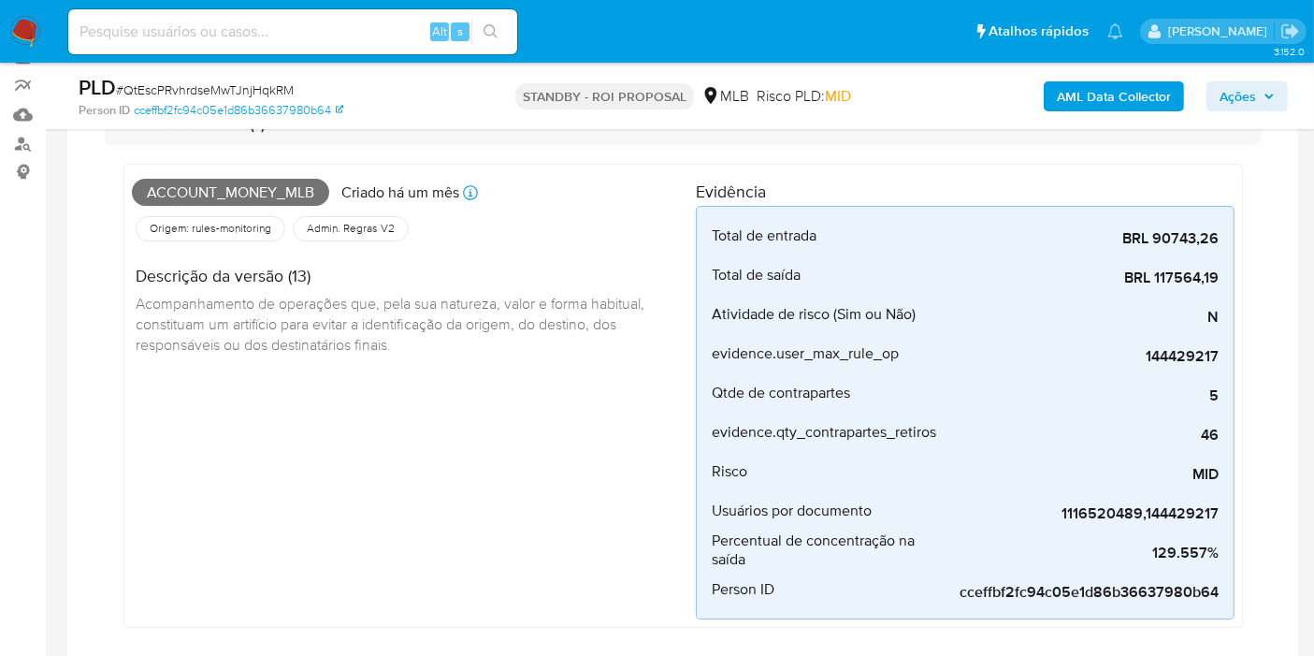
scroll to position [159, 0]
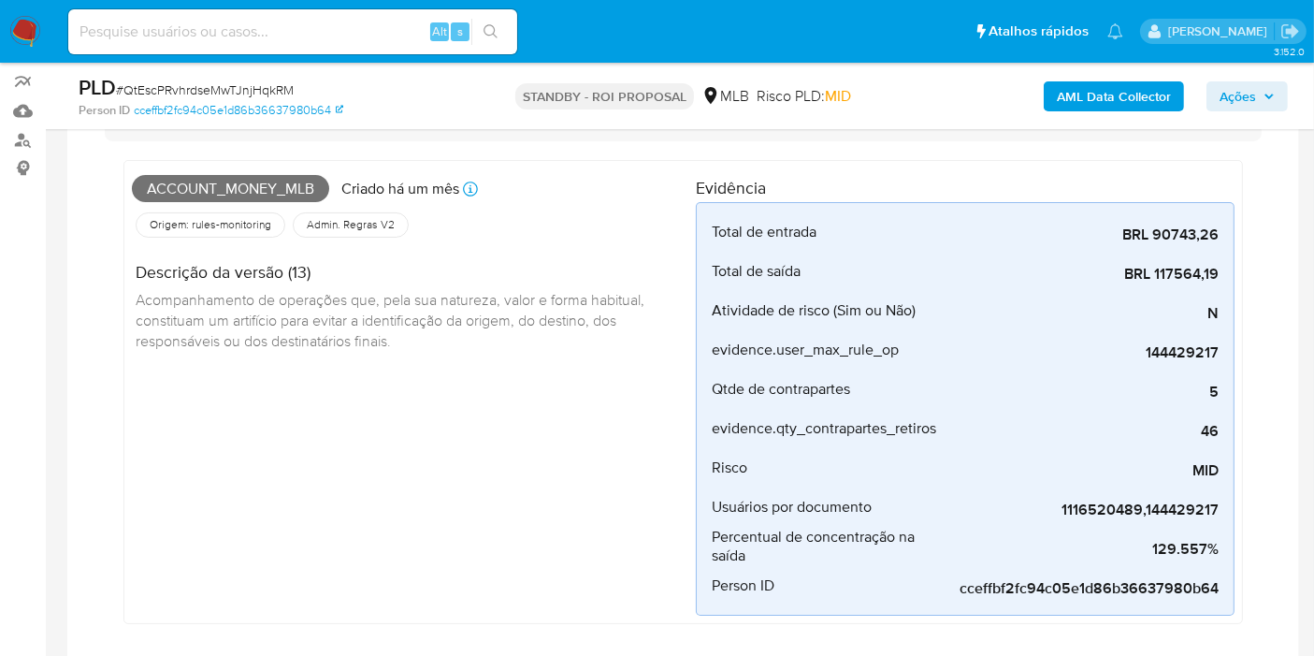
click at [296, 188] on span "Account_money_mlb" at bounding box center [230, 189] width 197 height 28
copy span "Account_money_mlb"
click at [1260, 99] on span "Ações" at bounding box center [1246, 96] width 55 height 26
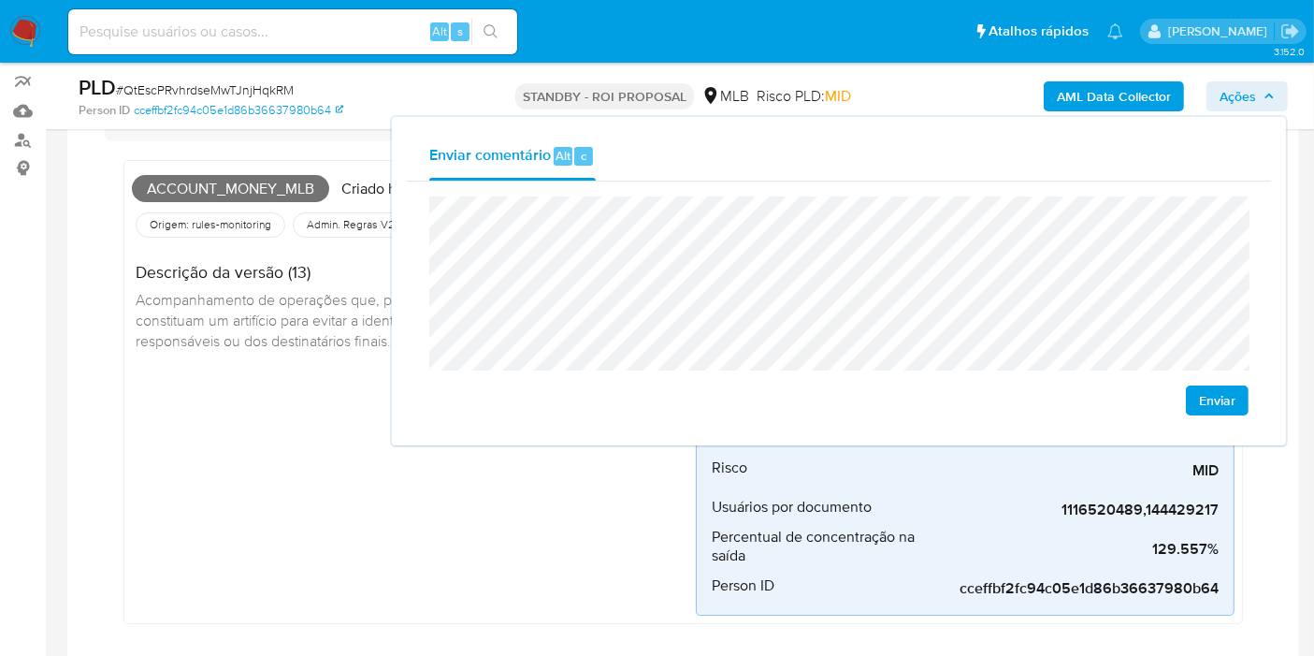
click at [229, 371] on div "Account_money_mlb Criado há um mês Criado: [DATE] 00:55:01 Origem: rules-monito…" at bounding box center [414, 391] width 564 height 447
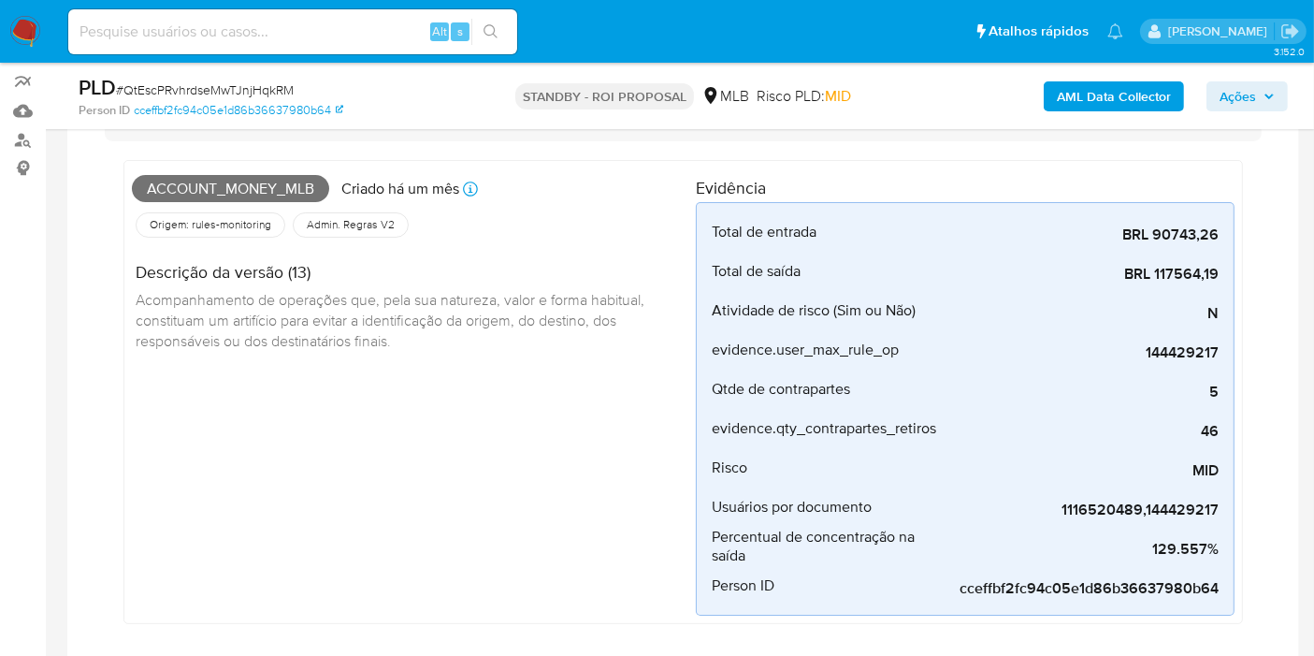
click at [457, 434] on div "Account_money_mlb Criado há um mês Criado: [DATE] 00:55:01 Origem: rules-monito…" at bounding box center [414, 391] width 564 height 447
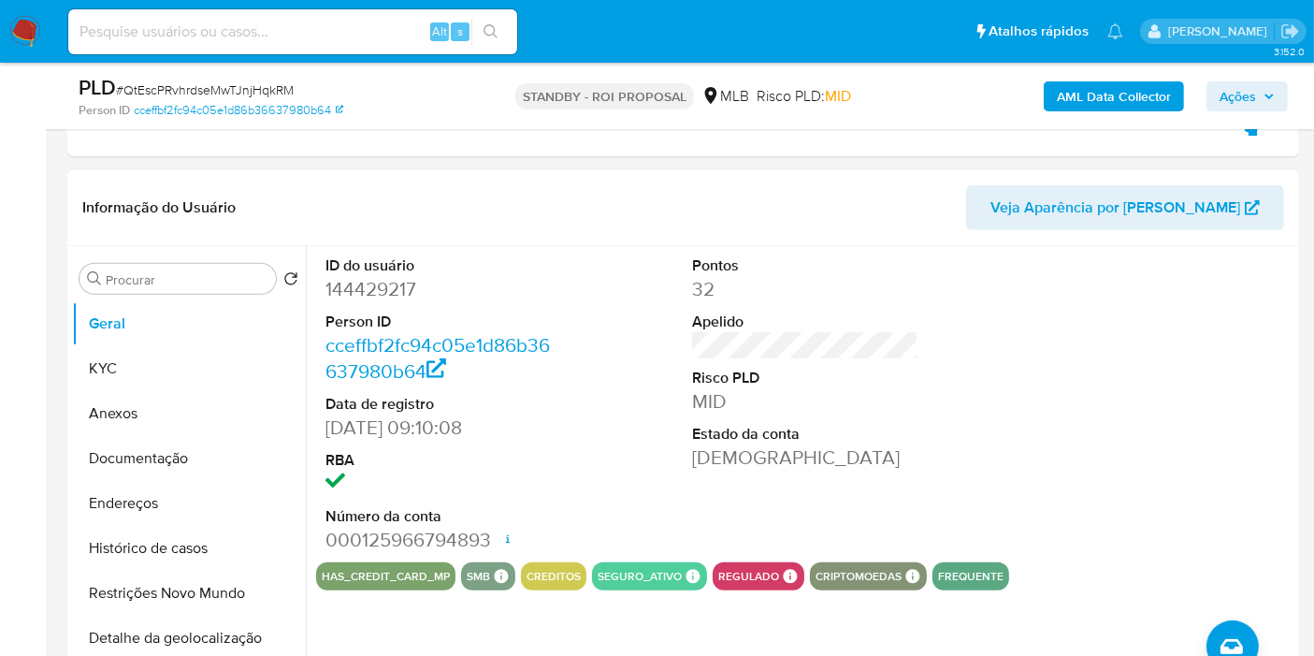
scroll to position [747, 0]
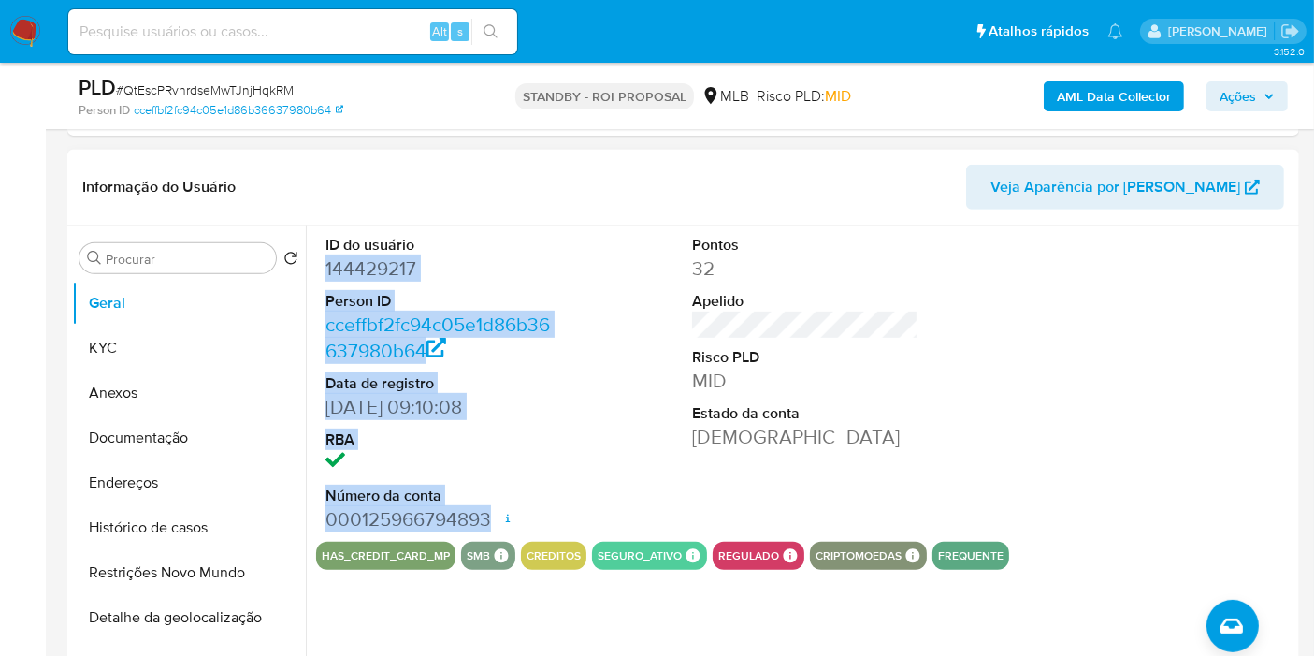
drag, startPoint x: 323, startPoint y: 266, endPoint x: 524, endPoint y: 507, distance: 314.1
click at [489, 526] on div "ID do usuário 144429217 Person ID cceffbf2fc94c05e1d86b36637980b64 Data de regi…" at bounding box center [438, 383] width 245 height 316
copy dl "144429217 Person ID cceffbf2fc94c05e1d86b36637980b64 Data de registro [DATE] 09…"
click at [1239, 92] on span "Ações" at bounding box center [1237, 96] width 36 height 30
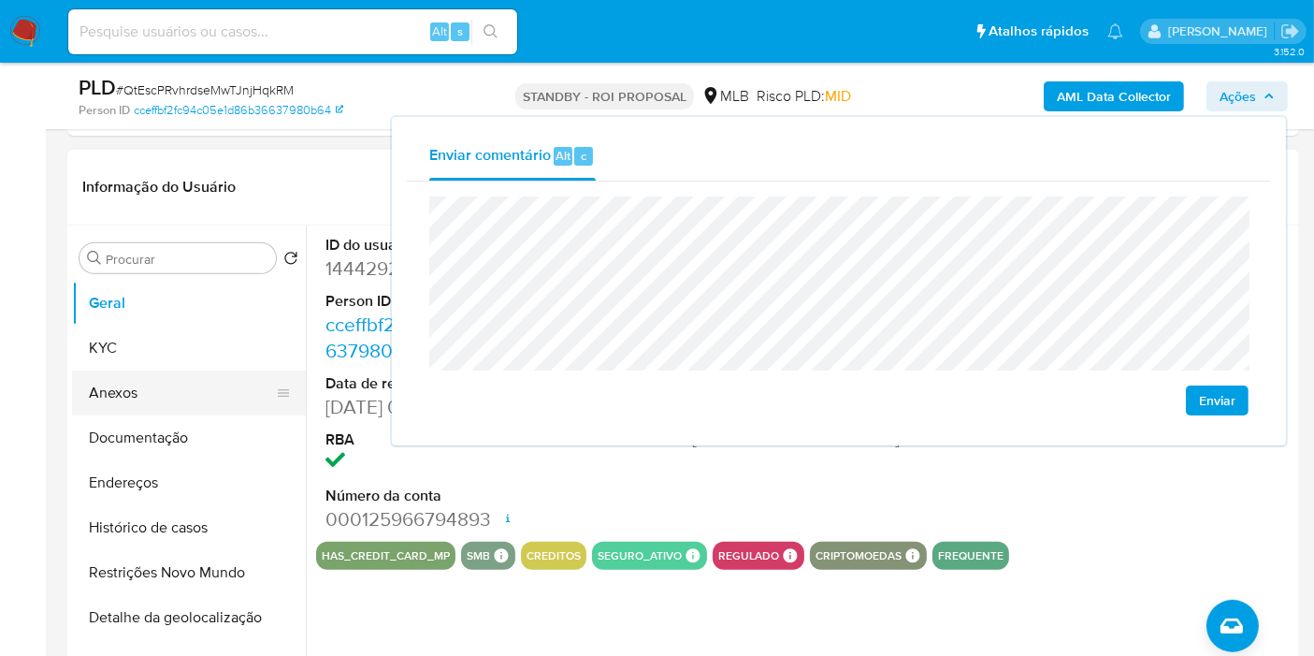
click at [164, 348] on button "KYC" at bounding box center [189, 347] width 234 height 45
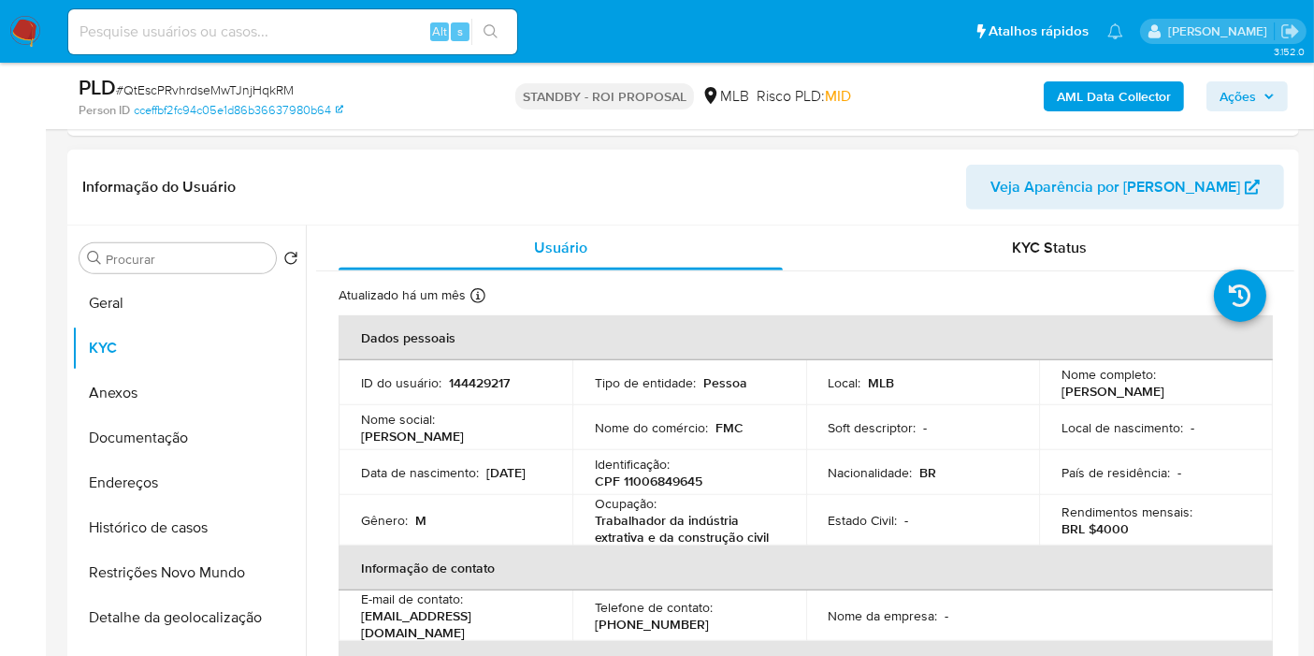
click at [692, 478] on p "CPF 11006849645" at bounding box center [649, 480] width 108 height 17
copy p "11006849645"
